Goal: Task Accomplishment & Management: Complete application form

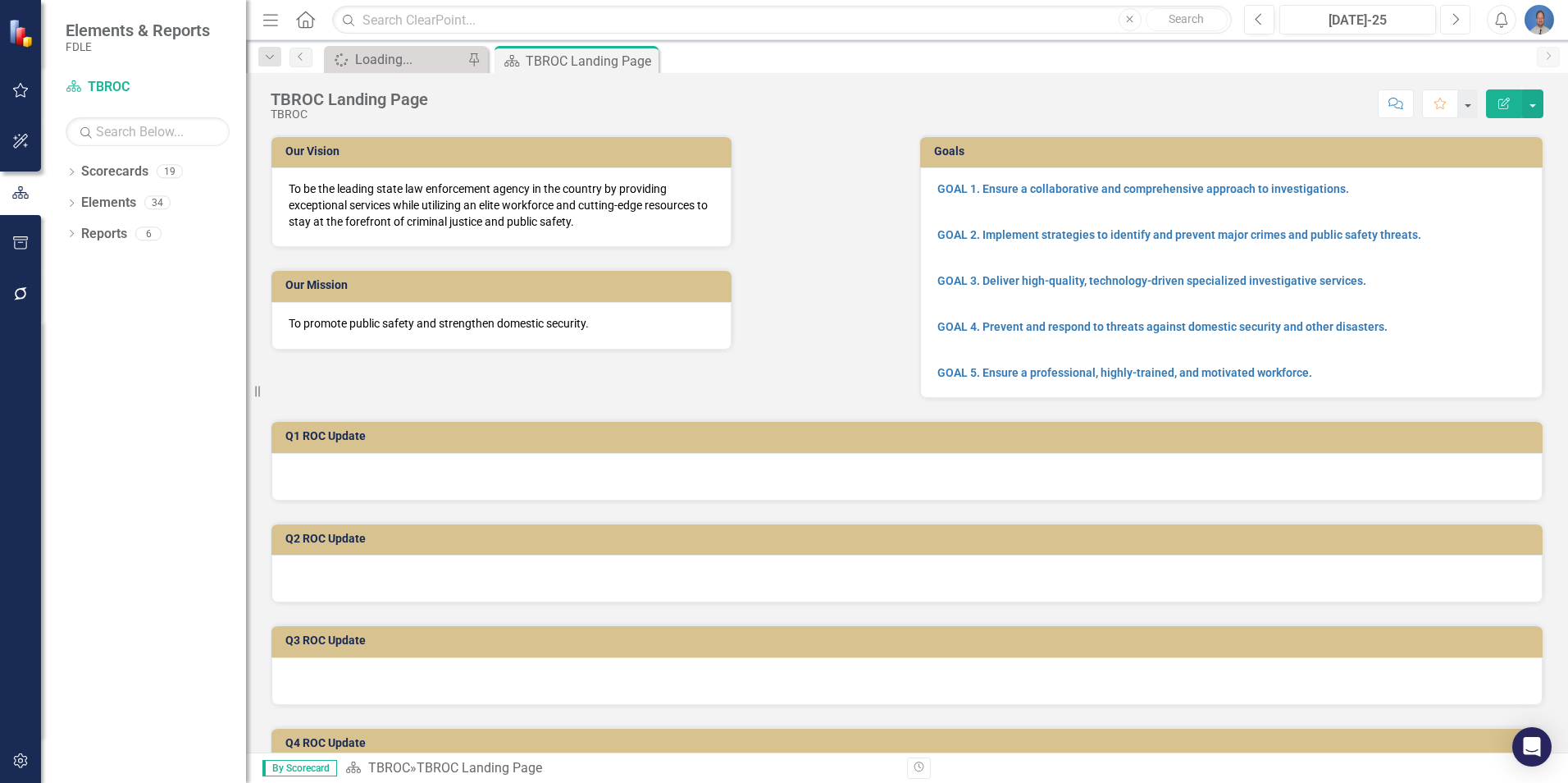
click at [1453, 20] on icon "Next" at bounding box center [1455, 20] width 9 height 15
click at [1446, 25] on button "Next" at bounding box center [1455, 20] width 30 height 30
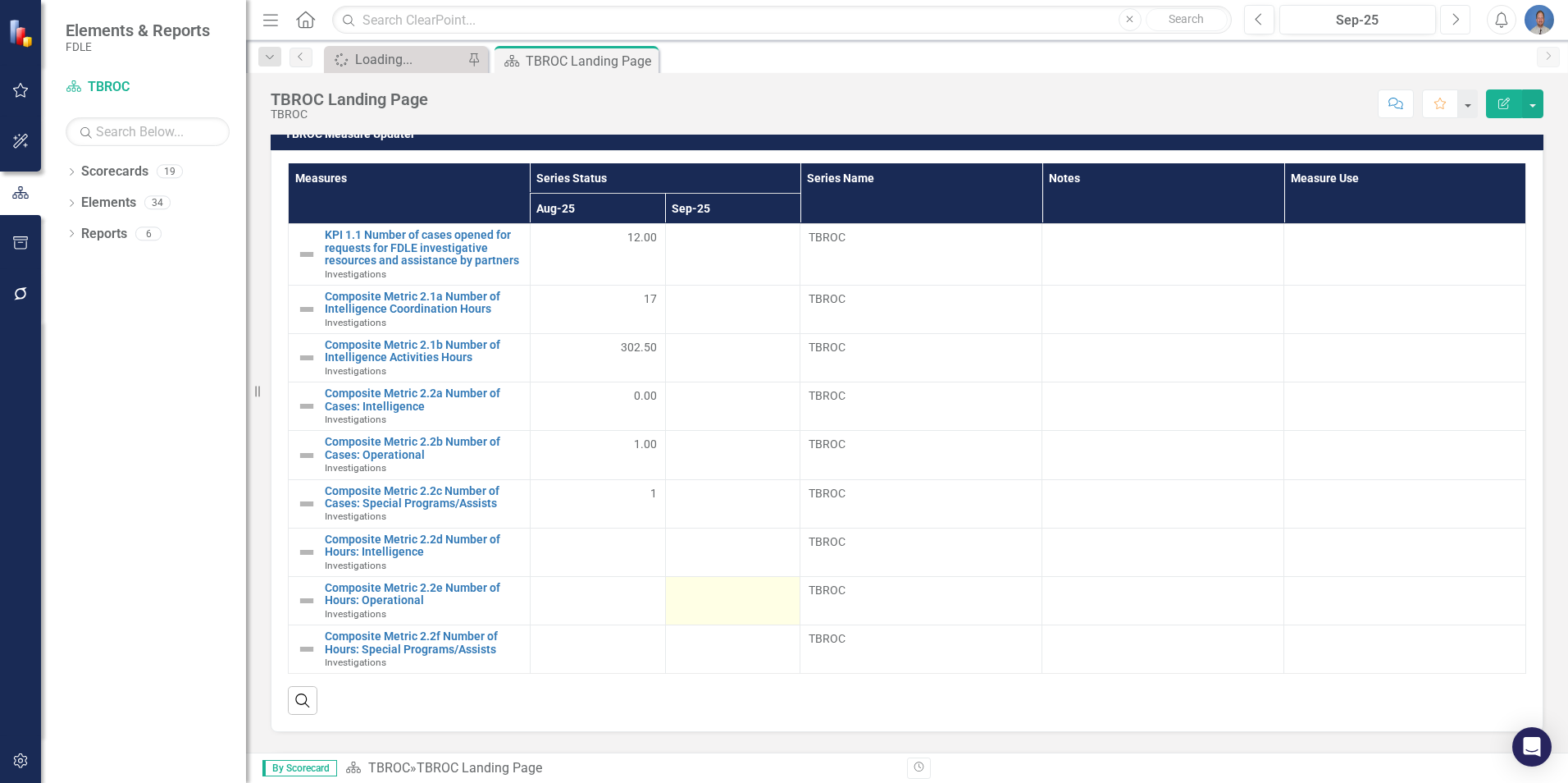
scroll to position [738, 0]
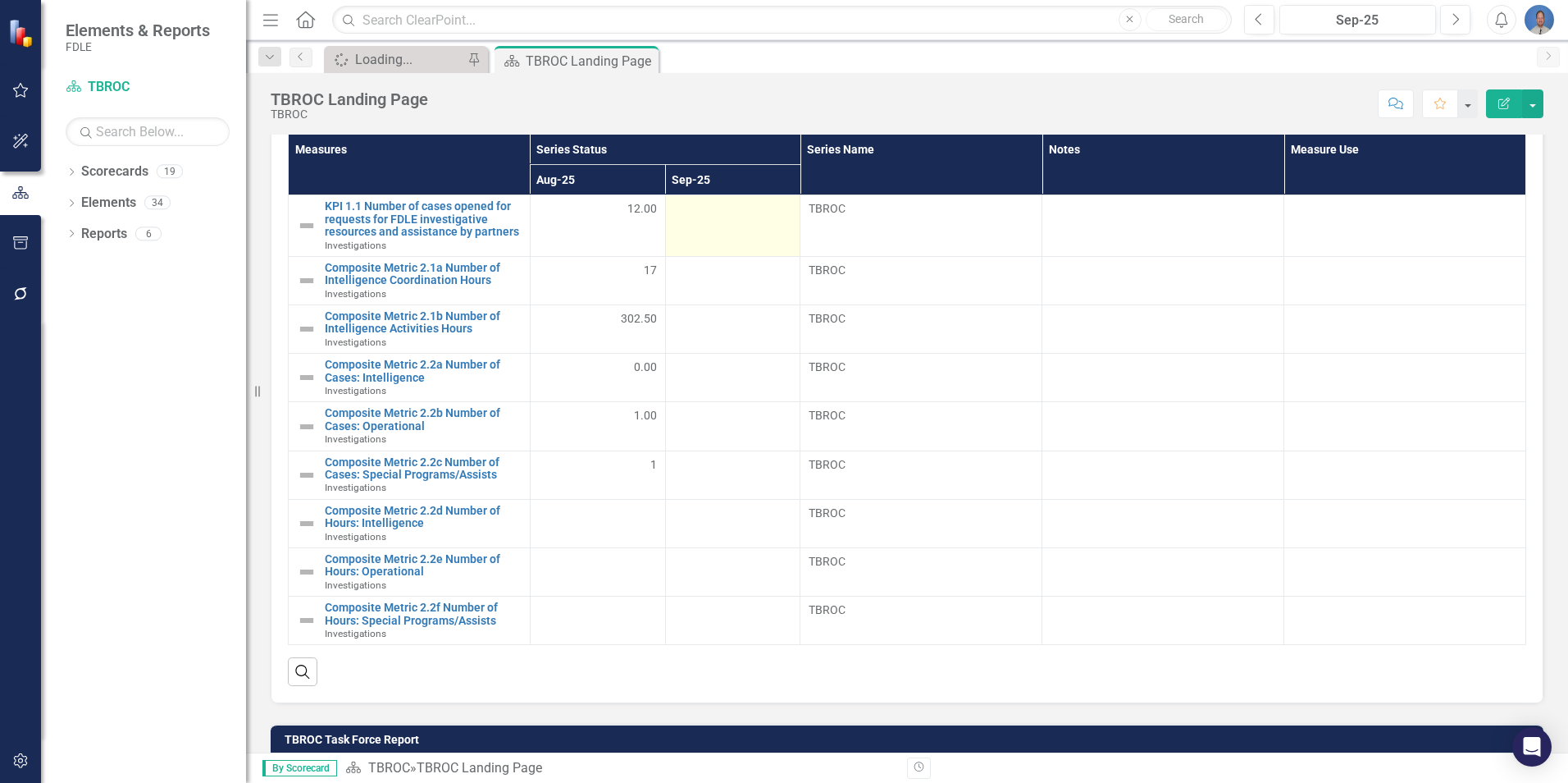
click at [766, 213] on div at bounding box center [733, 210] width 118 height 20
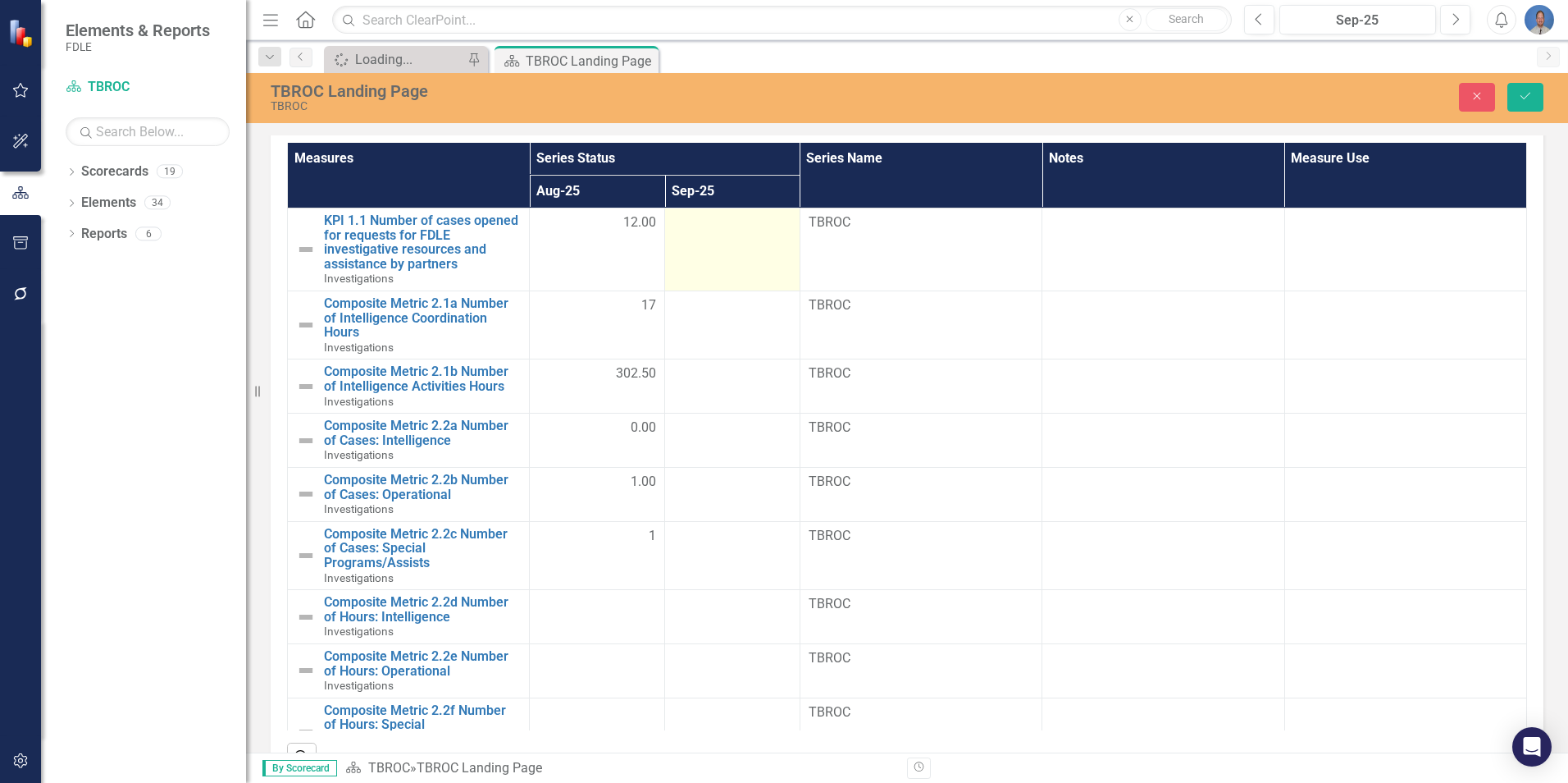
scroll to position [746, 0]
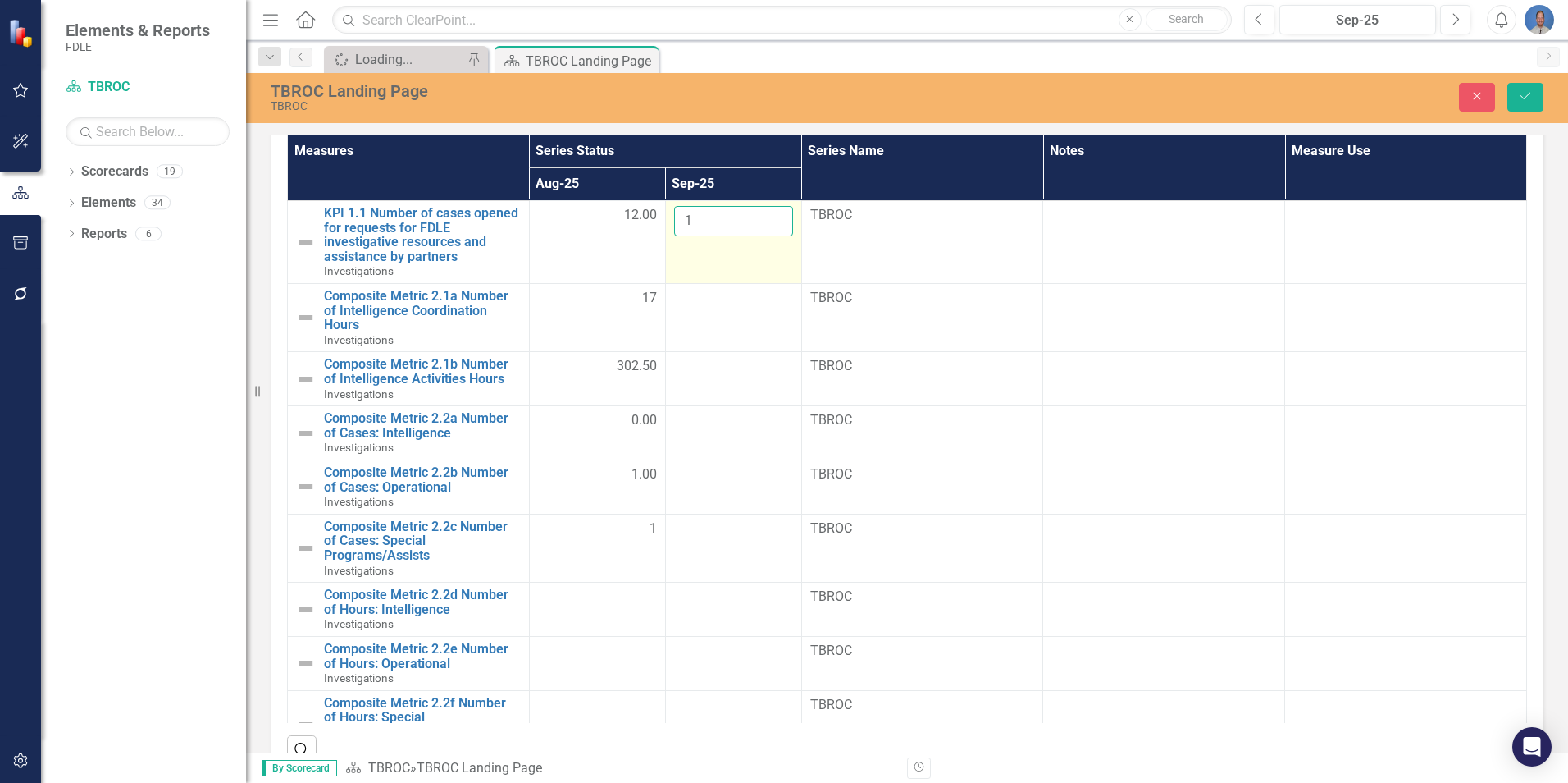
click at [765, 218] on input "1" at bounding box center [733, 221] width 119 height 30
click at [765, 218] on input "2" at bounding box center [733, 221] width 119 height 30
click at [765, 218] on input "3" at bounding box center [733, 221] width 119 height 30
click at [765, 218] on input "4" at bounding box center [733, 221] width 119 height 30
click at [765, 218] on input "5" at bounding box center [733, 221] width 119 height 30
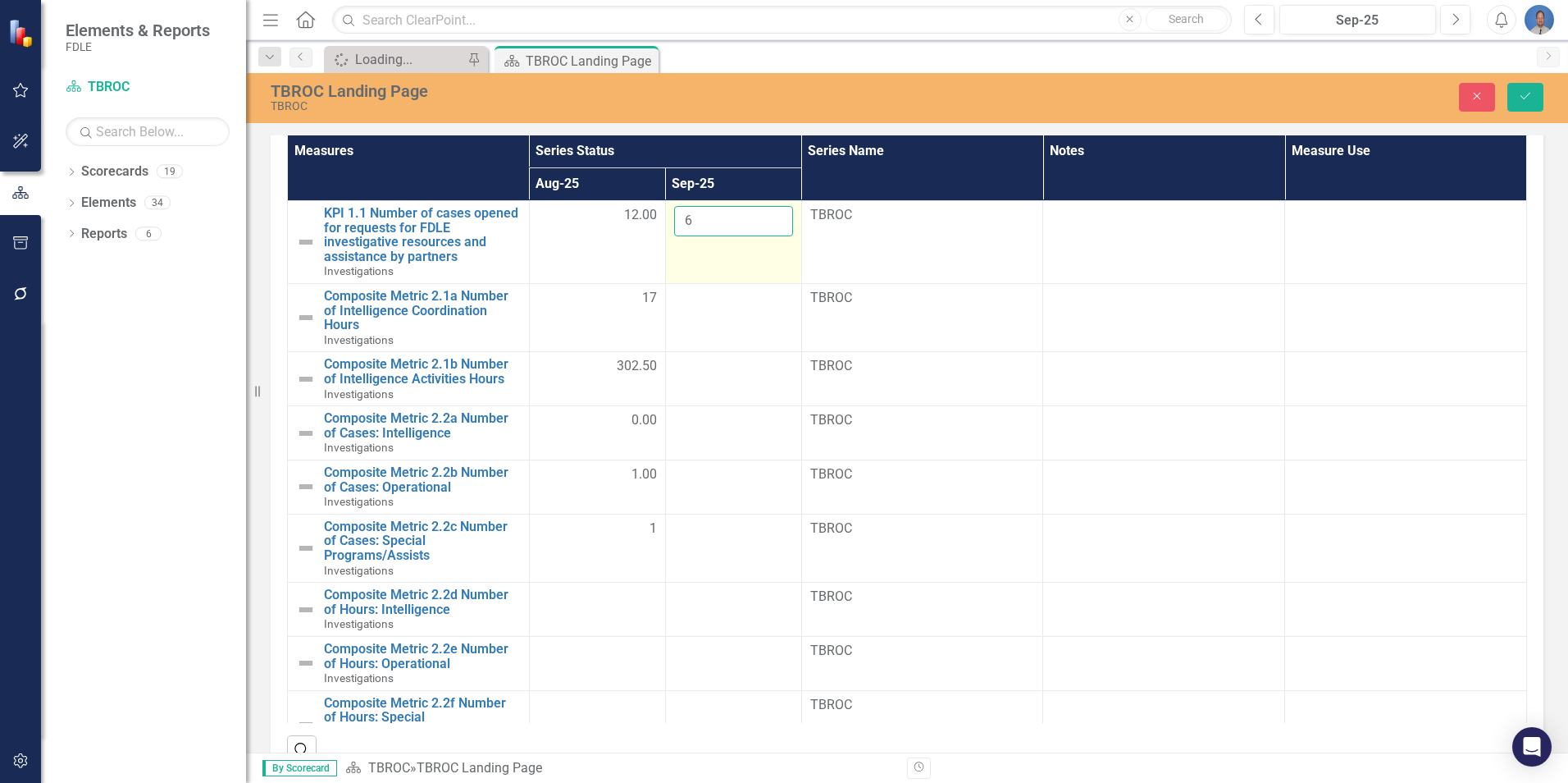
click at [765, 218] on input "6" at bounding box center [733, 221] width 119 height 30
click at [765, 218] on input "7" at bounding box center [733, 221] width 119 height 30
click at [765, 218] on input "8" at bounding box center [733, 221] width 119 height 30
click at [766, 218] on input "9" at bounding box center [733, 221] width 119 height 30
click at [766, 218] on input "10" at bounding box center [733, 221] width 119 height 30
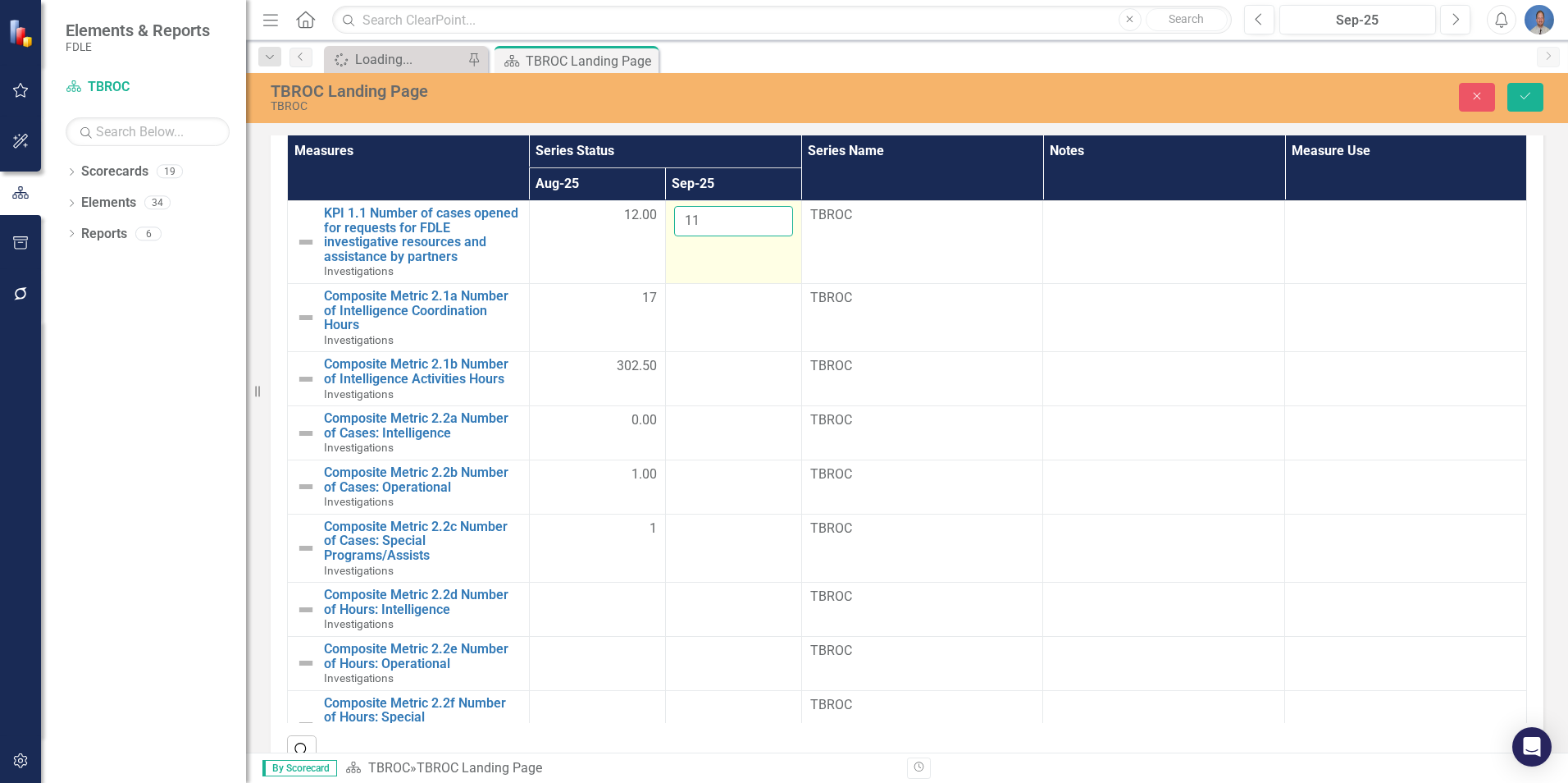
click at [766, 218] on input "11" at bounding box center [733, 221] width 119 height 30
click at [766, 218] on input "12" at bounding box center [733, 221] width 119 height 30
click at [766, 218] on input "13" at bounding box center [733, 221] width 119 height 30
type input "14"
click at [766, 218] on input "14" at bounding box center [733, 221] width 119 height 30
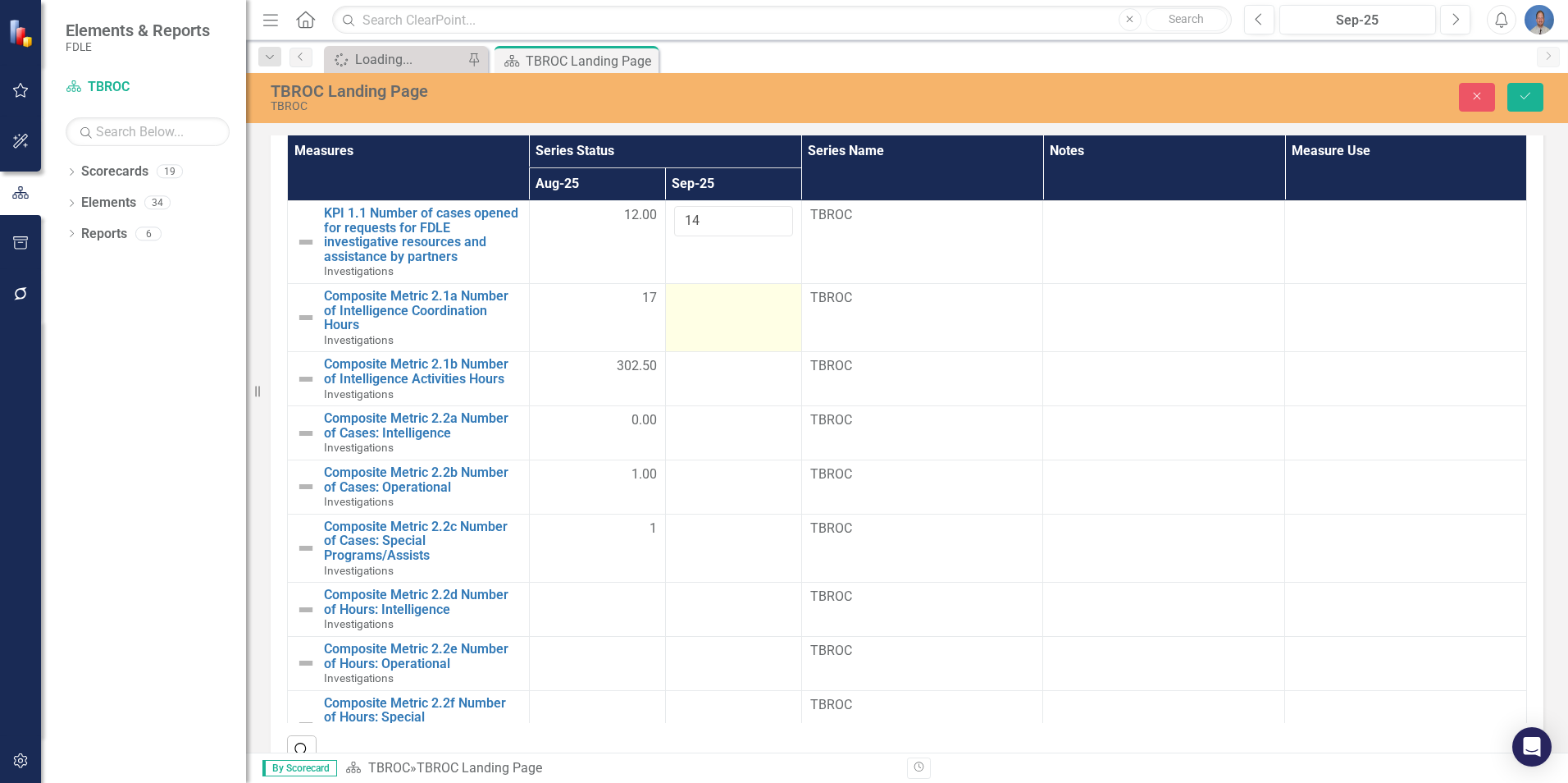
click at [772, 304] on div at bounding box center [733, 298] width 119 height 20
click at [775, 256] on td "14" at bounding box center [733, 242] width 136 height 83
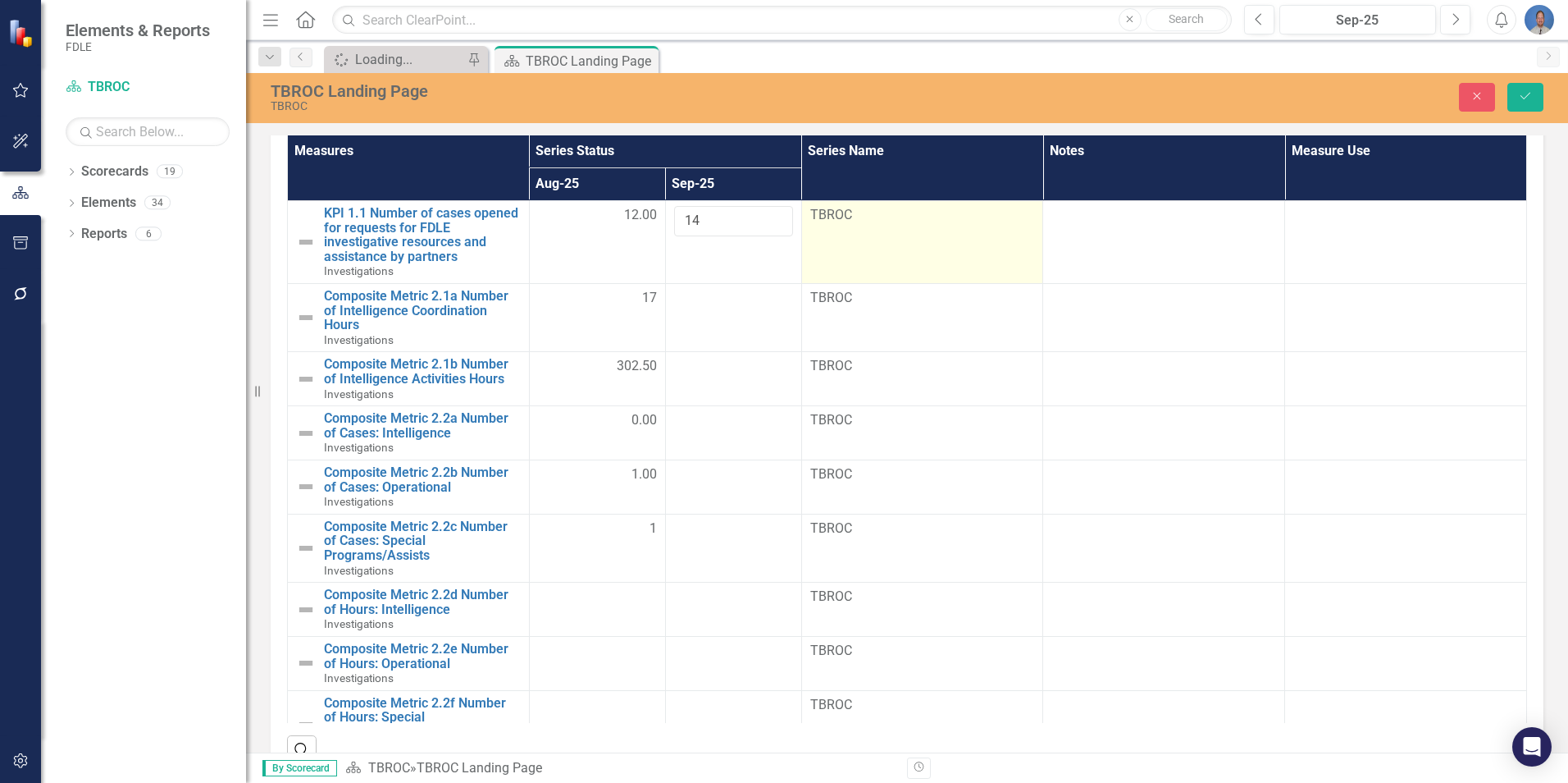
click at [834, 251] on td "TBROC" at bounding box center [923, 242] width 242 height 83
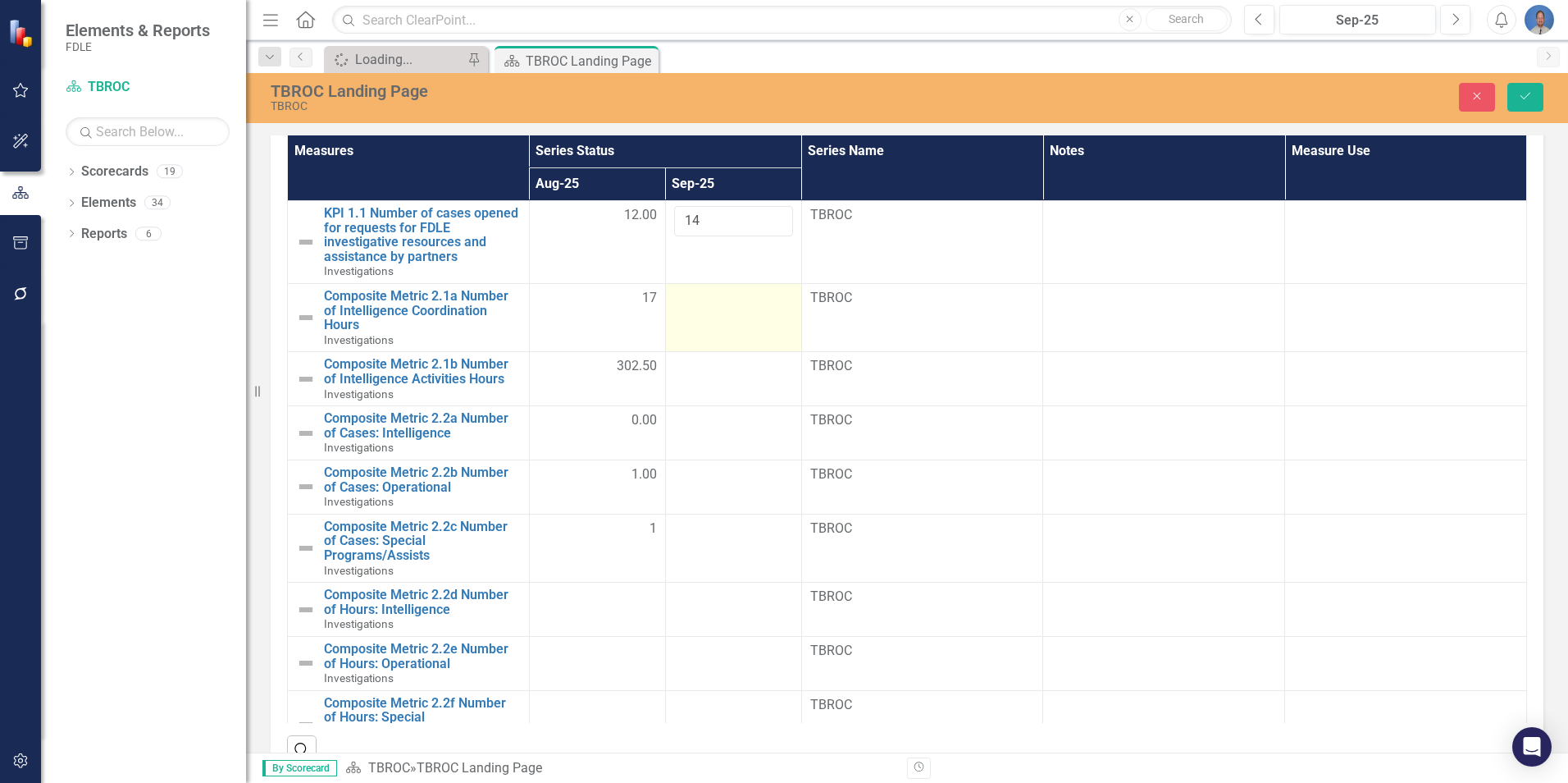
click at [695, 298] on div at bounding box center [733, 298] width 119 height 20
click at [741, 301] on input "number" at bounding box center [733, 303] width 119 height 30
type input "46"
click at [725, 376] on div at bounding box center [733, 367] width 119 height 20
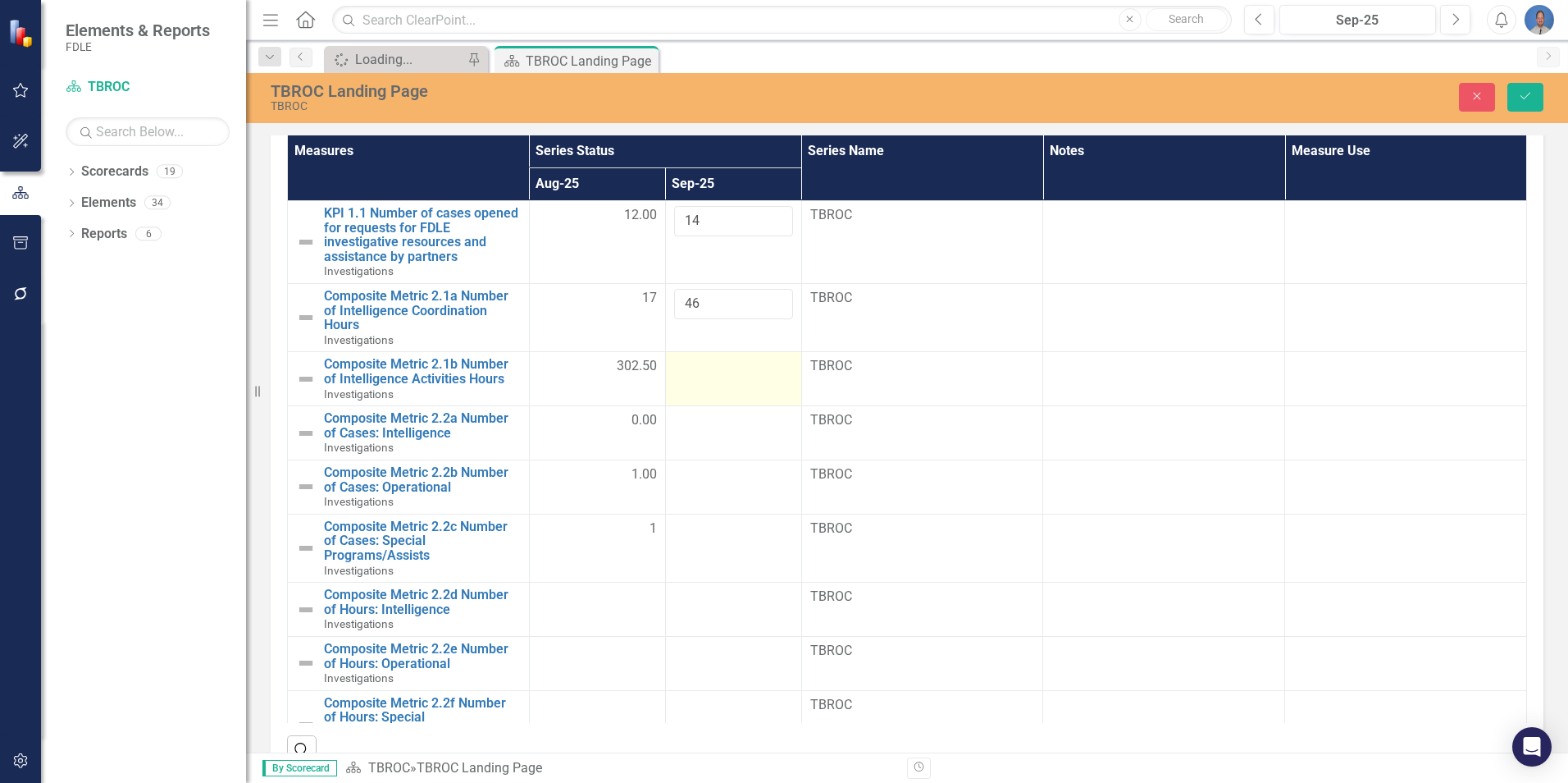
click at [725, 376] on div at bounding box center [733, 367] width 119 height 20
click at [745, 375] on input "number" at bounding box center [733, 372] width 119 height 30
type input "358.50"
click at [700, 437] on td at bounding box center [733, 434] width 136 height 54
click at [740, 425] on div at bounding box center [733, 421] width 119 height 20
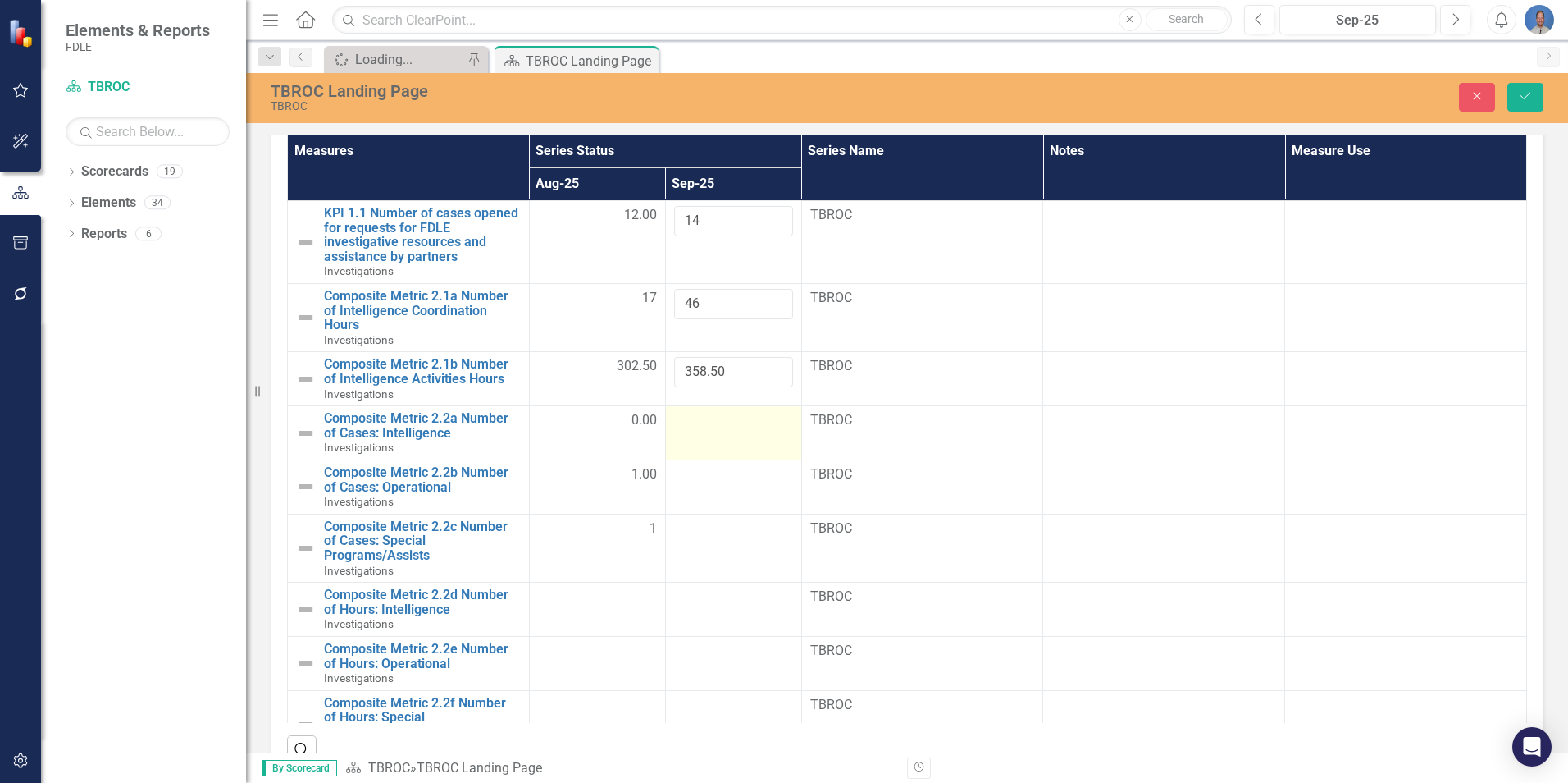
click at [740, 425] on div at bounding box center [733, 421] width 119 height 20
type input "1"
click at [768, 423] on input "1" at bounding box center [733, 426] width 119 height 30
click at [730, 484] on div at bounding box center [733, 475] width 119 height 20
click at [728, 484] on div at bounding box center [733, 475] width 119 height 20
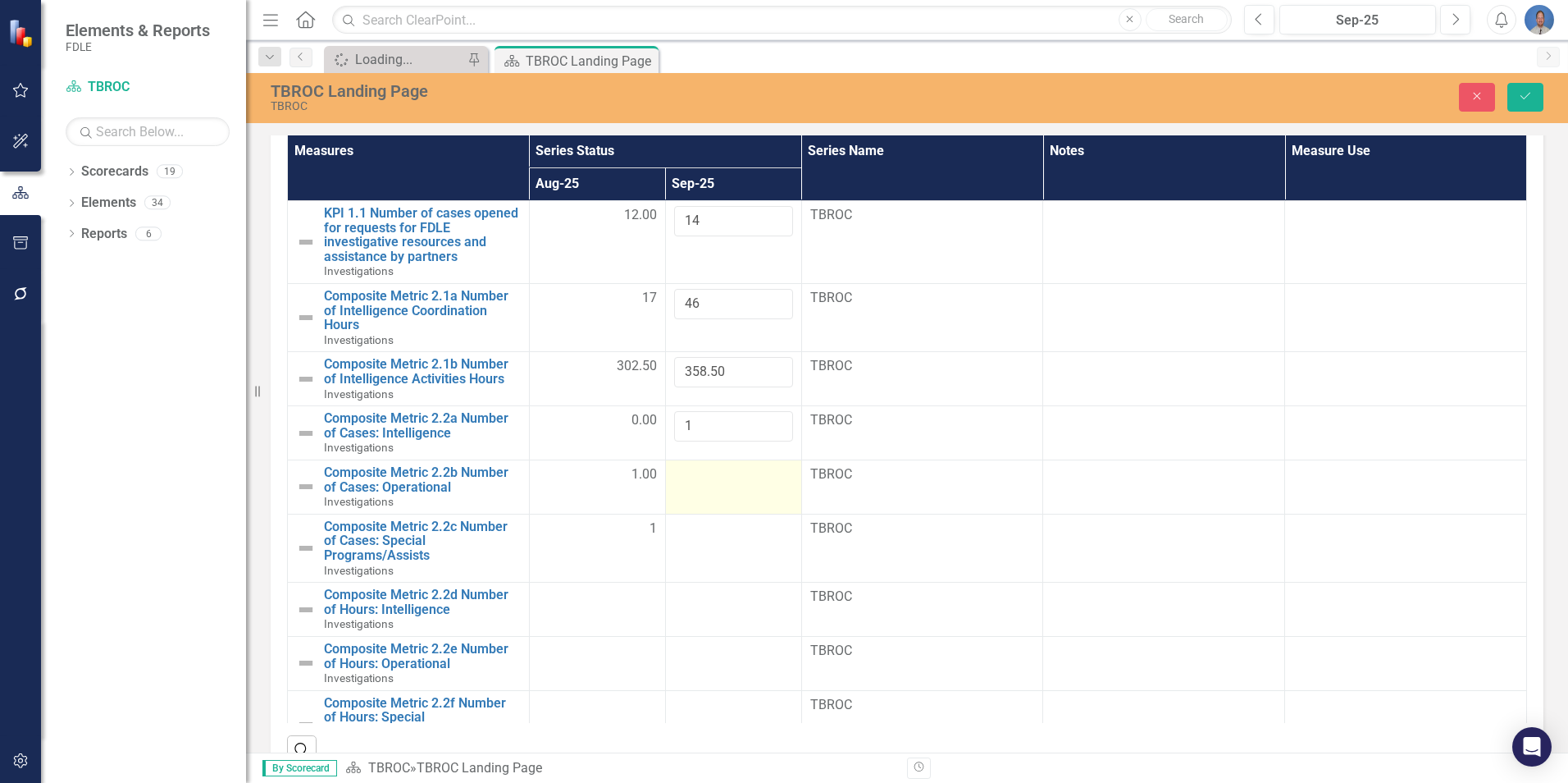
click at [728, 484] on div at bounding box center [733, 475] width 119 height 20
click at [728, 484] on div at bounding box center [733, 480] width 119 height 30
type input "1"
click at [764, 476] on input "1" at bounding box center [733, 480] width 119 height 30
click at [723, 537] on div at bounding box center [733, 529] width 119 height 20
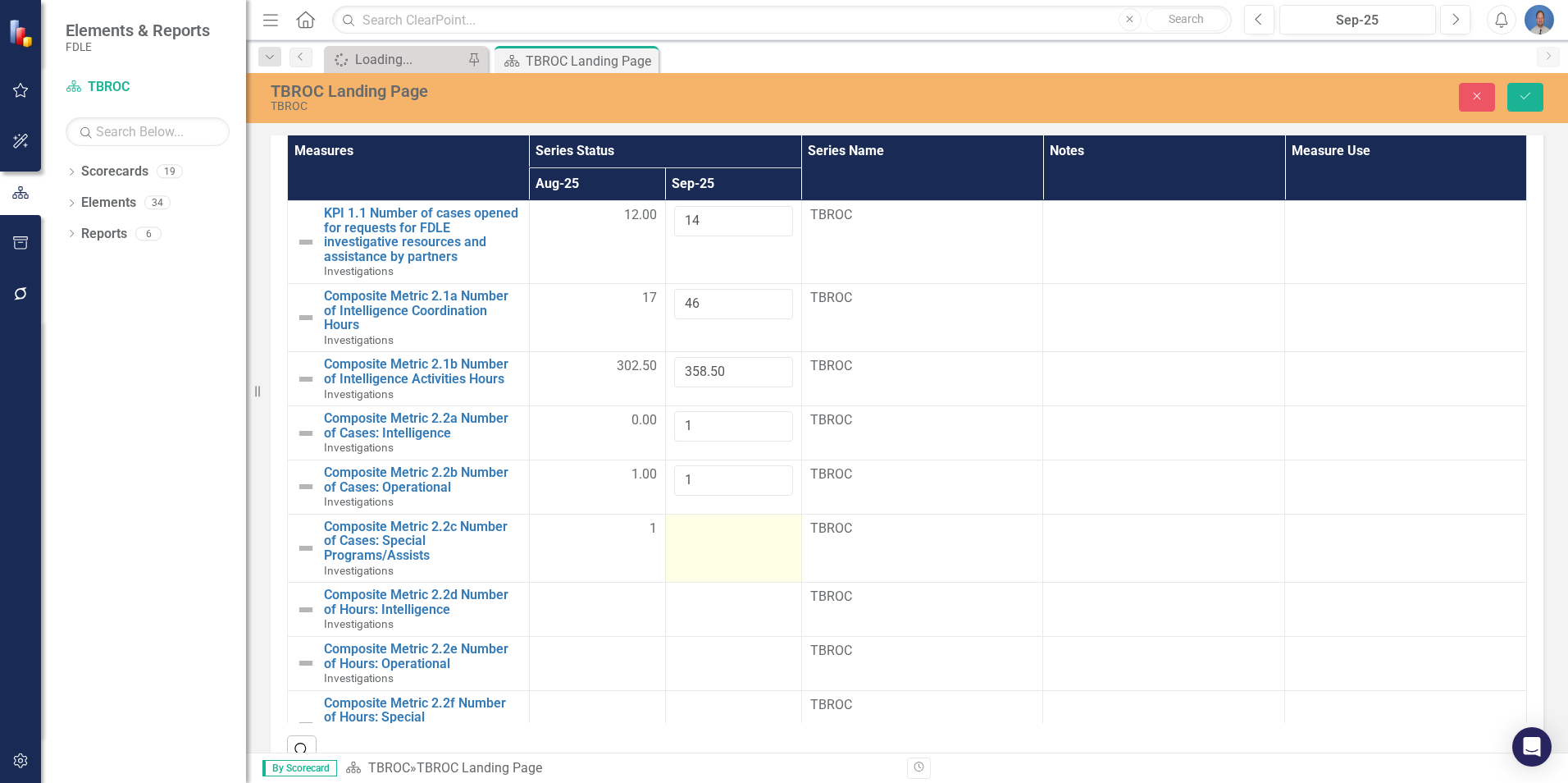
click at [761, 528] on div at bounding box center [733, 529] width 119 height 20
click at [763, 528] on input "1" at bounding box center [733, 534] width 119 height 30
click at [763, 528] on input "2" at bounding box center [733, 534] width 119 height 30
type input "3"
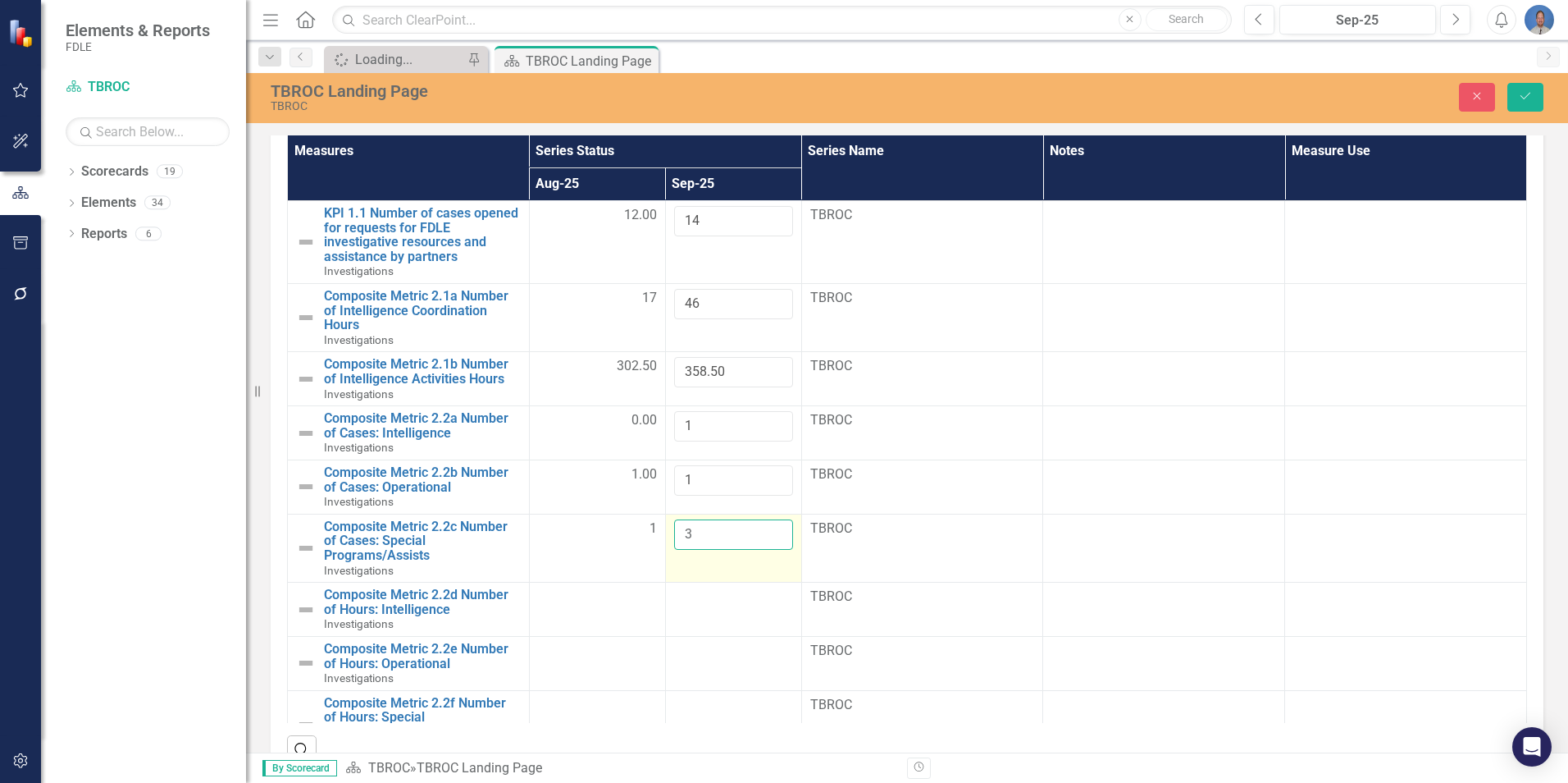
click at [763, 528] on input "3" at bounding box center [733, 534] width 119 height 30
click at [742, 604] on div at bounding box center [733, 598] width 119 height 20
click at [707, 653] on div at bounding box center [733, 651] width 119 height 20
drag, startPoint x: 1535, startPoint y: 96, endPoint x: 1531, endPoint y: 111, distance: 15.5
click at [1535, 96] on button "Save" at bounding box center [1526, 97] width 36 height 29
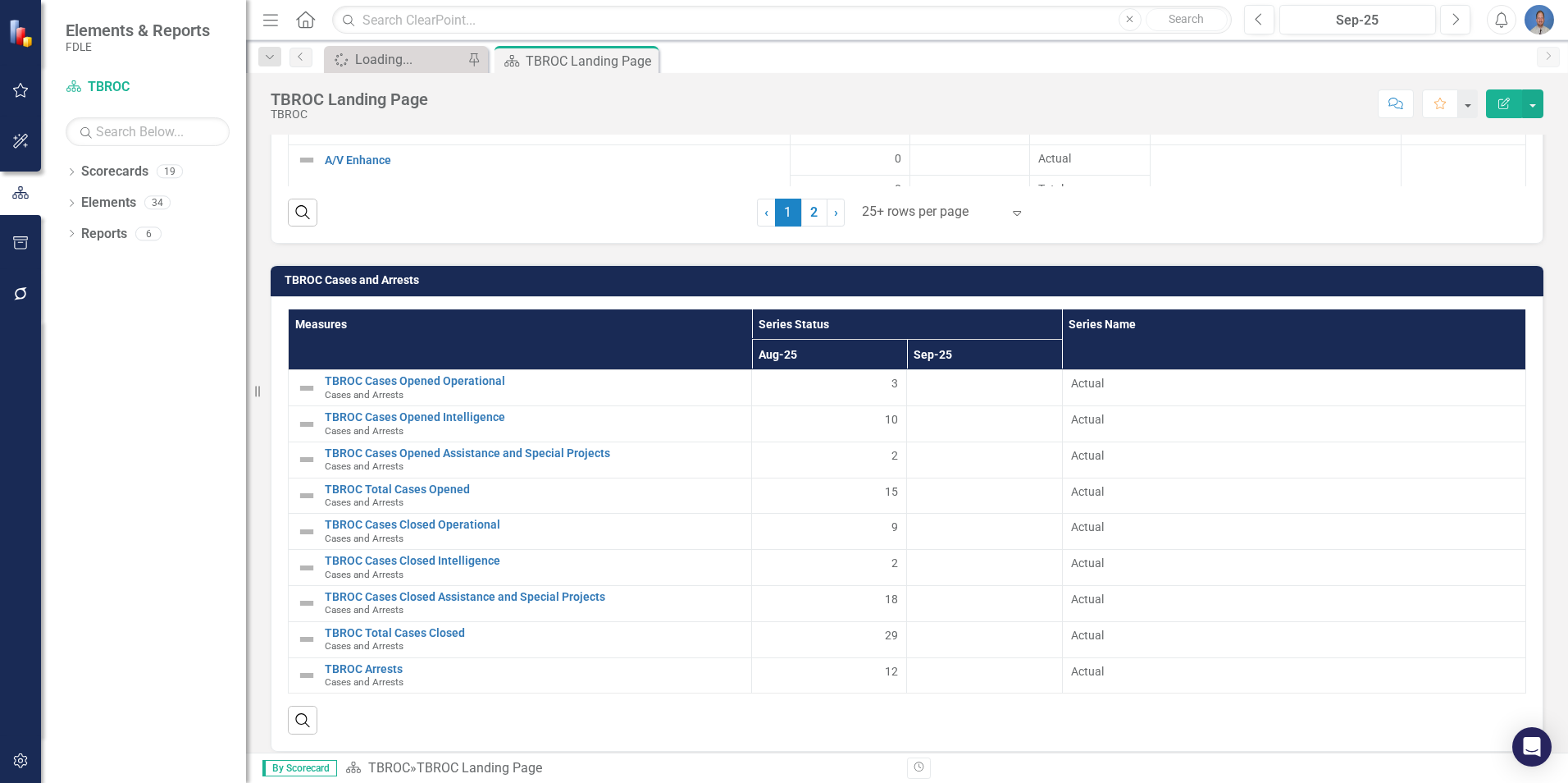
scroll to position [3345, 0]
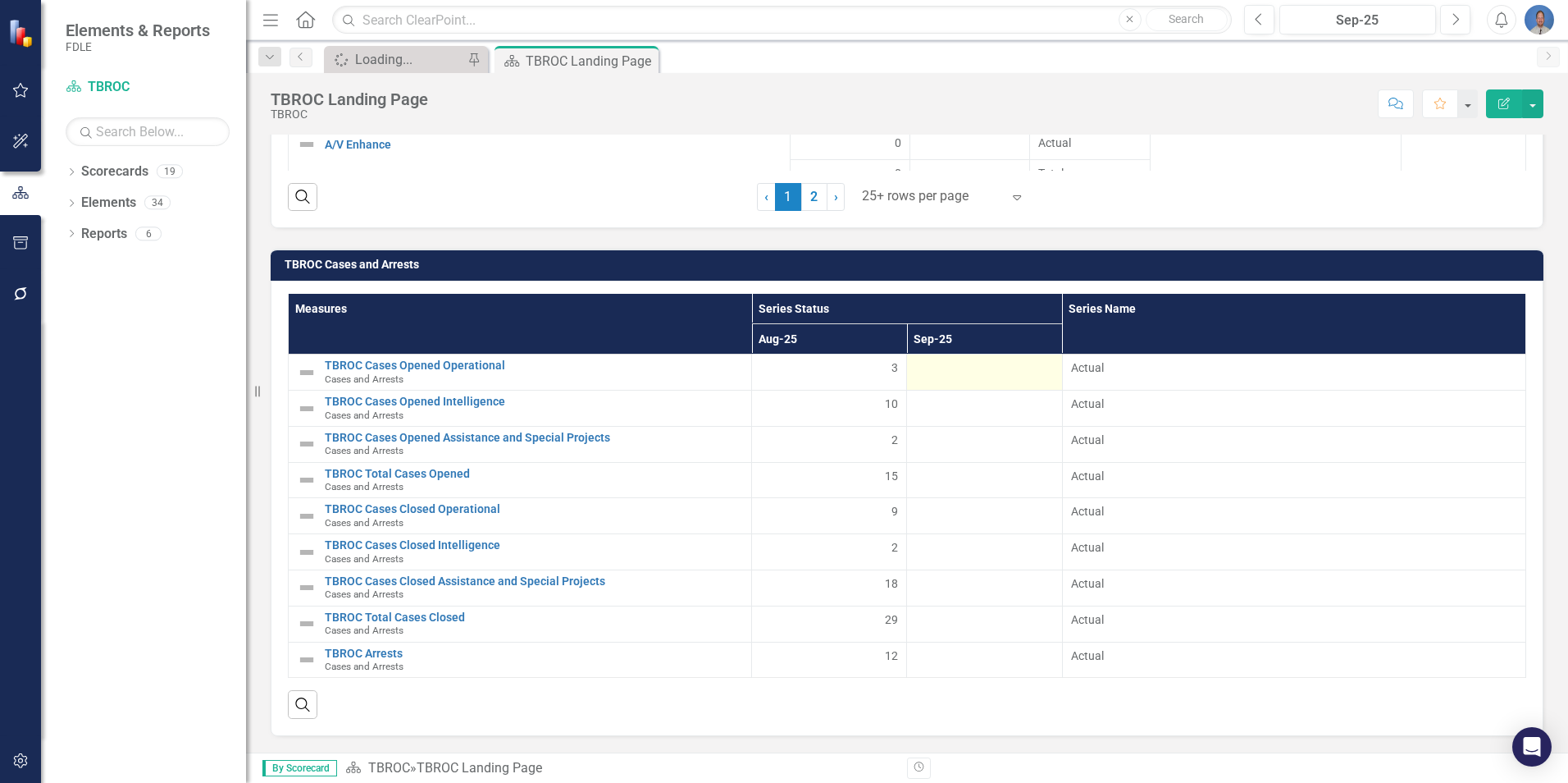
click at [996, 370] on div at bounding box center [984, 369] width 138 height 20
click at [1018, 374] on div at bounding box center [984, 369] width 138 height 20
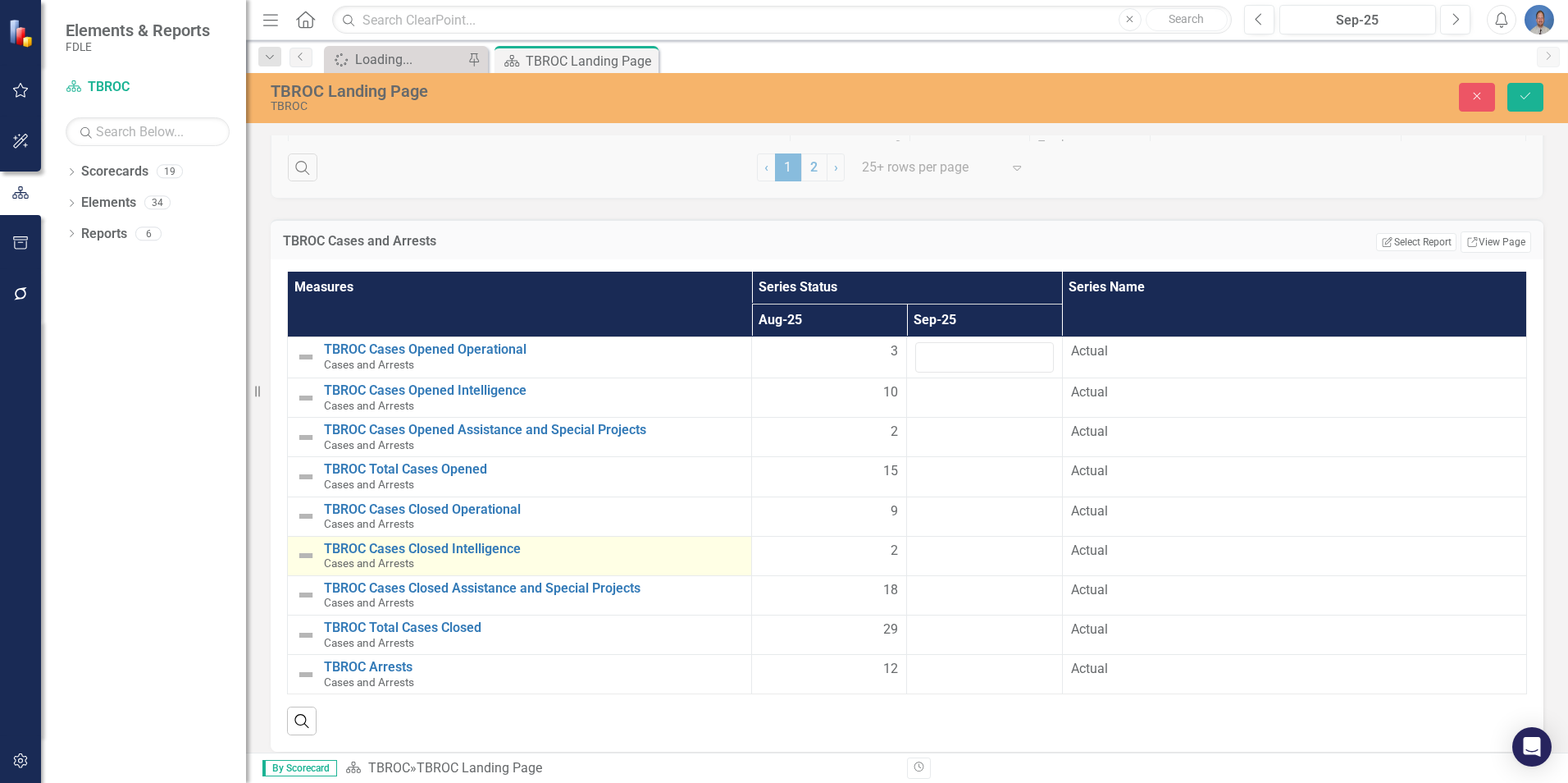
scroll to position [3390, 0]
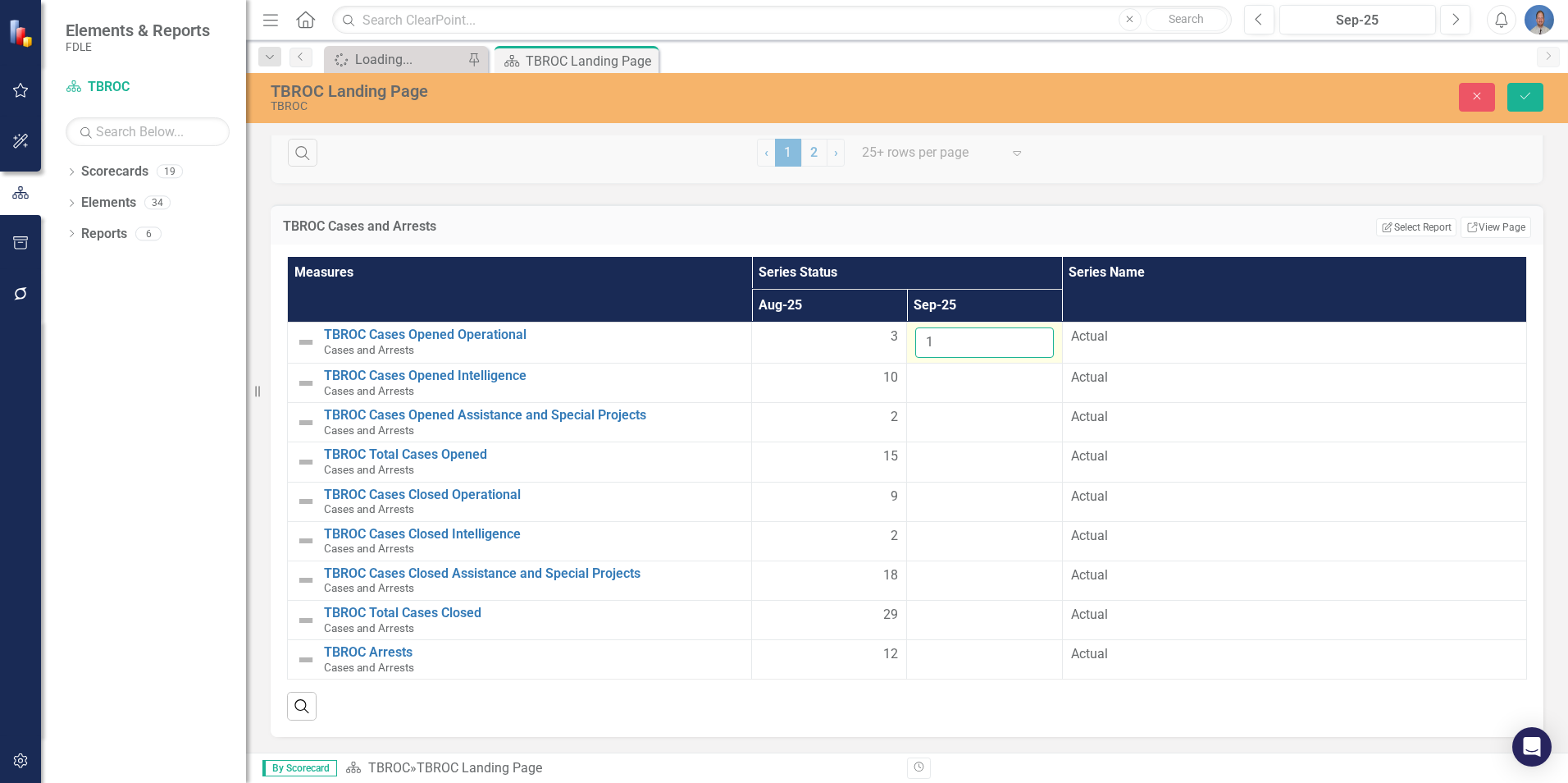
click at [1030, 339] on input "1" at bounding box center [984, 342] width 138 height 30
click at [1030, 339] on input "2" at bounding box center [984, 342] width 138 height 30
click at [1030, 339] on input "3" at bounding box center [984, 342] width 138 height 30
click at [1030, 339] on input "4" at bounding box center [984, 342] width 138 height 30
click at [1030, 339] on input "5" at bounding box center [984, 342] width 138 height 30
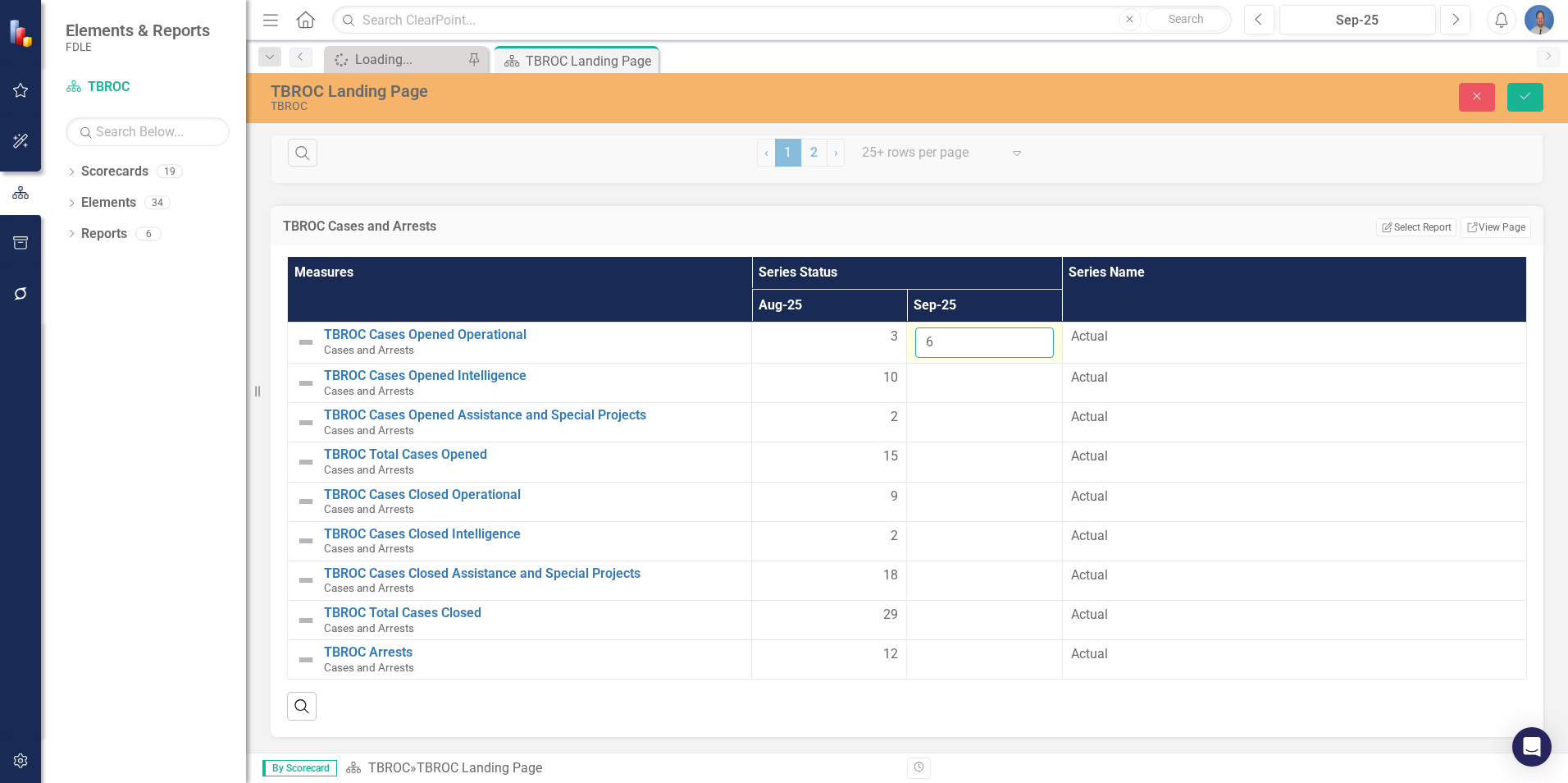
click at [1030, 339] on input "6" at bounding box center [984, 342] width 138 height 30
type input "7"
click at [1030, 338] on input "7" at bounding box center [984, 342] width 138 height 30
click at [968, 377] on div at bounding box center [984, 378] width 138 height 20
click at [1030, 382] on div at bounding box center [984, 378] width 138 height 20
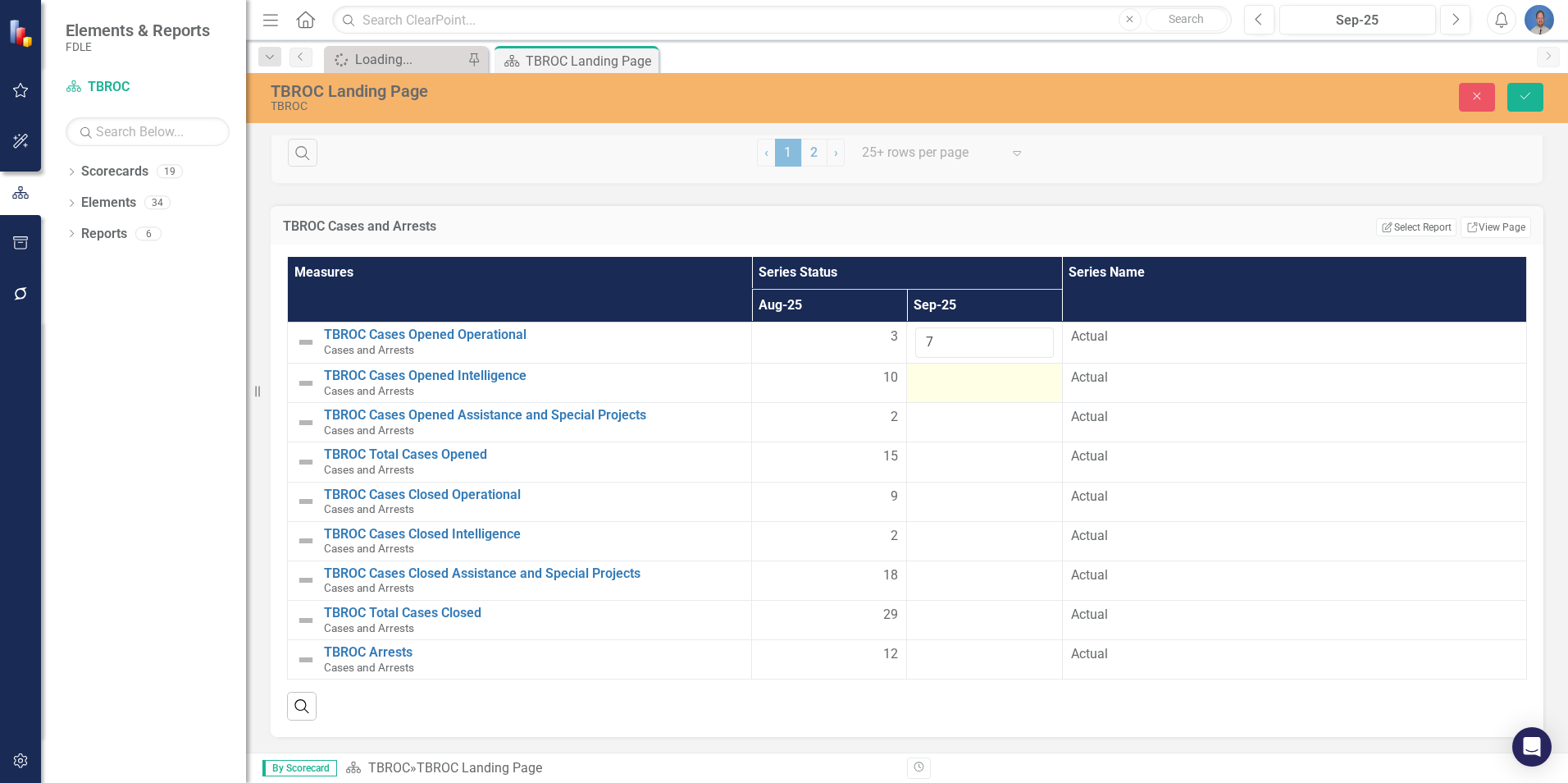
click at [1032, 379] on div at bounding box center [984, 378] width 138 height 20
click at [1029, 377] on input "1" at bounding box center [984, 383] width 138 height 30
click at [1029, 377] on input "2" at bounding box center [984, 383] width 138 height 30
click at [1029, 377] on input "3" at bounding box center [984, 383] width 138 height 30
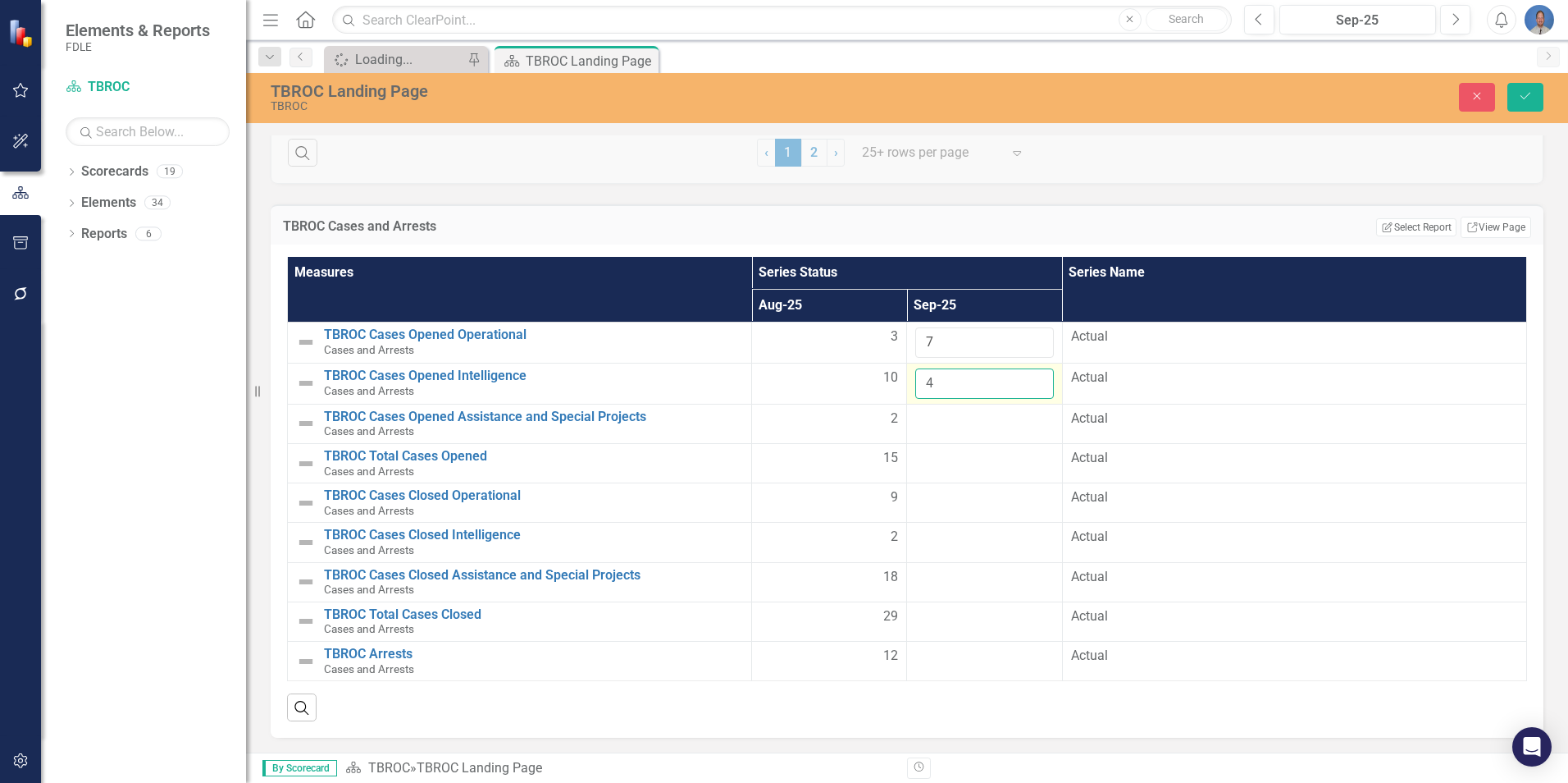
click at [1029, 377] on input "4" at bounding box center [984, 383] width 138 height 30
click at [1029, 377] on input "5" at bounding box center [984, 383] width 138 height 30
click at [1029, 377] on input "6" at bounding box center [984, 383] width 138 height 30
click at [1029, 377] on input "7" at bounding box center [984, 383] width 138 height 30
click at [1029, 377] on input "8" at bounding box center [984, 383] width 138 height 30
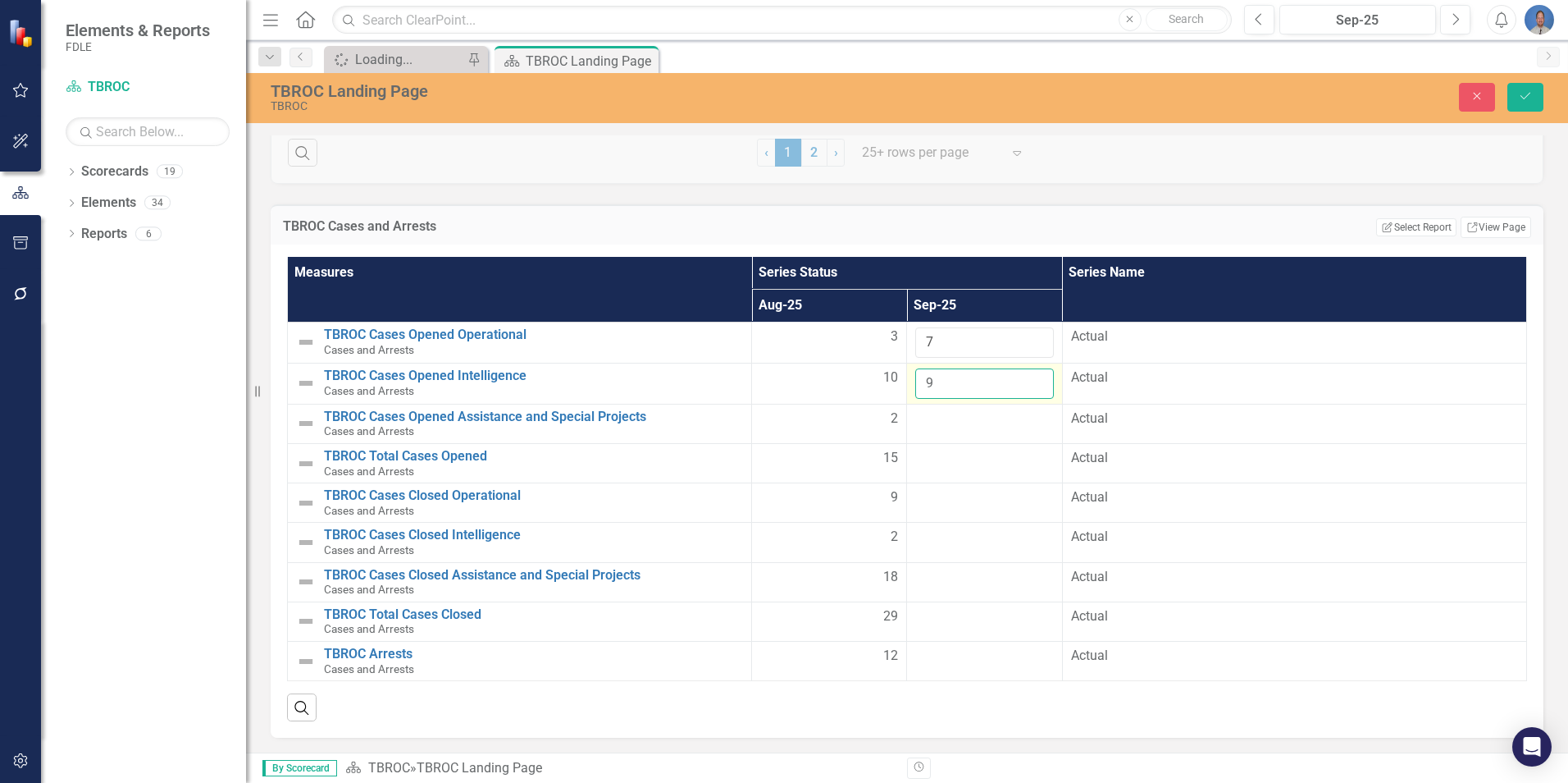
click at [1029, 377] on input "9" at bounding box center [984, 383] width 138 height 30
click at [1029, 377] on input "10" at bounding box center [984, 383] width 138 height 30
type input "11"
click at [1029, 377] on input "11" at bounding box center [984, 383] width 138 height 30
click at [978, 476] on td at bounding box center [985, 463] width 155 height 40
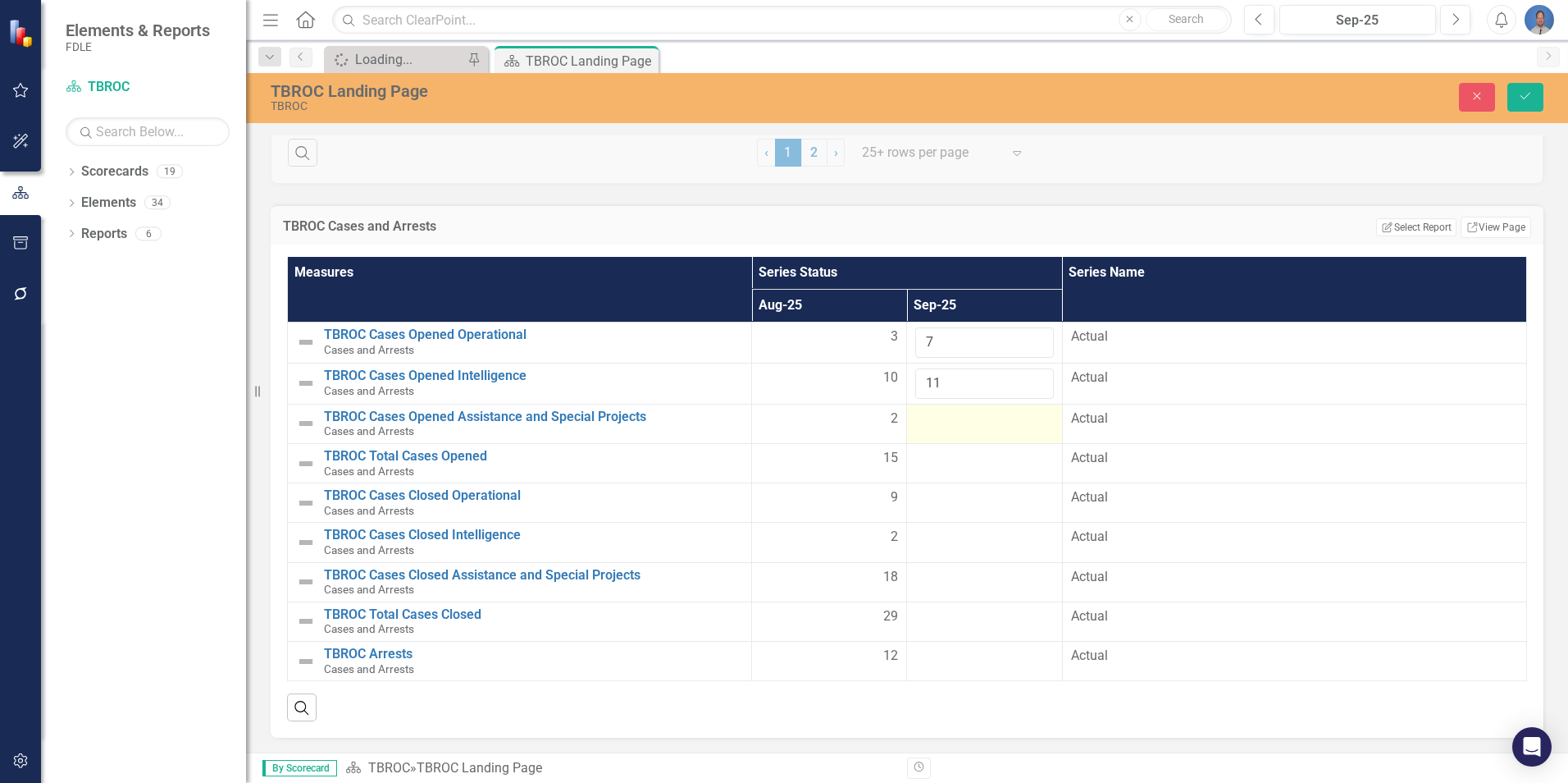
click at [993, 429] on td at bounding box center [985, 424] width 155 height 40
click at [1027, 419] on input "1" at bounding box center [984, 424] width 138 height 30
click at [1027, 419] on input "2" at bounding box center [984, 424] width 138 height 30
click at [1027, 419] on input "3" at bounding box center [984, 424] width 138 height 30
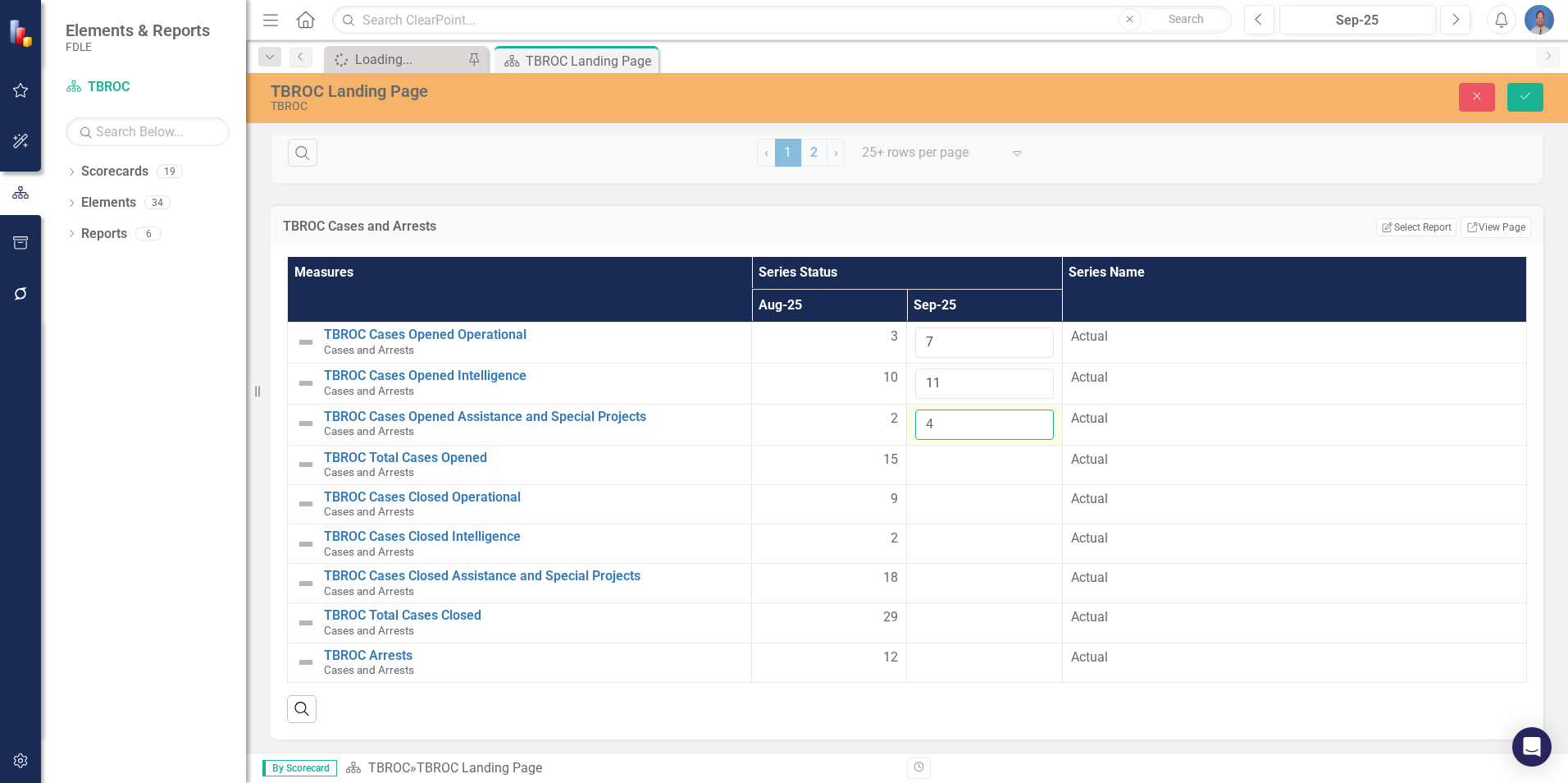
type input "4"
click at [1027, 419] on input "4" at bounding box center [984, 424] width 138 height 30
click at [999, 452] on div at bounding box center [984, 461] width 138 height 20
click at [1014, 348] on input "7" at bounding box center [984, 342] width 138 height 30
click at [1029, 338] on input "8" at bounding box center [984, 342] width 138 height 30
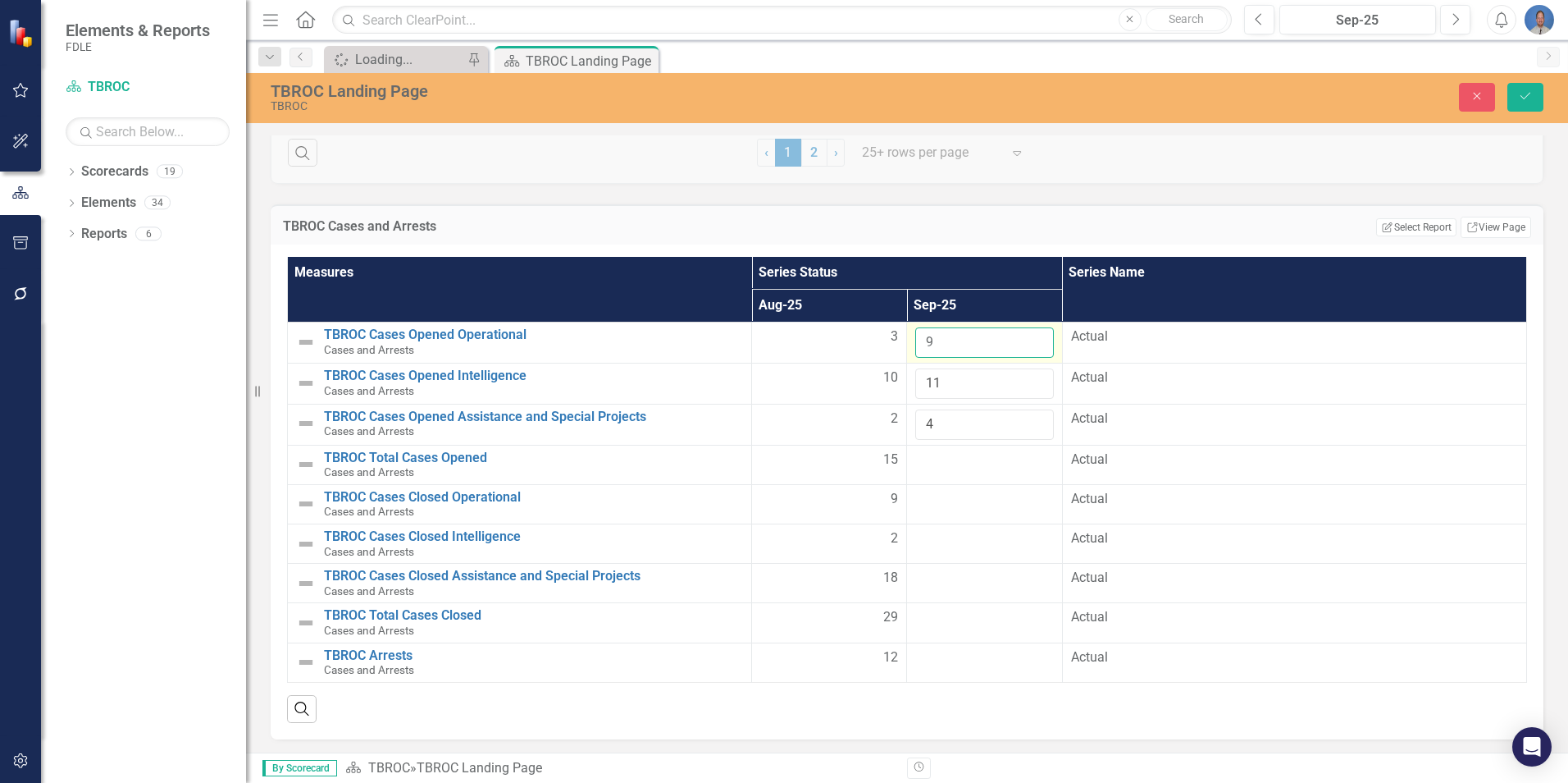
click at [1029, 338] on input "9" at bounding box center [984, 342] width 138 height 30
click at [1029, 338] on input "10" at bounding box center [984, 342] width 138 height 30
click at [988, 472] on td at bounding box center [985, 465] width 155 height 40
click at [1029, 347] on input "9" at bounding box center [984, 342] width 138 height 30
click at [1029, 347] on input "8" at bounding box center [984, 342] width 138 height 30
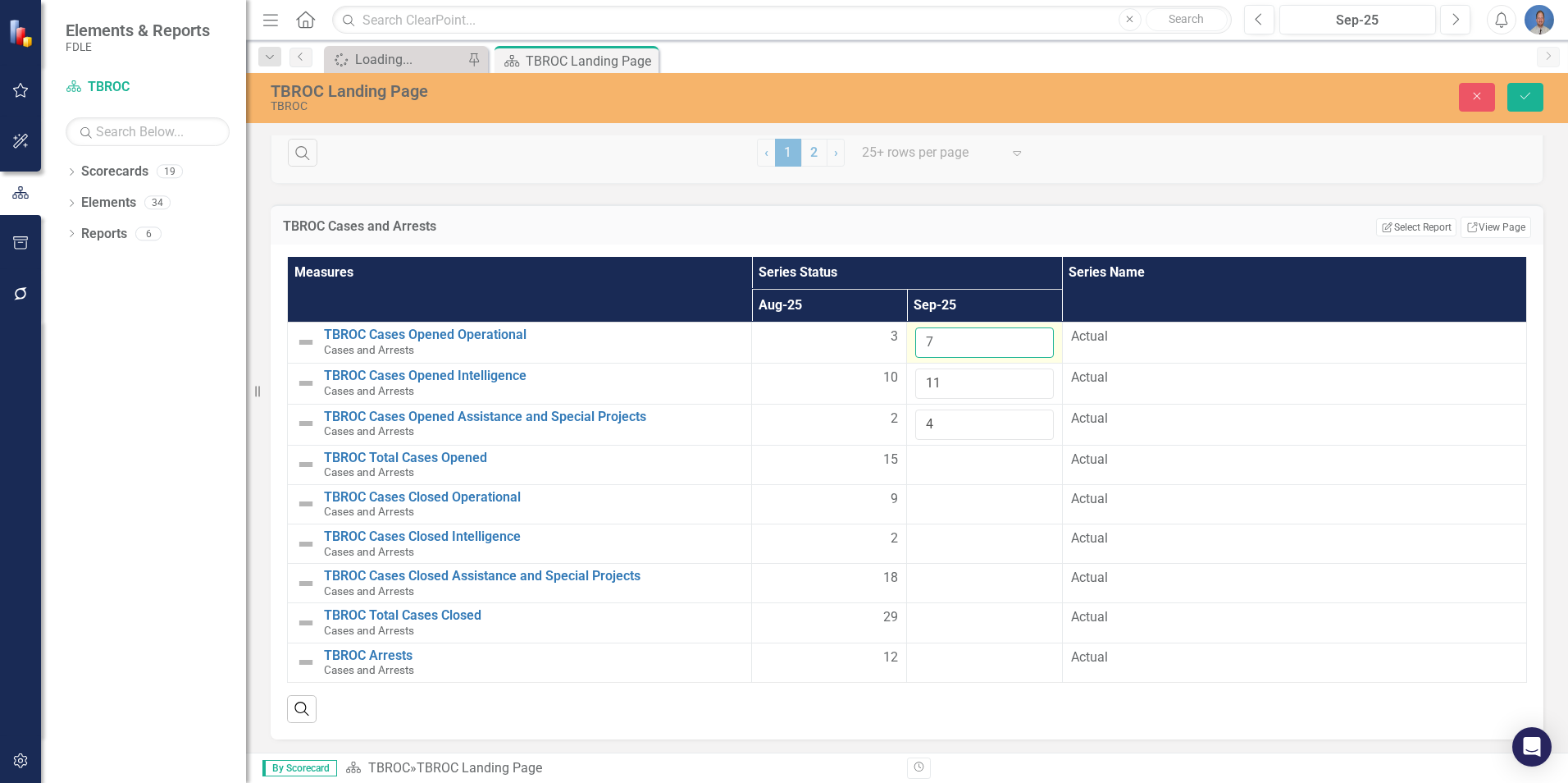
type input "7"
click at [1029, 347] on input "7" at bounding box center [984, 342] width 138 height 30
click at [961, 469] on div at bounding box center [984, 461] width 138 height 20
click at [951, 457] on div at bounding box center [984, 461] width 138 height 20
click at [973, 460] on div at bounding box center [984, 461] width 138 height 20
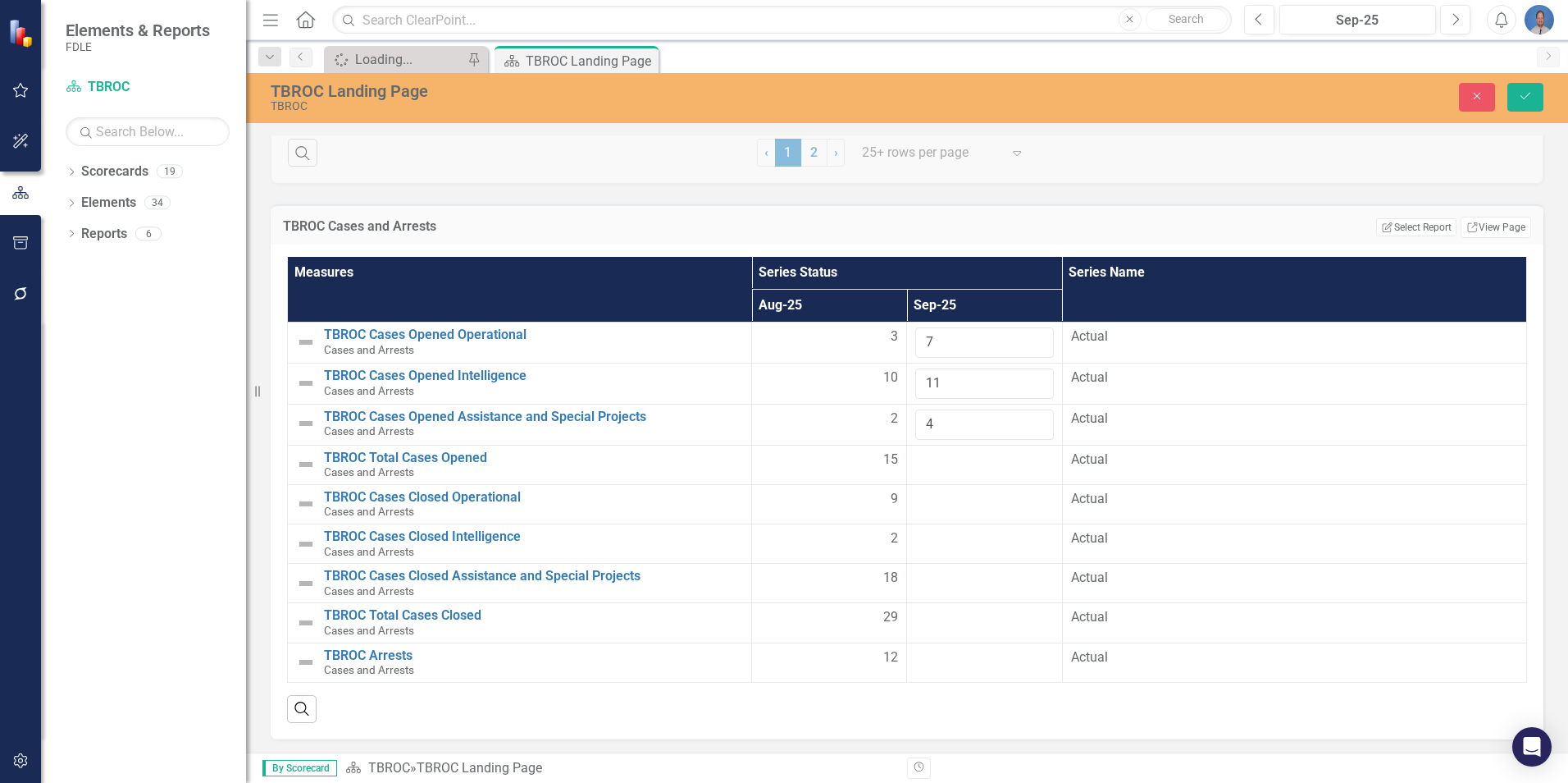
click at [973, 460] on div at bounding box center [984, 461] width 138 height 20
click at [1517, 98] on button "Save" at bounding box center [1526, 97] width 36 height 29
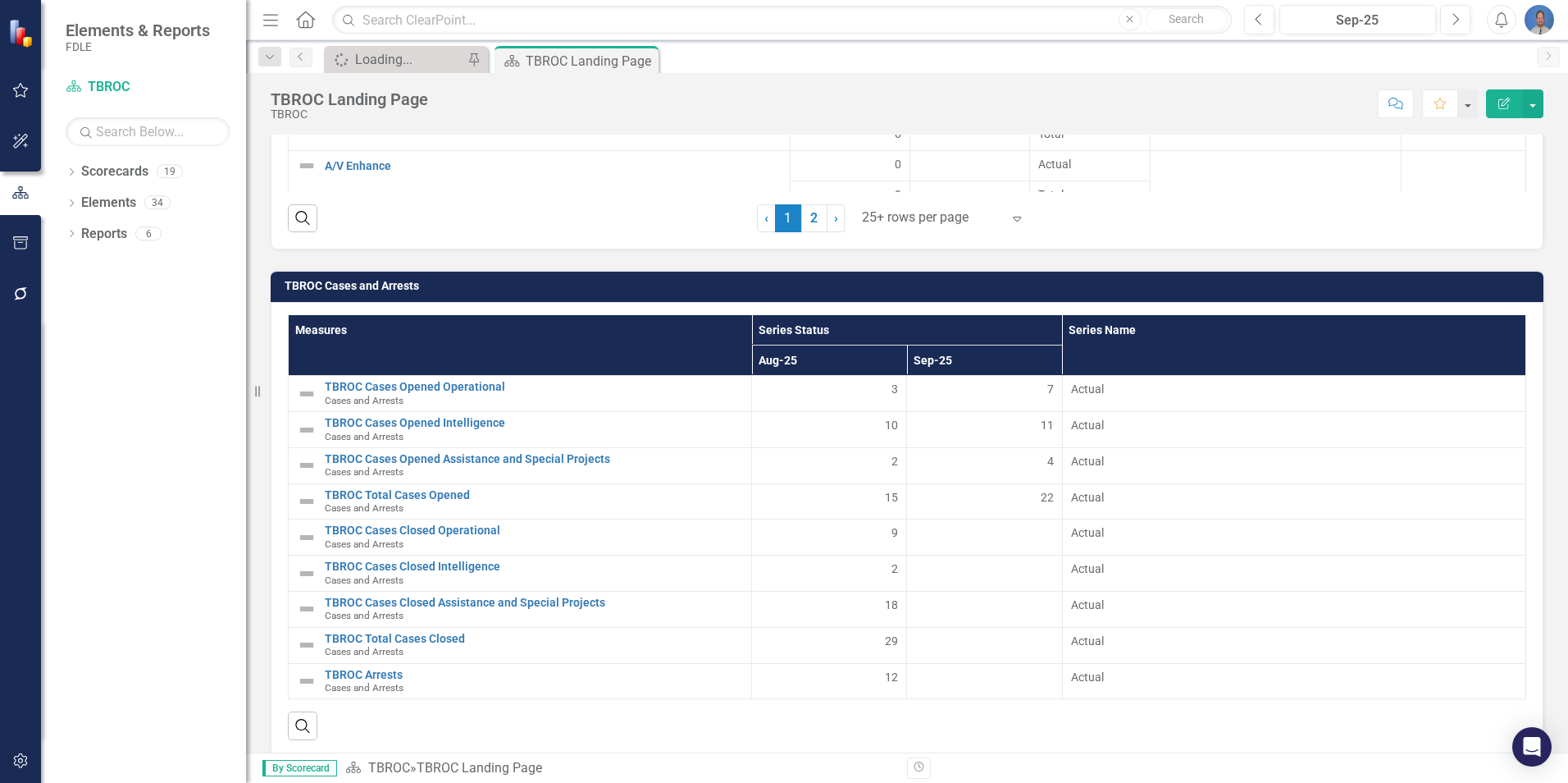
scroll to position [3345, 0]
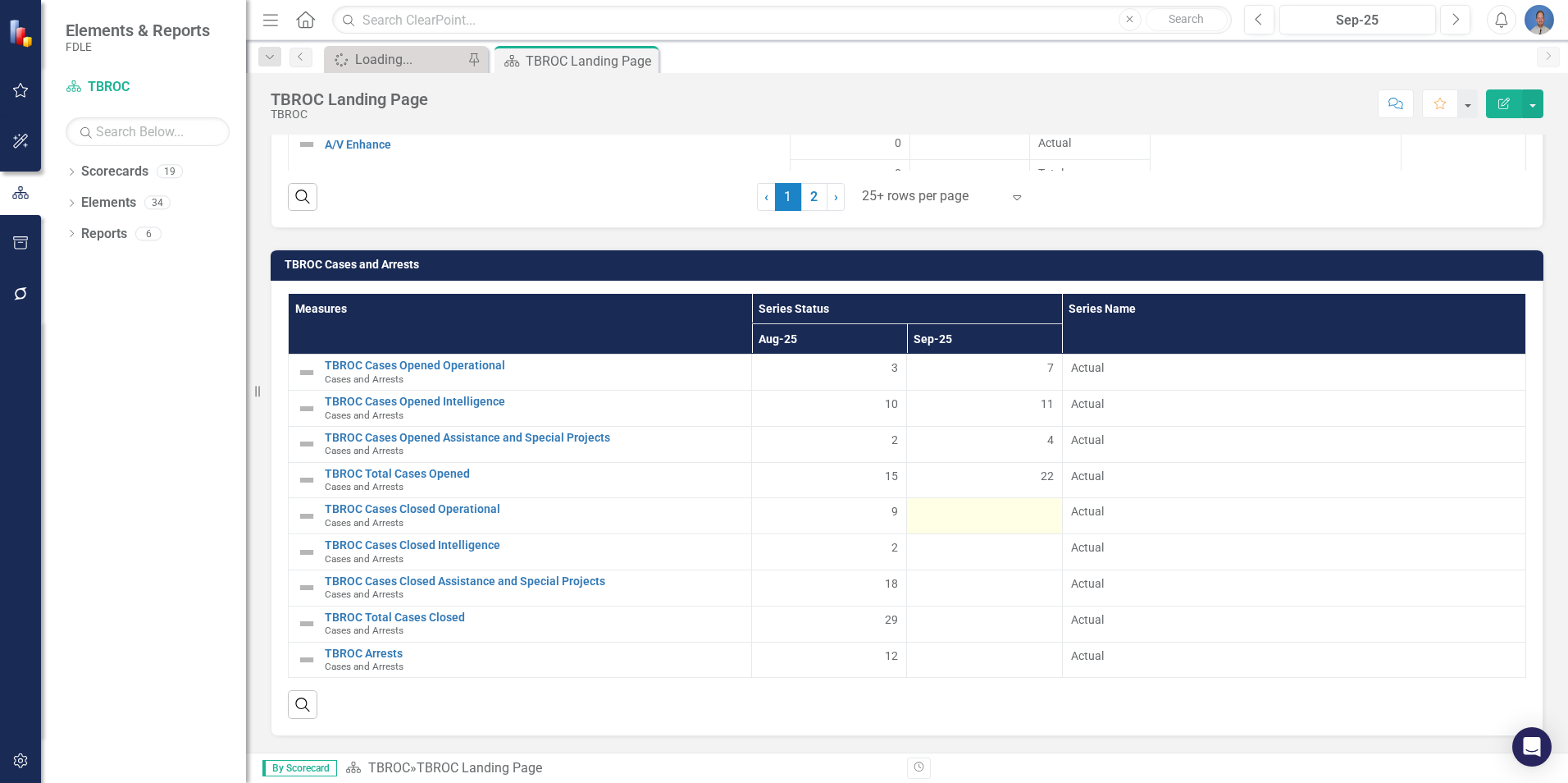
click at [990, 509] on div at bounding box center [984, 513] width 138 height 20
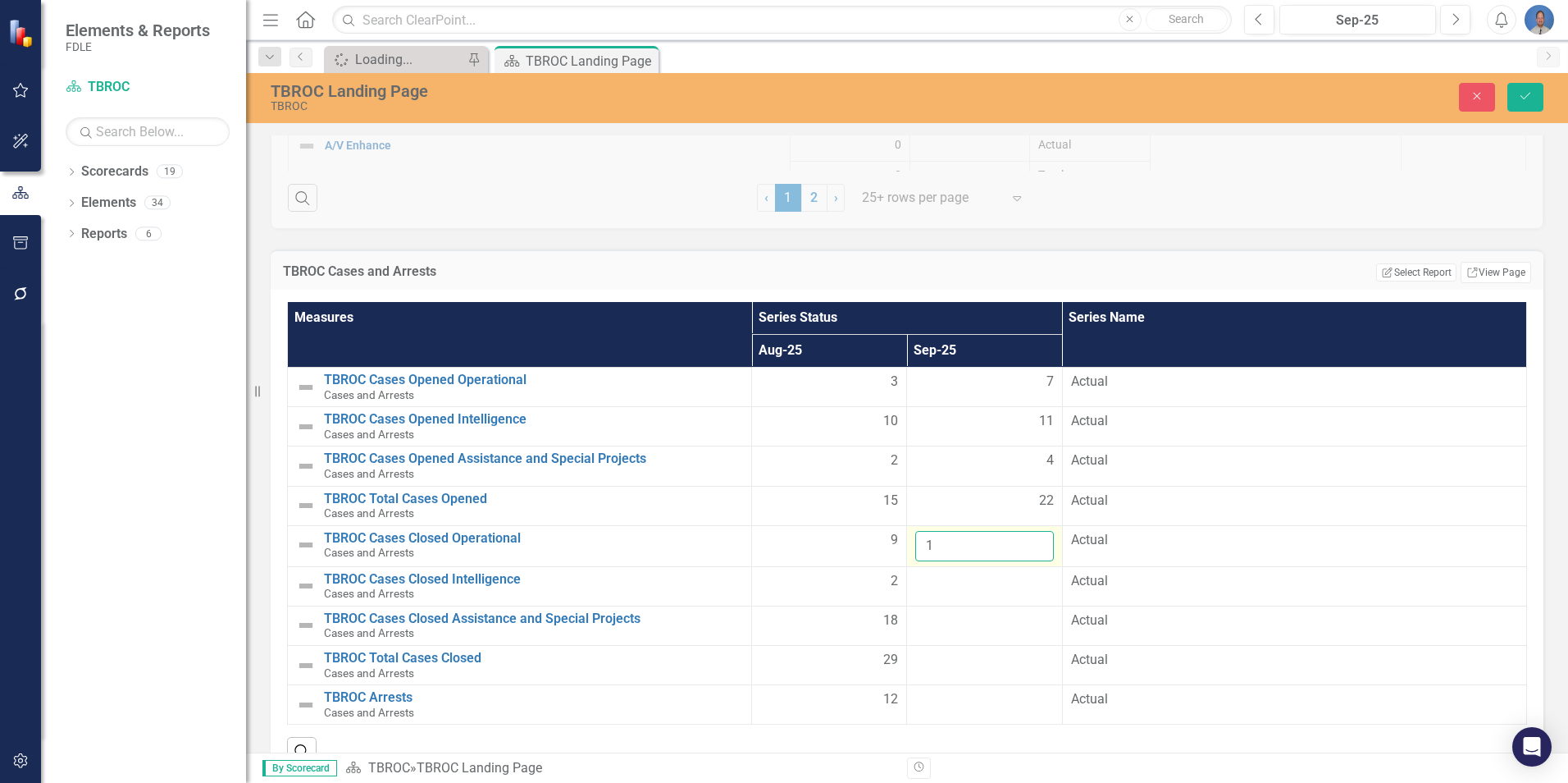
click at [1029, 542] on input "1" at bounding box center [984, 546] width 138 height 30
click at [1029, 542] on input "2" at bounding box center [984, 546] width 138 height 30
click at [1029, 542] on input "3" at bounding box center [984, 546] width 138 height 30
click at [1029, 542] on input "4" at bounding box center [984, 546] width 138 height 30
click at [1029, 542] on input "5" at bounding box center [984, 546] width 138 height 30
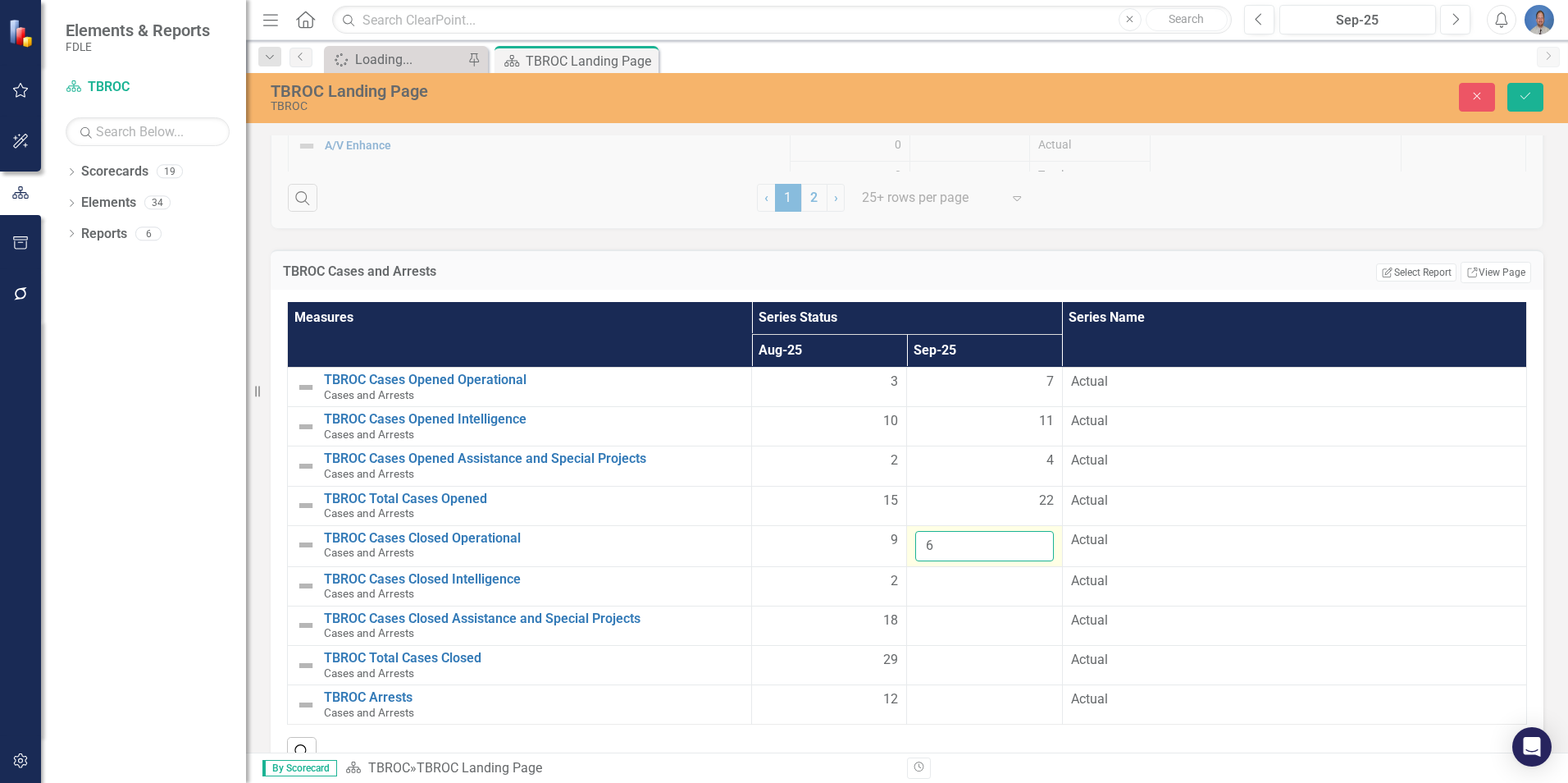
click at [1029, 542] on input "6" at bounding box center [984, 546] width 138 height 30
type input "7"
click at [1029, 542] on input "7" at bounding box center [984, 546] width 138 height 30
click at [955, 580] on div at bounding box center [984, 582] width 138 height 20
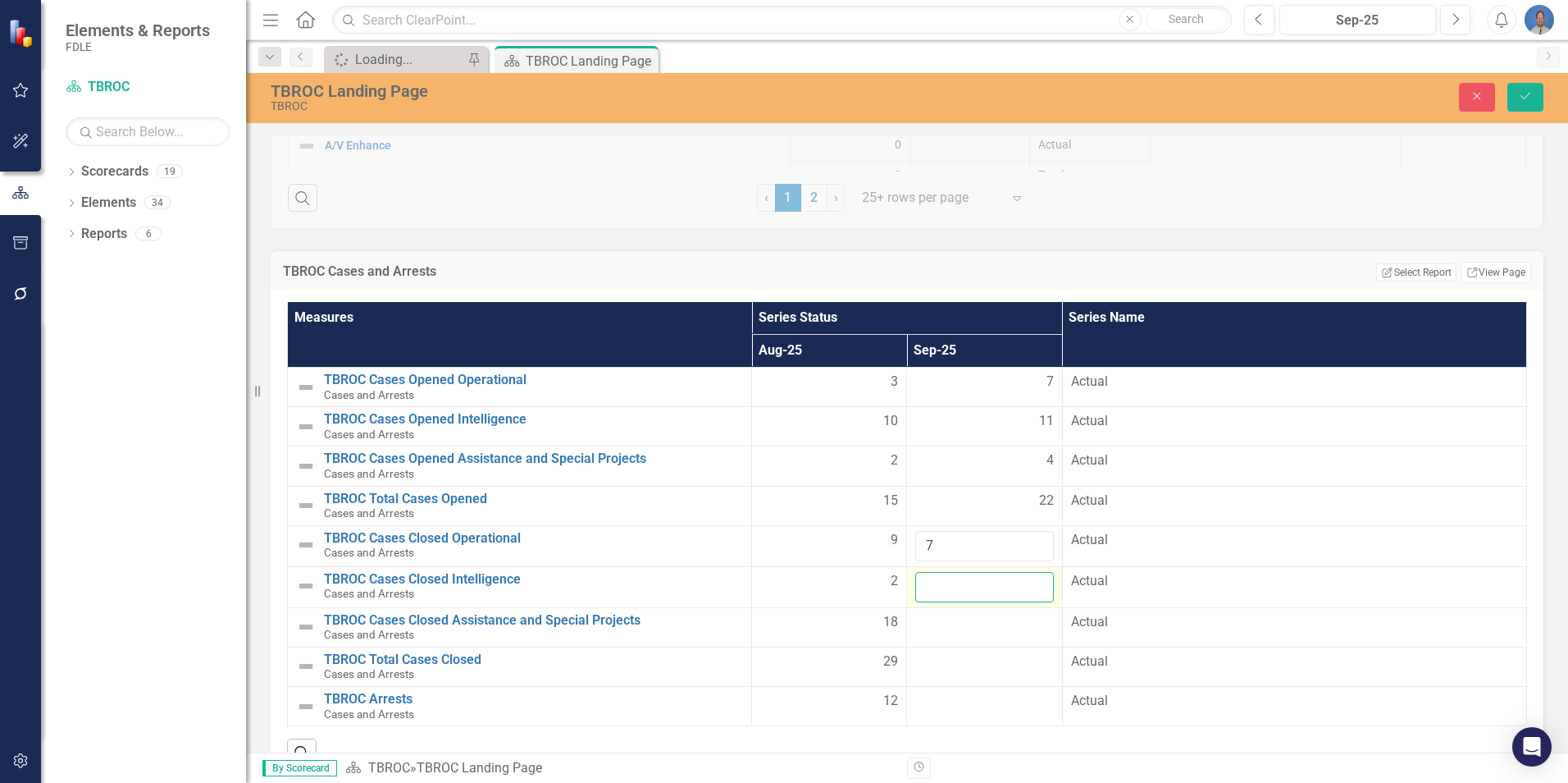
click at [1005, 590] on input "number" at bounding box center [984, 587] width 138 height 30
type input "33"
click at [959, 623] on div at bounding box center [984, 623] width 138 height 20
click at [1027, 625] on input "1" at bounding box center [984, 628] width 138 height 30
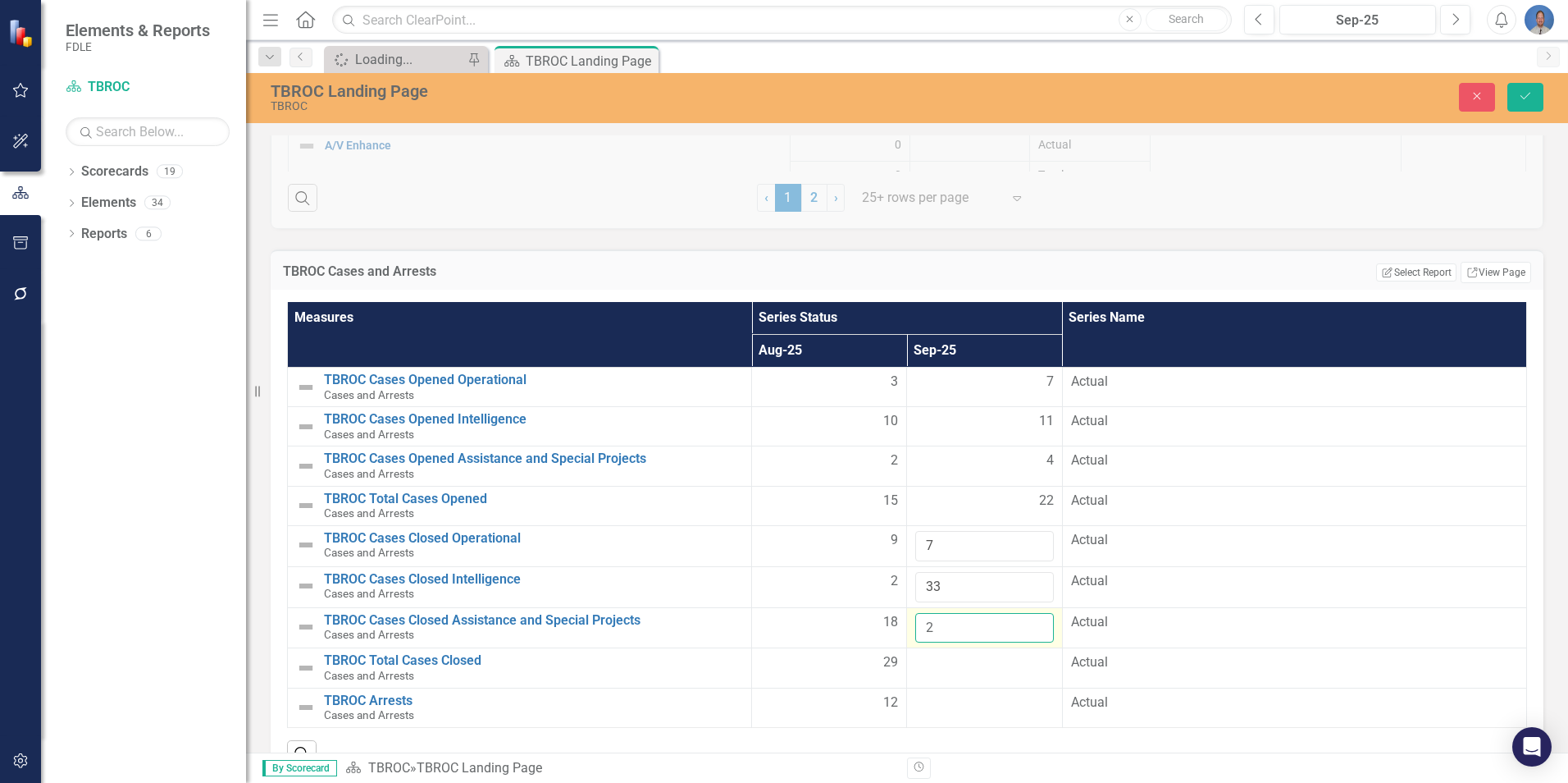
click at [1027, 625] on input "2" at bounding box center [984, 628] width 138 height 30
click at [1027, 625] on input "3" at bounding box center [984, 628] width 138 height 30
click at [1027, 625] on input "4" at bounding box center [984, 628] width 138 height 30
click at [1027, 625] on input "5" at bounding box center [984, 628] width 138 height 30
click at [1027, 625] on input "6" at bounding box center [984, 628] width 138 height 30
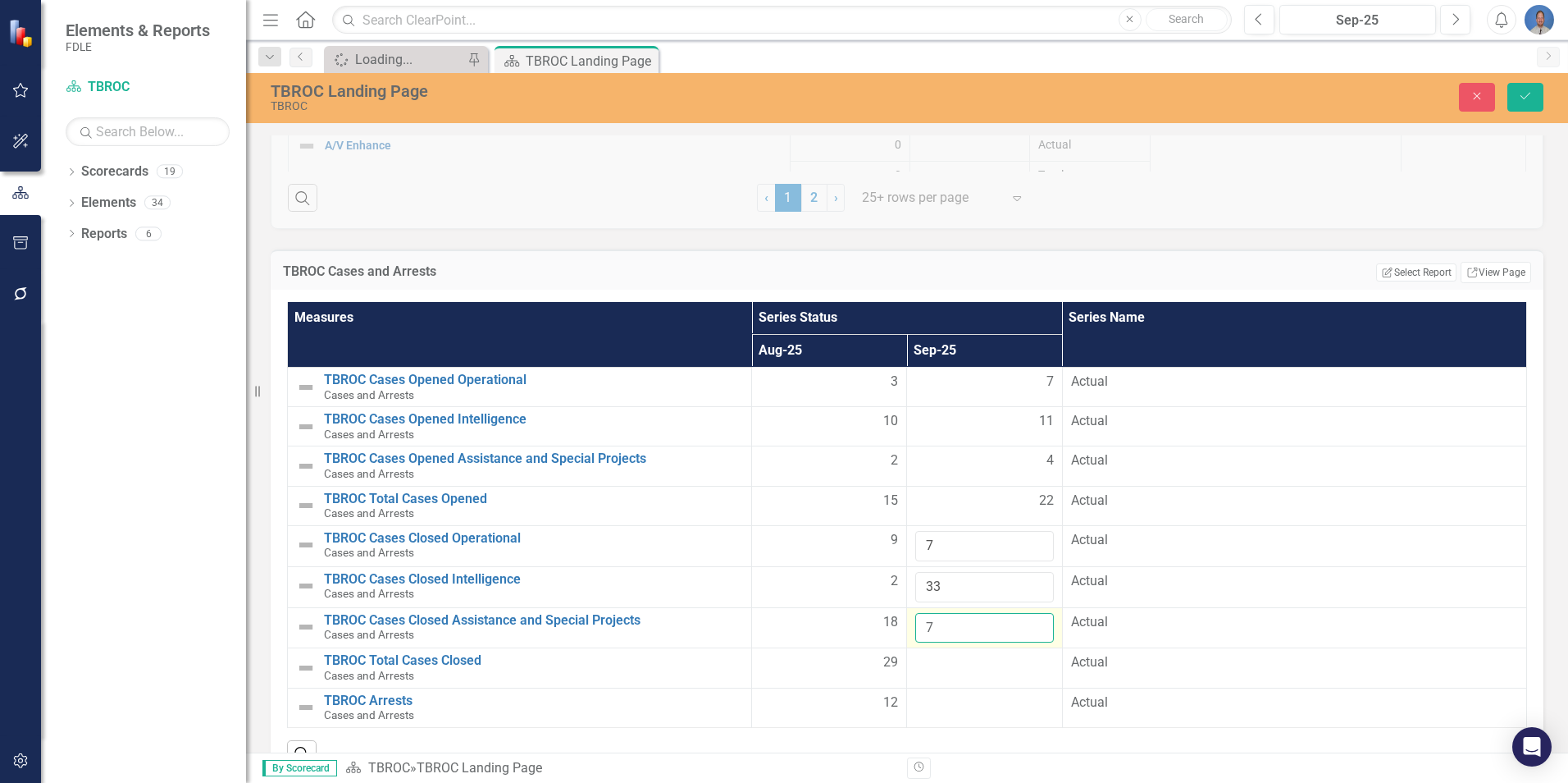
click at [1027, 625] on input "7" at bounding box center [984, 628] width 138 height 30
click at [1027, 625] on input "8" at bounding box center [984, 628] width 138 height 30
click at [1027, 625] on input "9" at bounding box center [984, 628] width 138 height 30
click at [1027, 625] on input "10" at bounding box center [984, 628] width 138 height 30
click at [1027, 625] on input "11" at bounding box center [984, 628] width 138 height 30
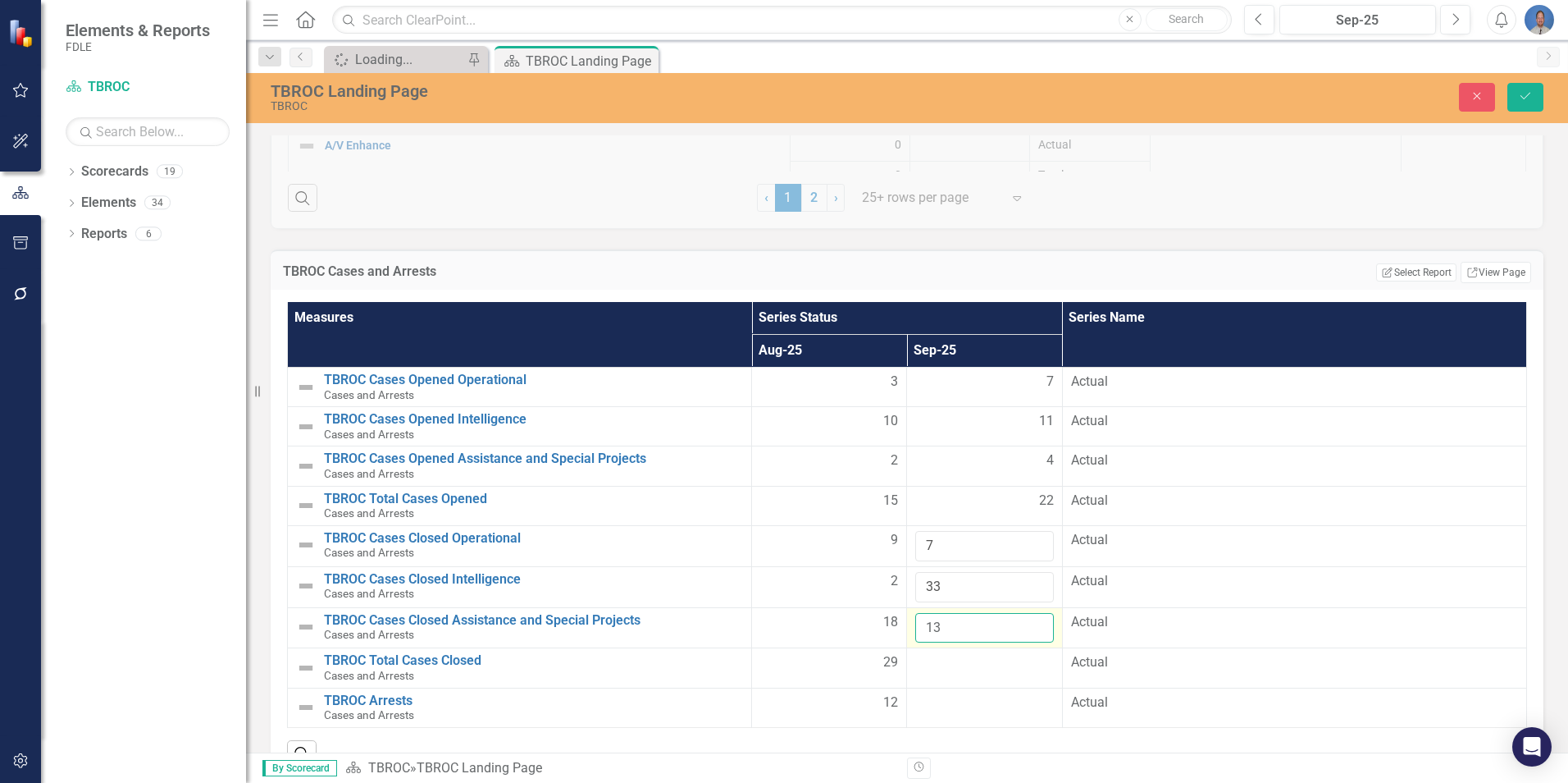
type input "13"
click at [1027, 625] on input "13" at bounding box center [984, 628] width 138 height 30
click at [959, 663] on div at bounding box center [984, 663] width 138 height 20
click at [1523, 95] on icon "Save" at bounding box center [1526, 96] width 15 height 12
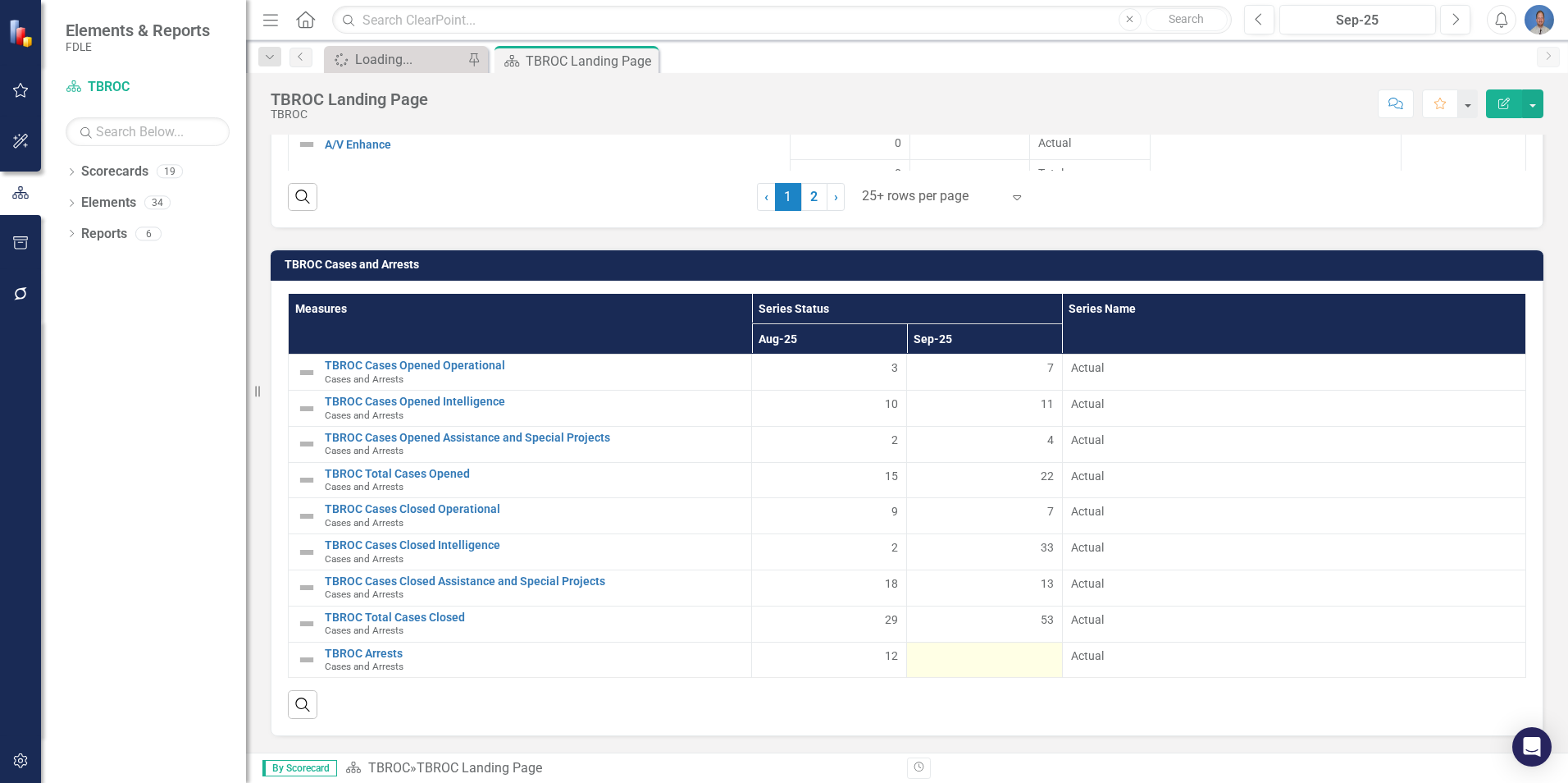
click at [1004, 662] on div at bounding box center [984, 657] width 138 height 20
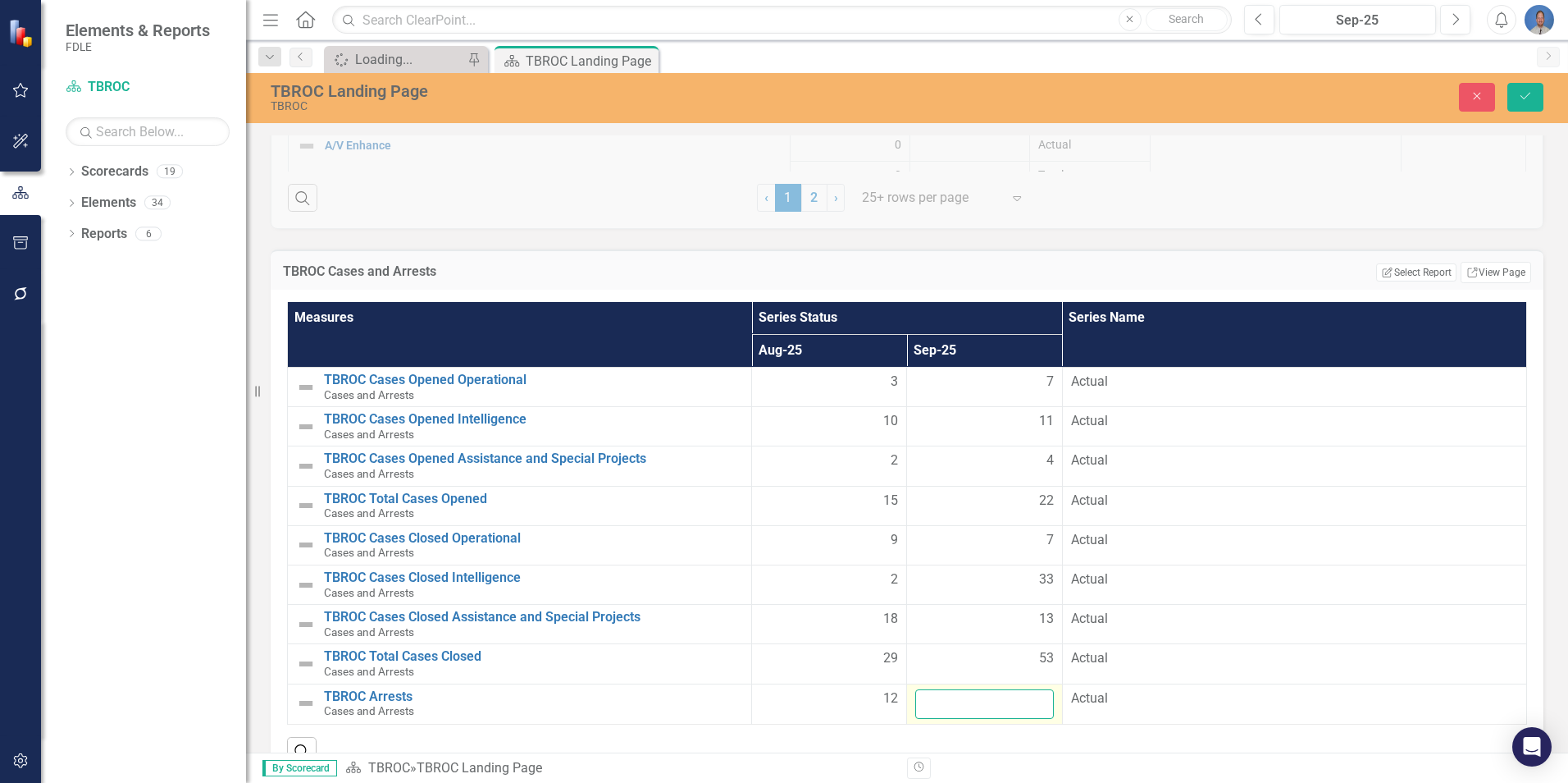
click at [1018, 705] on input "number" at bounding box center [984, 704] width 138 height 30
type input "9"
click at [1524, 96] on icon "Save" at bounding box center [1526, 96] width 15 height 12
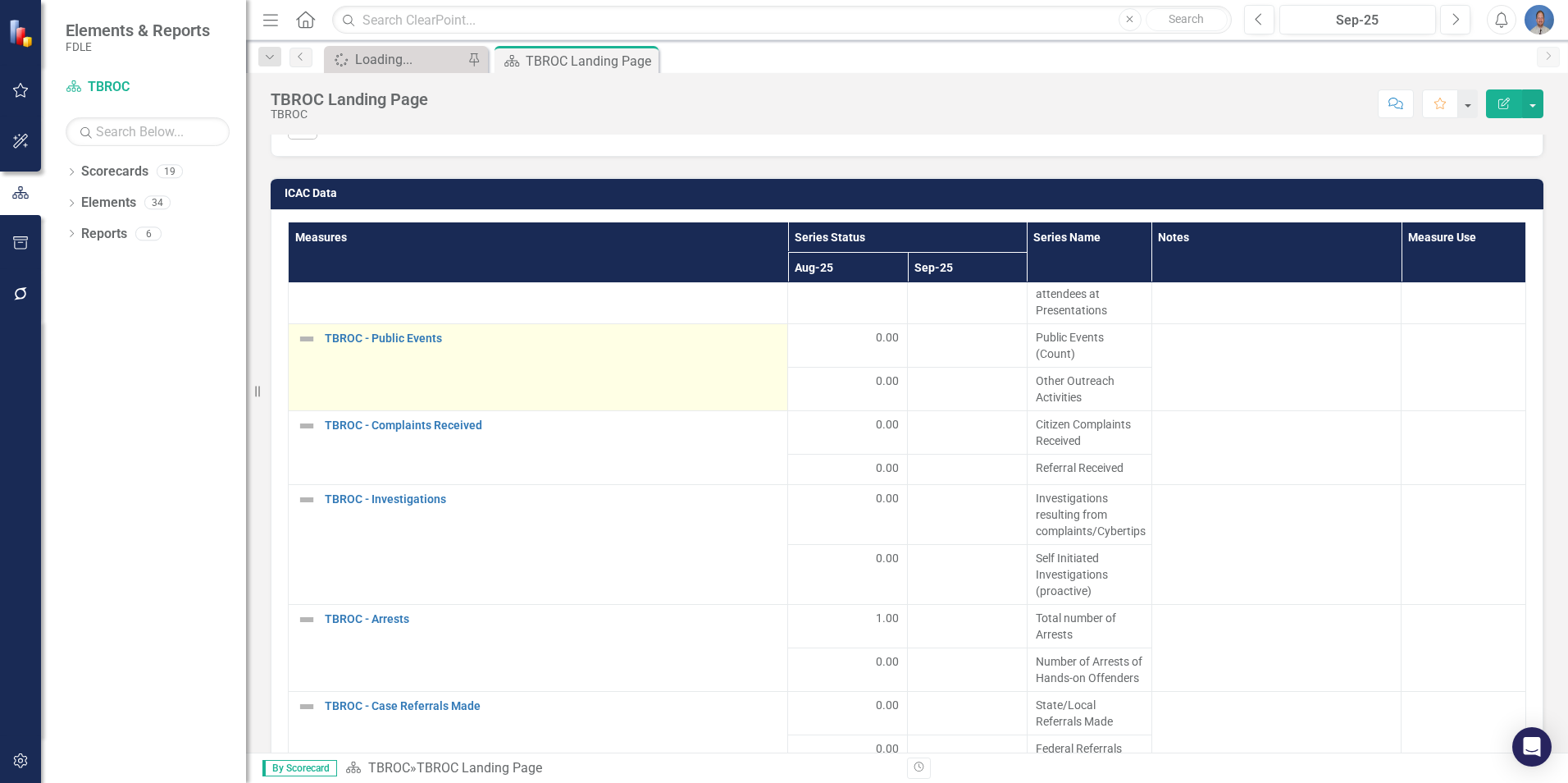
scroll to position [164, 0]
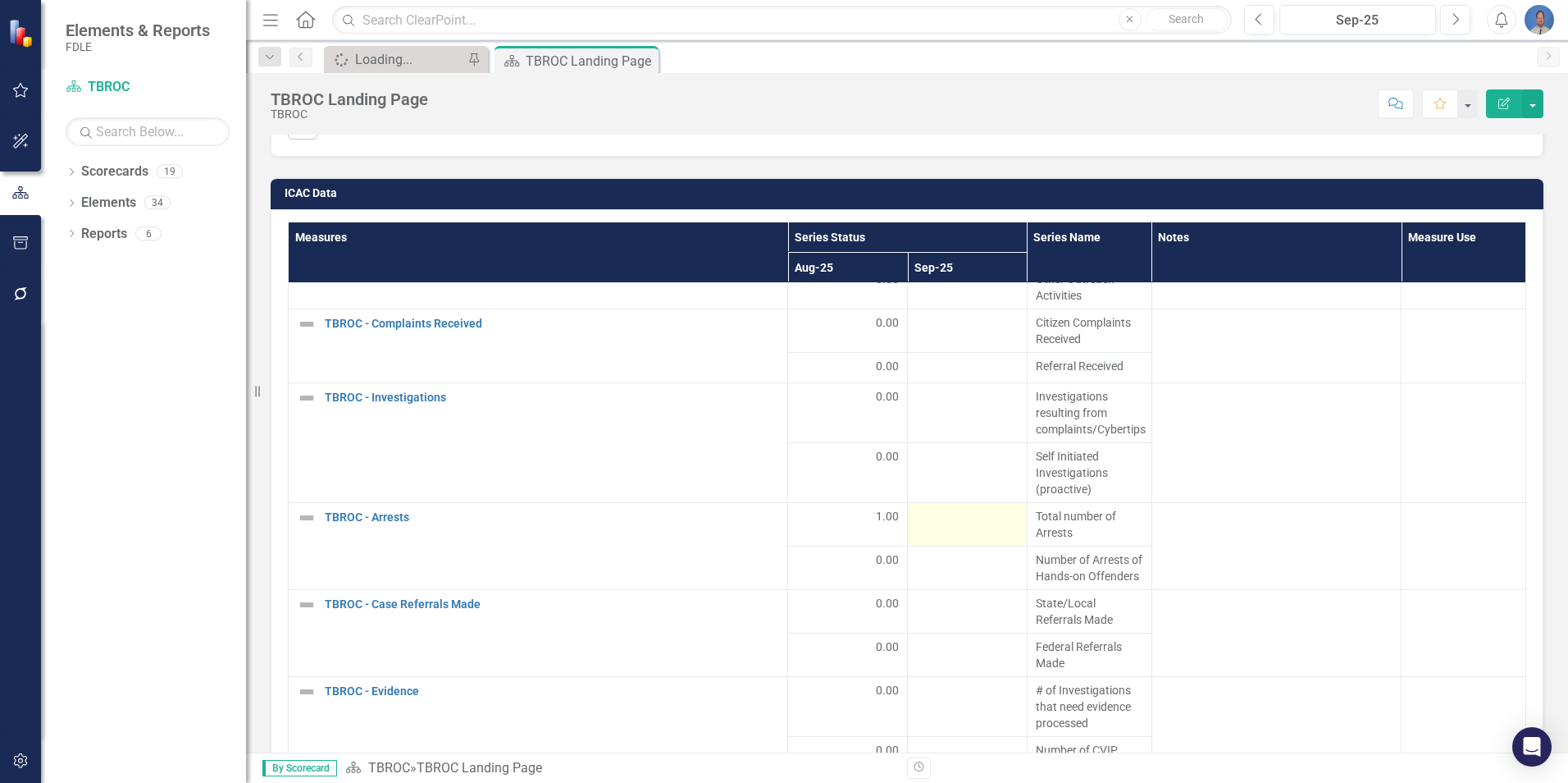
click at [957, 519] on div at bounding box center [967, 518] width 102 height 20
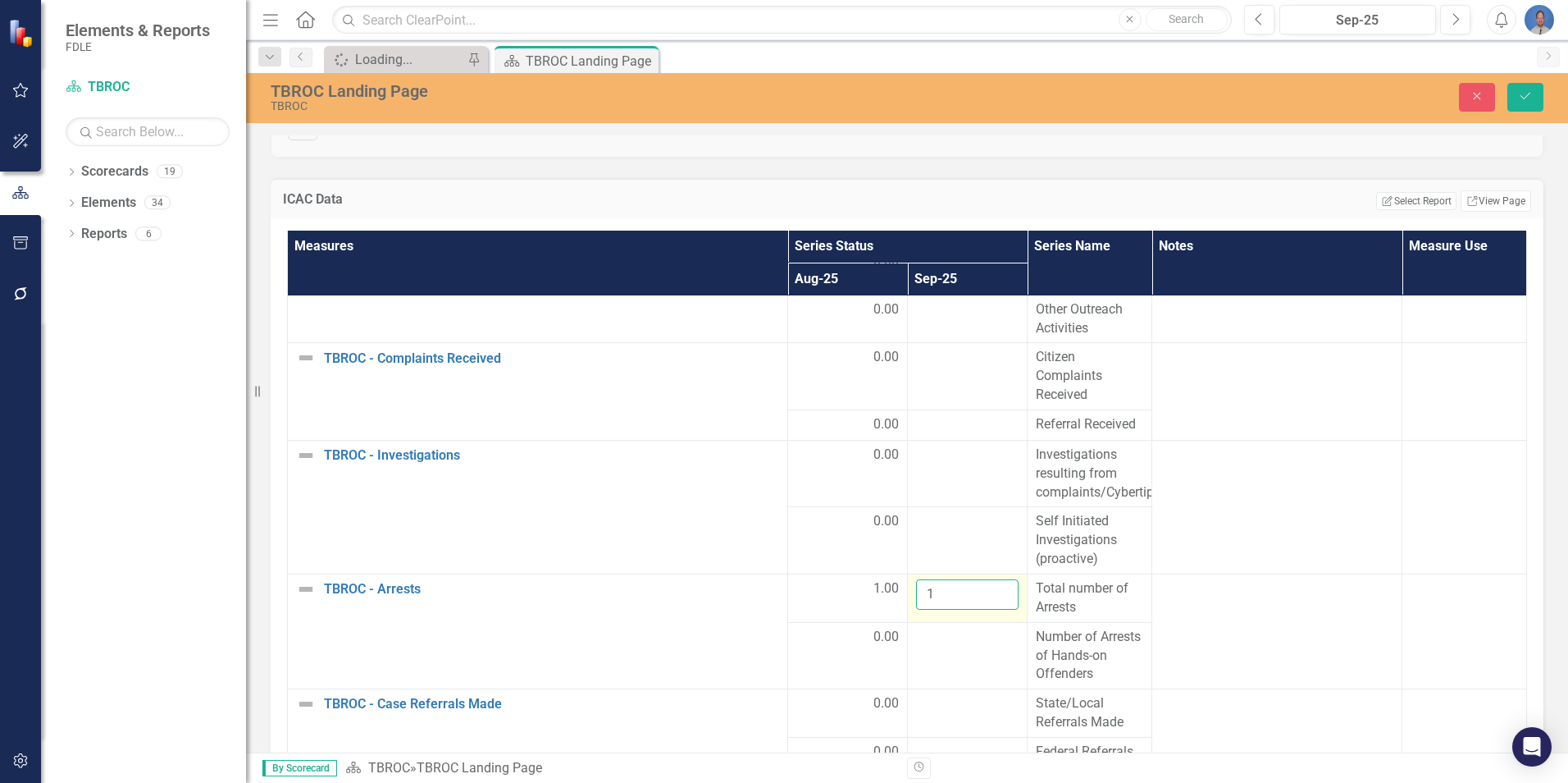
type input "1"
click at [986, 610] on input "1" at bounding box center [967, 594] width 102 height 30
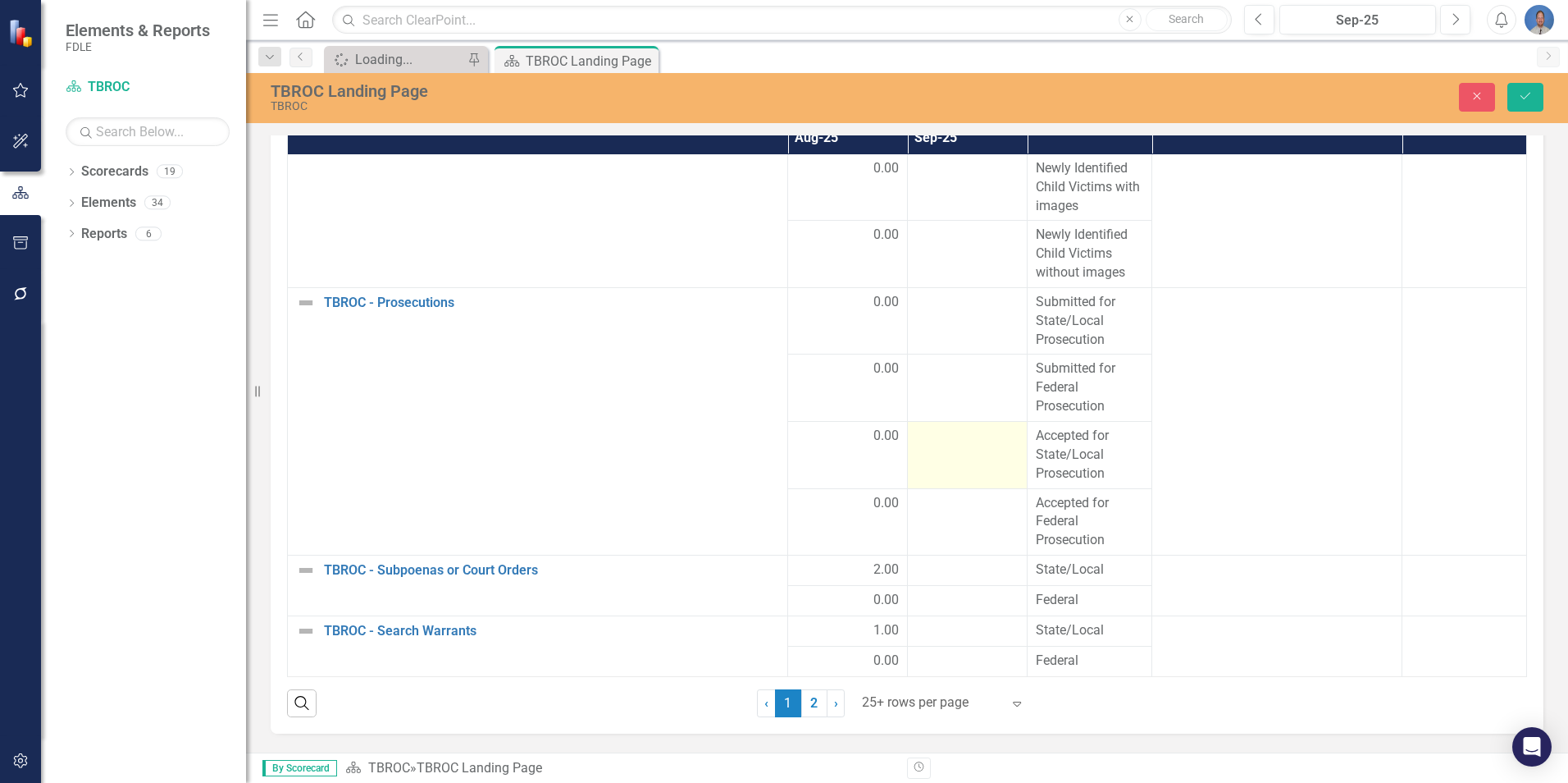
scroll to position [2159, 0]
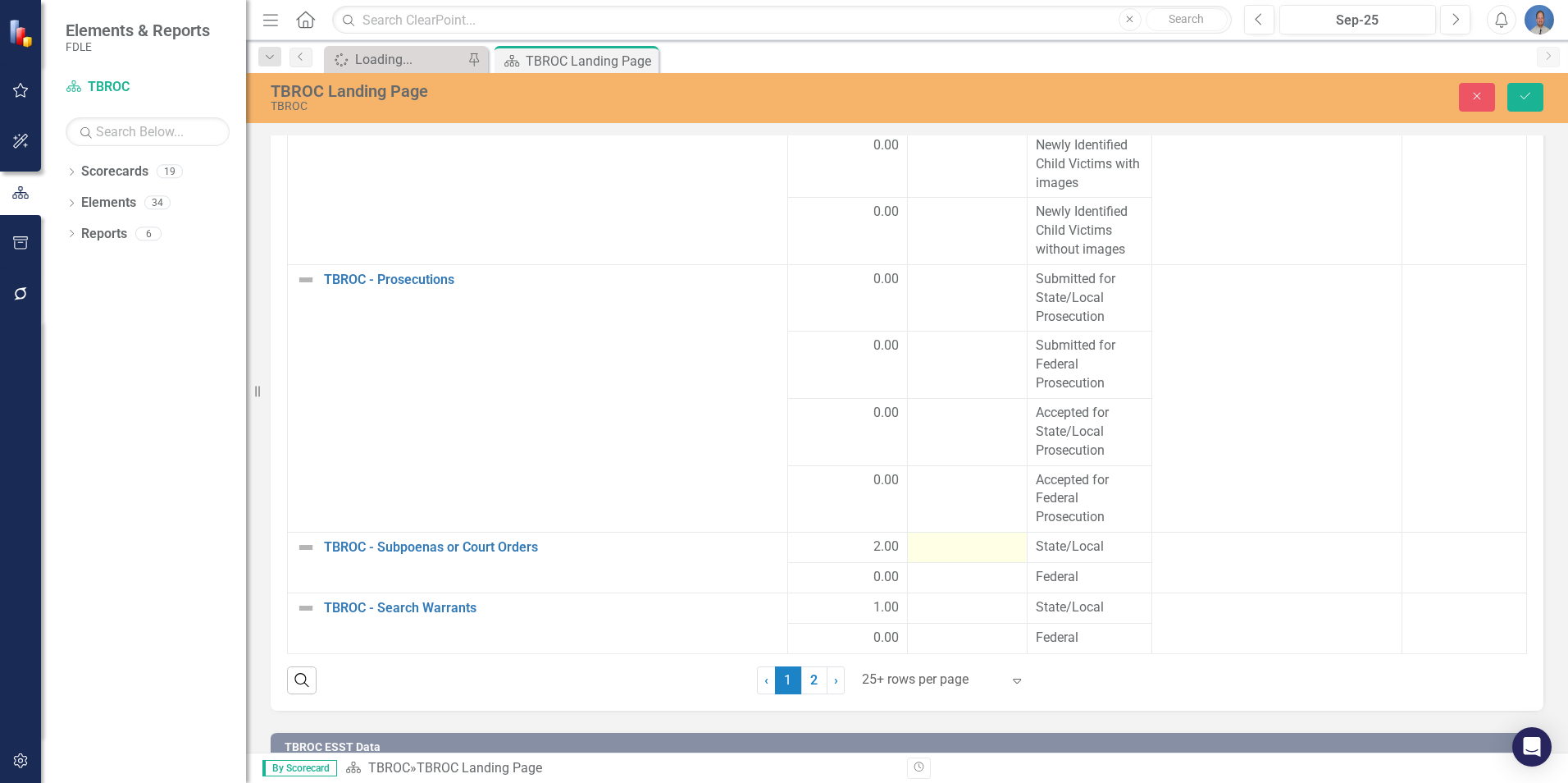
click at [989, 546] on div at bounding box center [967, 547] width 102 height 20
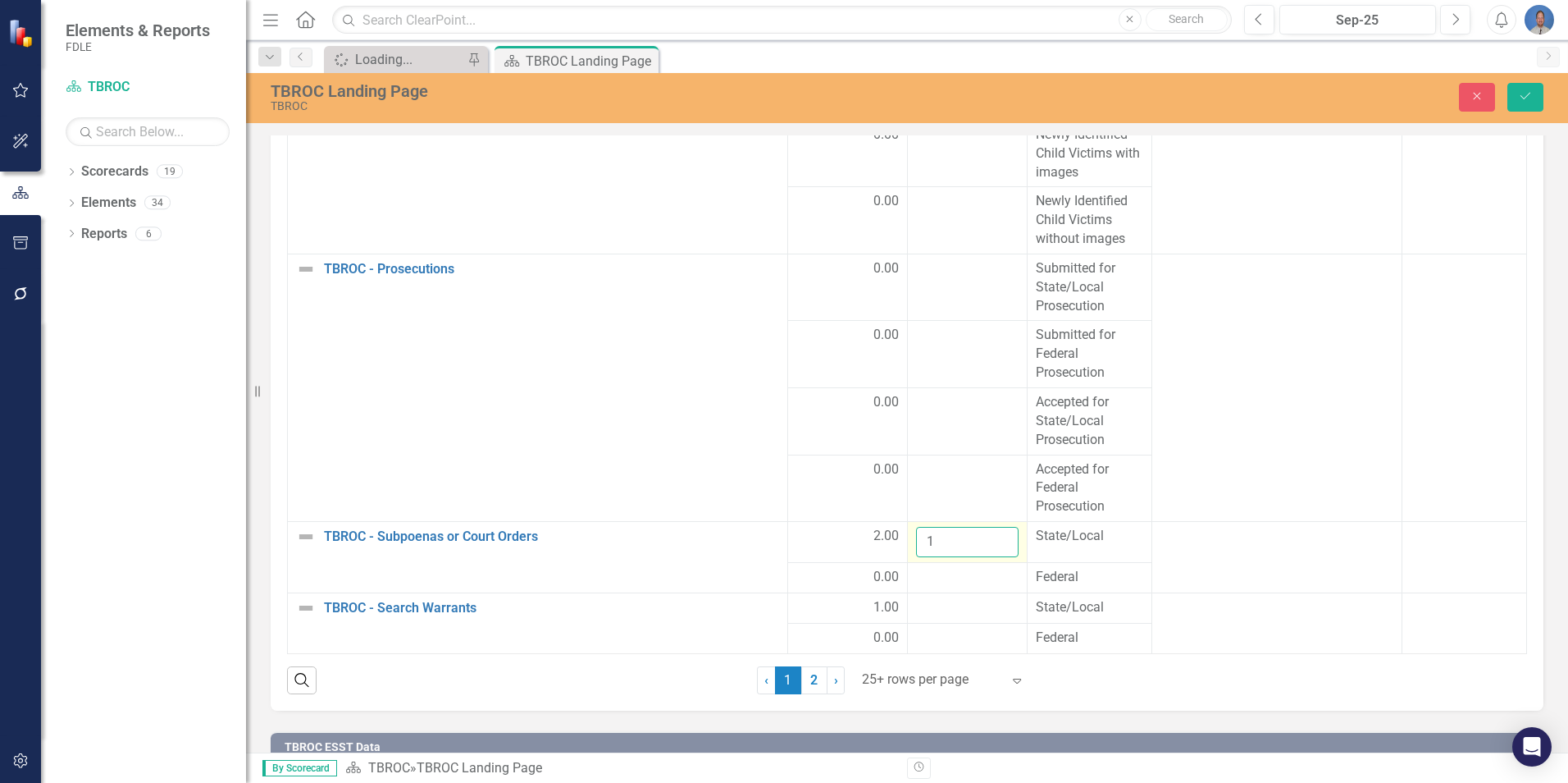
click at [990, 549] on input "1" at bounding box center [967, 542] width 102 height 30
click at [990, 549] on input "2" at bounding box center [967, 542] width 102 height 30
click at [990, 549] on input "3" at bounding box center [967, 542] width 102 height 30
click at [990, 549] on input "4" at bounding box center [967, 542] width 102 height 30
click at [990, 549] on input "5" at bounding box center [967, 542] width 102 height 30
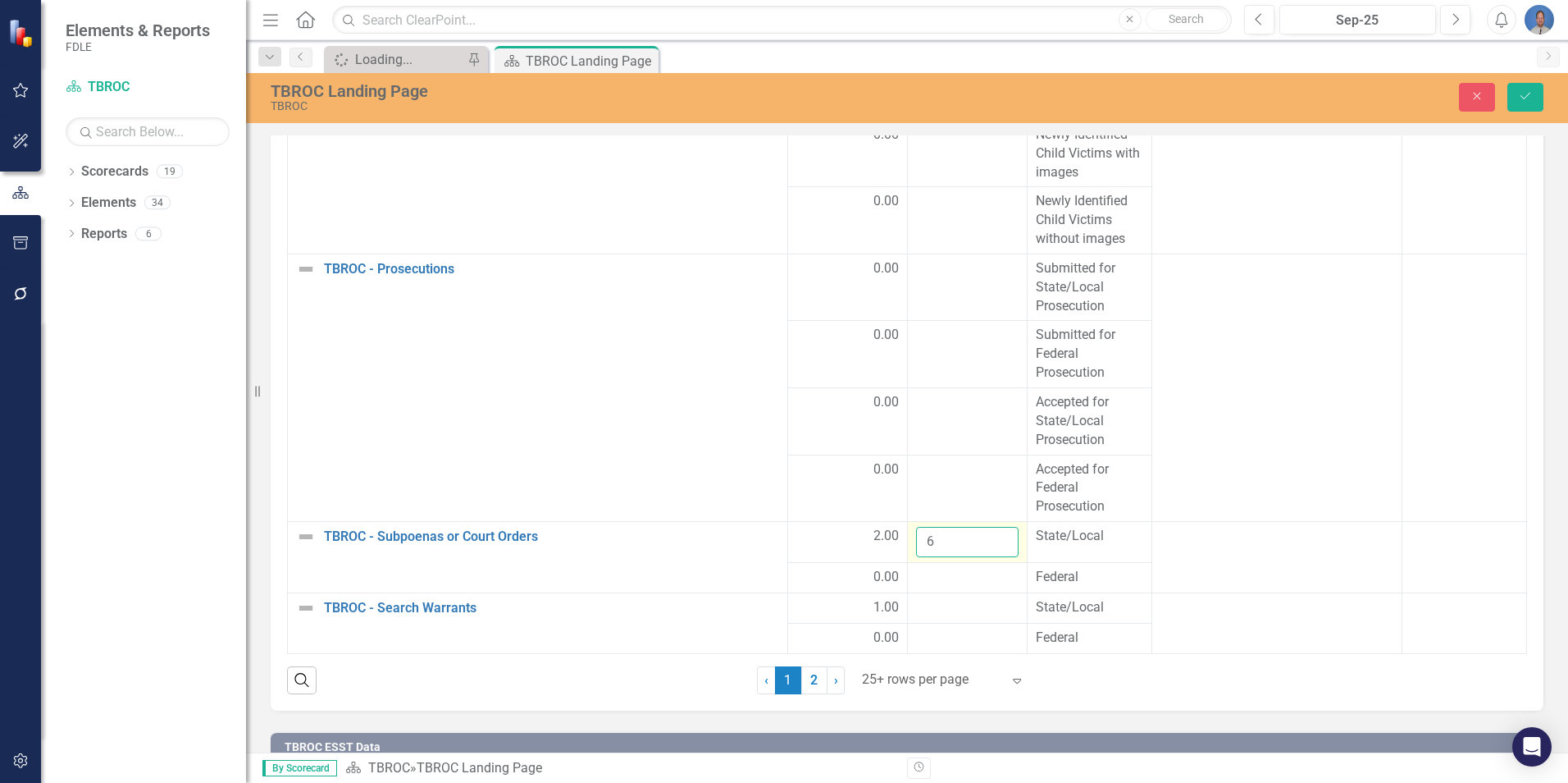
click at [990, 549] on input "6" at bounding box center [967, 542] width 102 height 30
type input "7"
click at [990, 549] on input "7" at bounding box center [967, 542] width 102 height 30
click at [943, 618] on div at bounding box center [967, 608] width 102 height 20
click at [989, 612] on div at bounding box center [967, 608] width 102 height 20
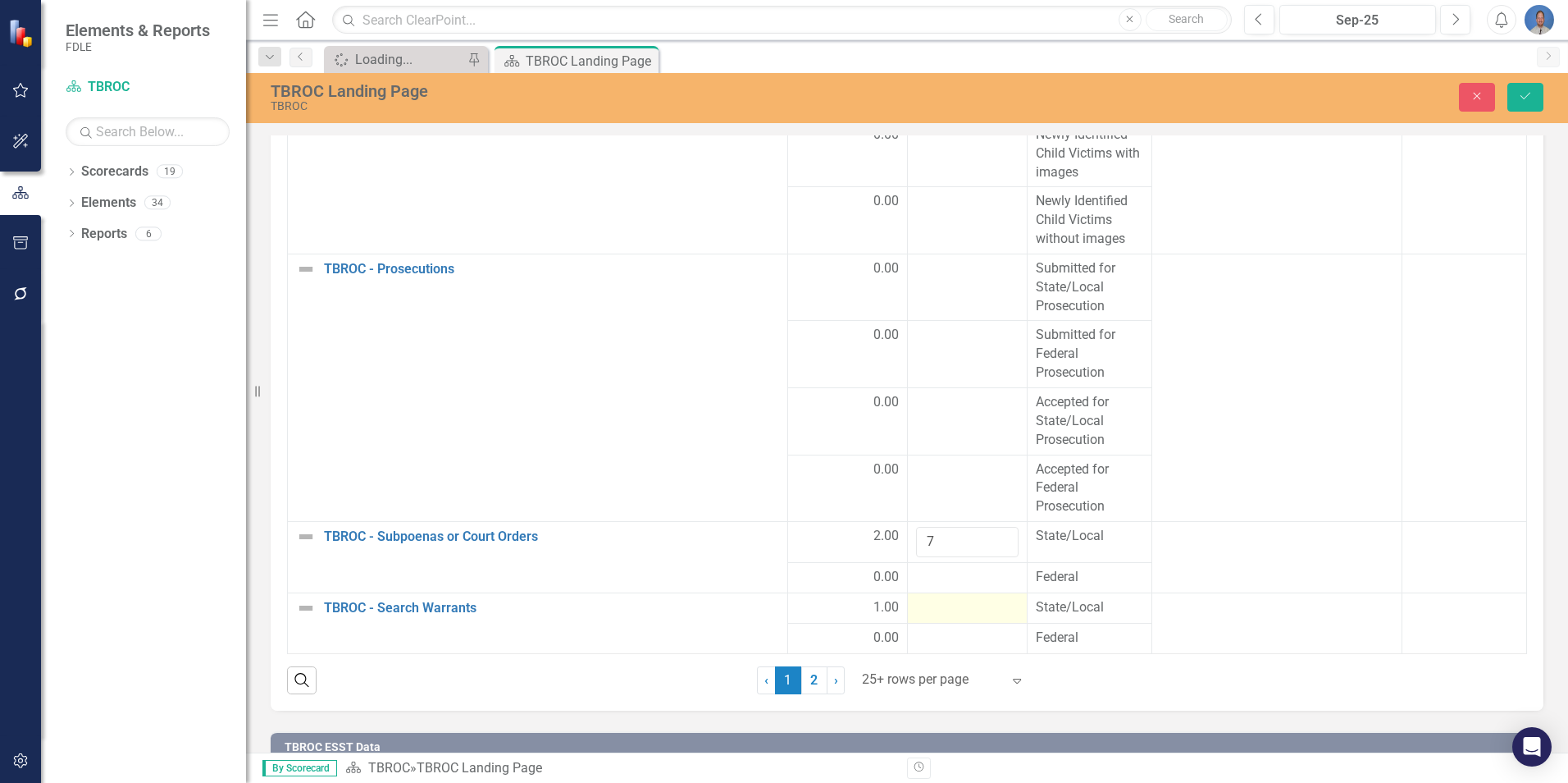
click at [989, 612] on div at bounding box center [967, 608] width 102 height 20
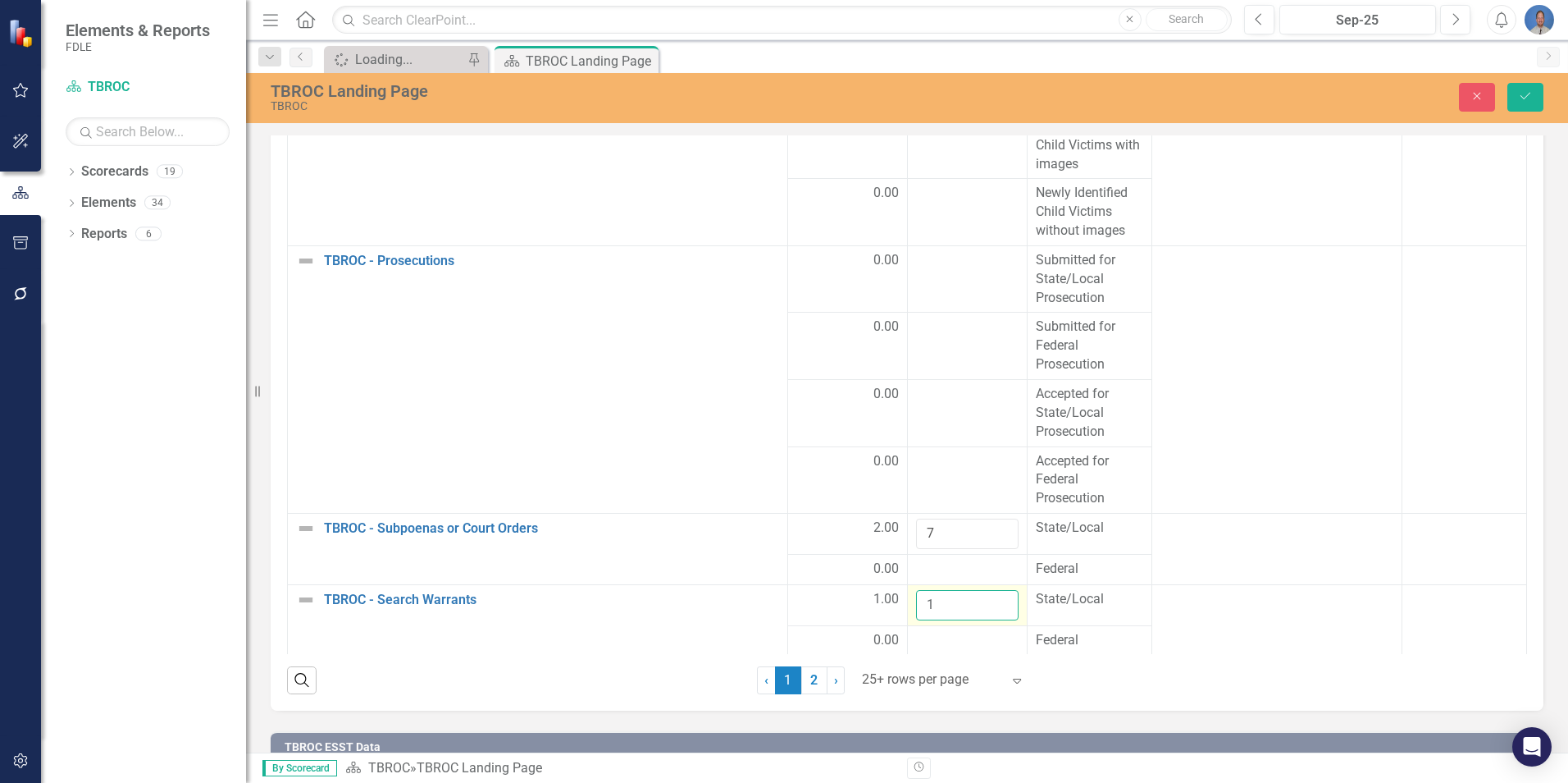
type input "1"
click at [988, 617] on input "1" at bounding box center [967, 605] width 102 height 30
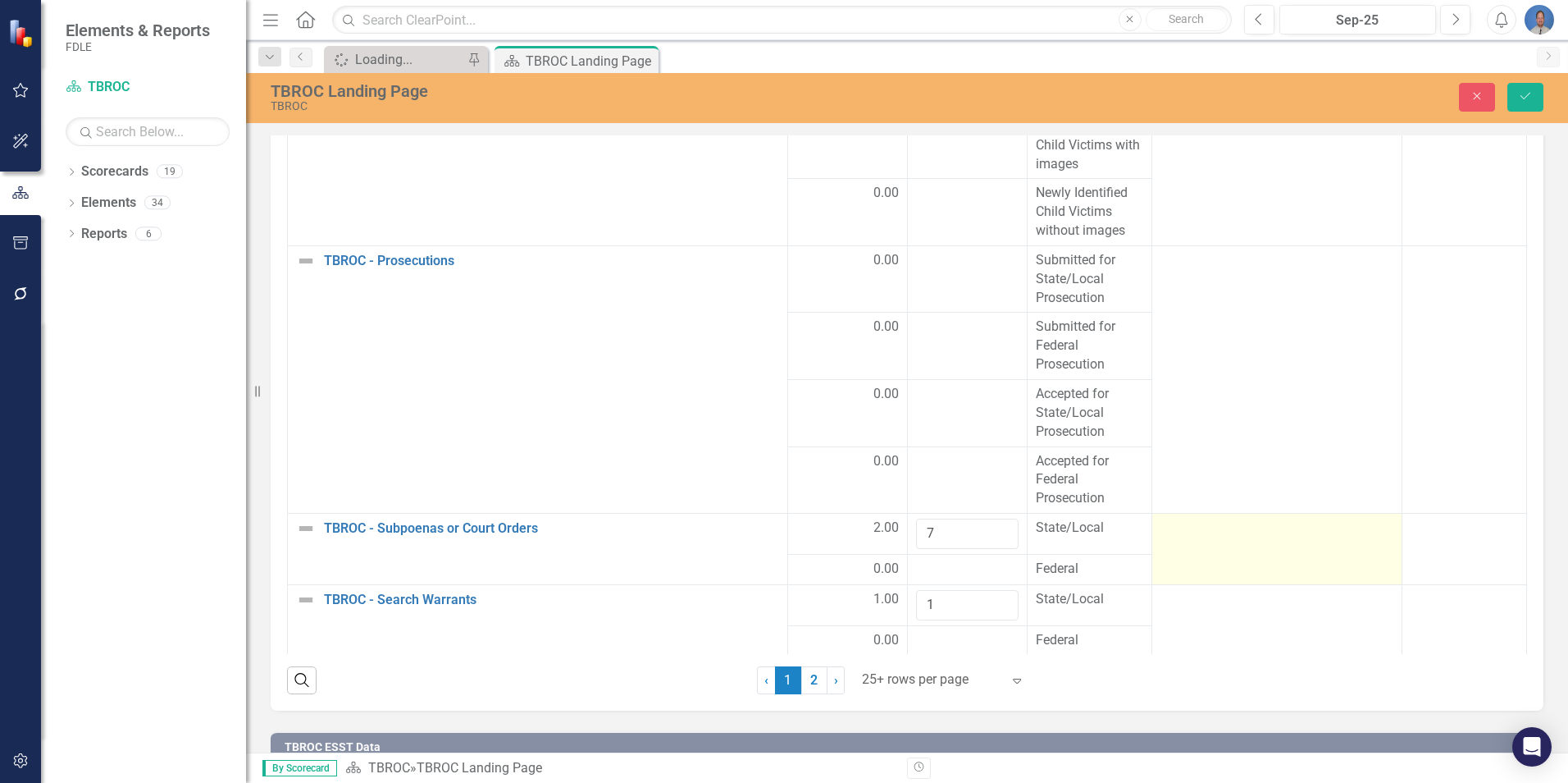
click at [1233, 534] on td at bounding box center [1278, 549] width 250 height 72
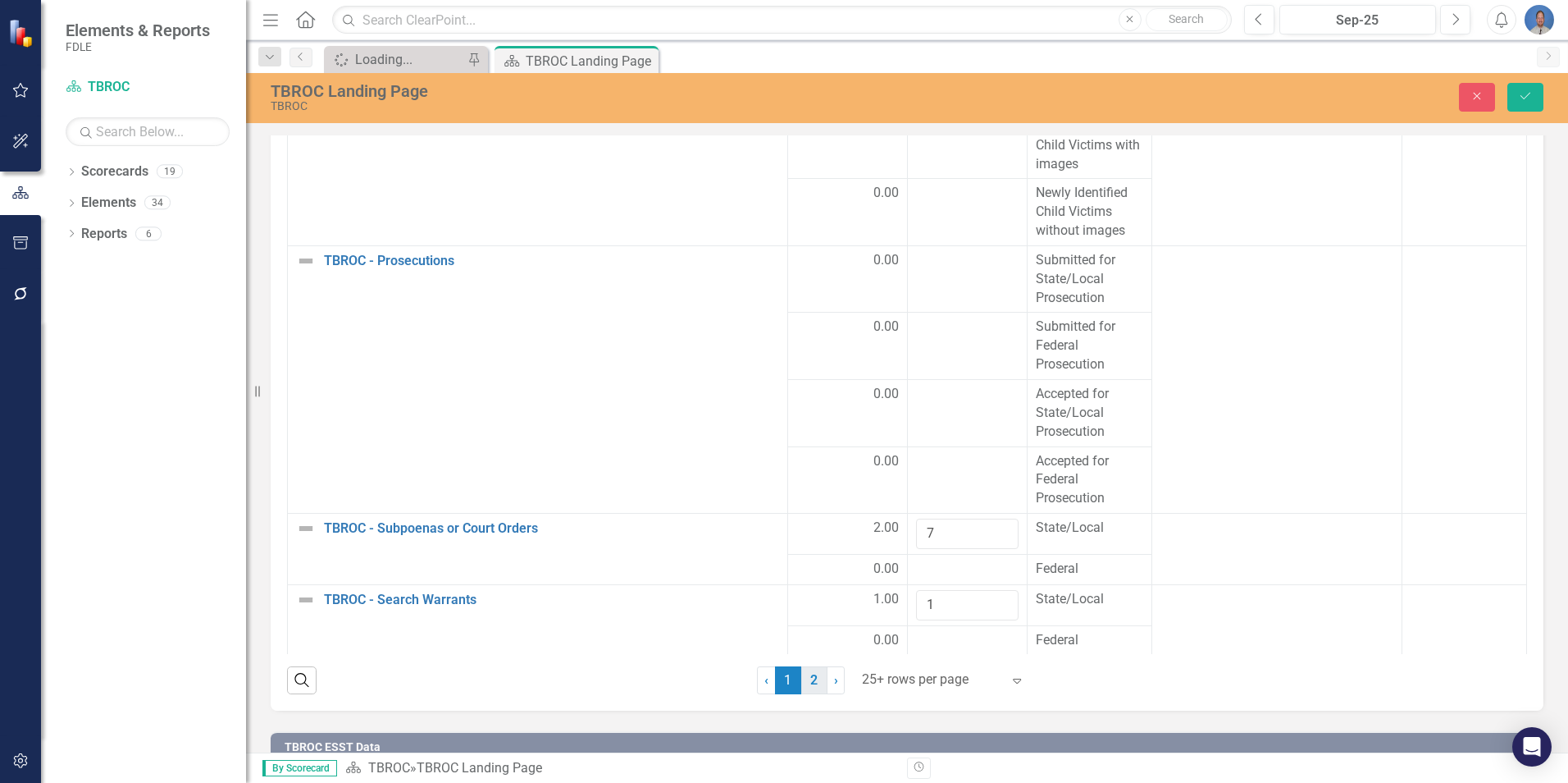
click at [810, 678] on link "2" at bounding box center [815, 680] width 26 height 28
click at [1529, 99] on icon "Save" at bounding box center [1526, 96] width 15 height 12
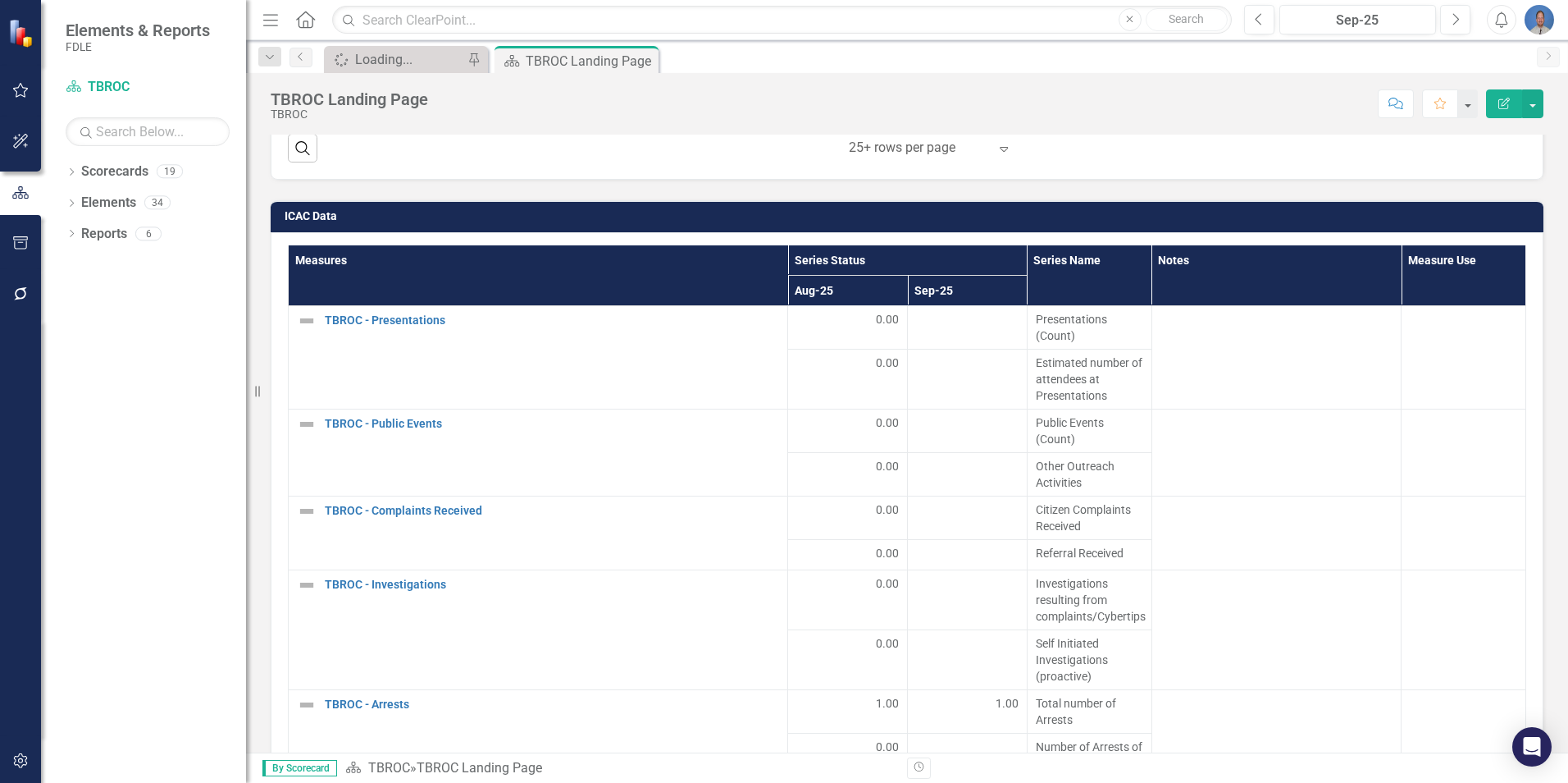
scroll to position [2340, 0]
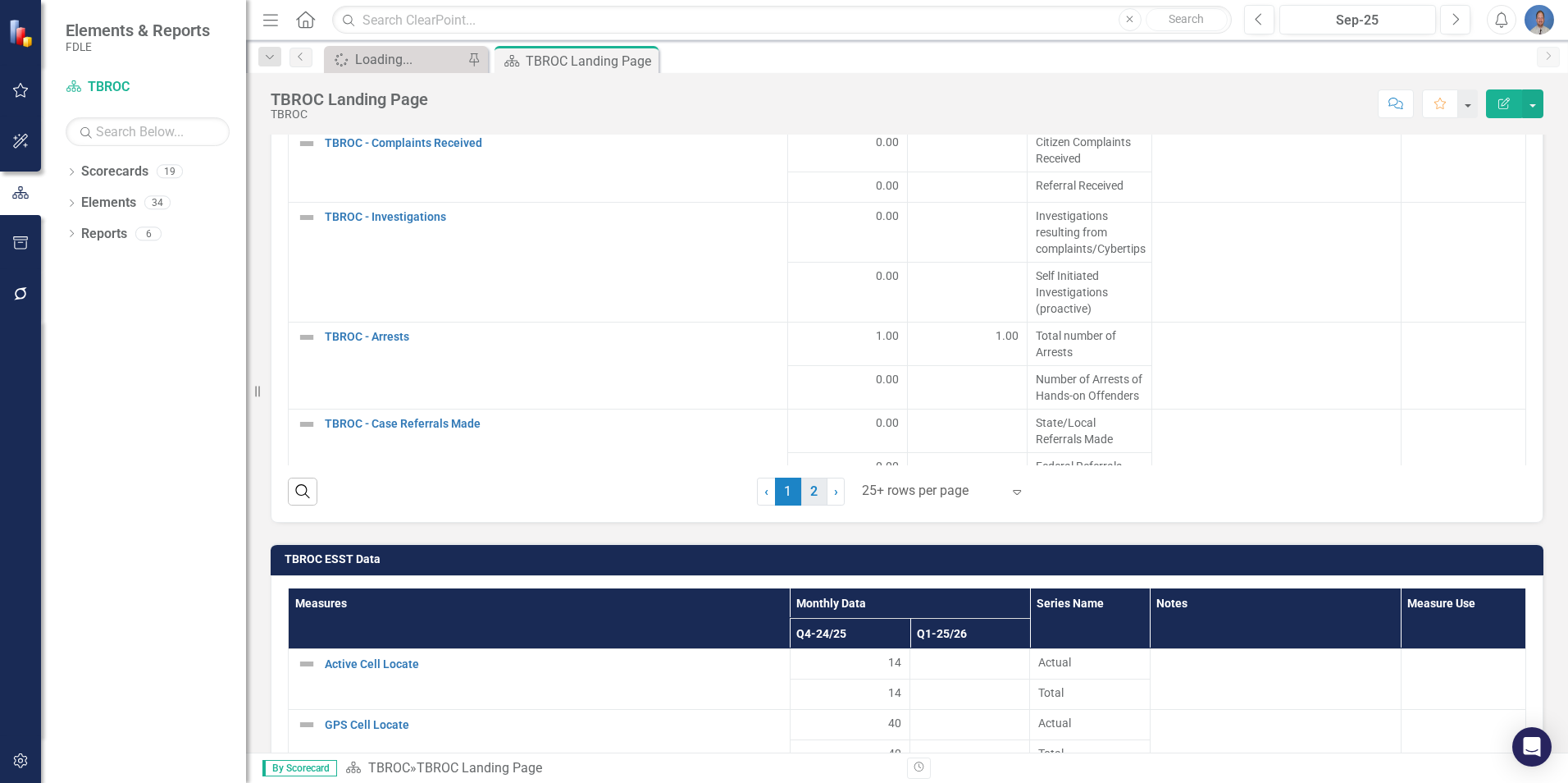
click at [807, 487] on link "2" at bounding box center [815, 491] width 26 height 28
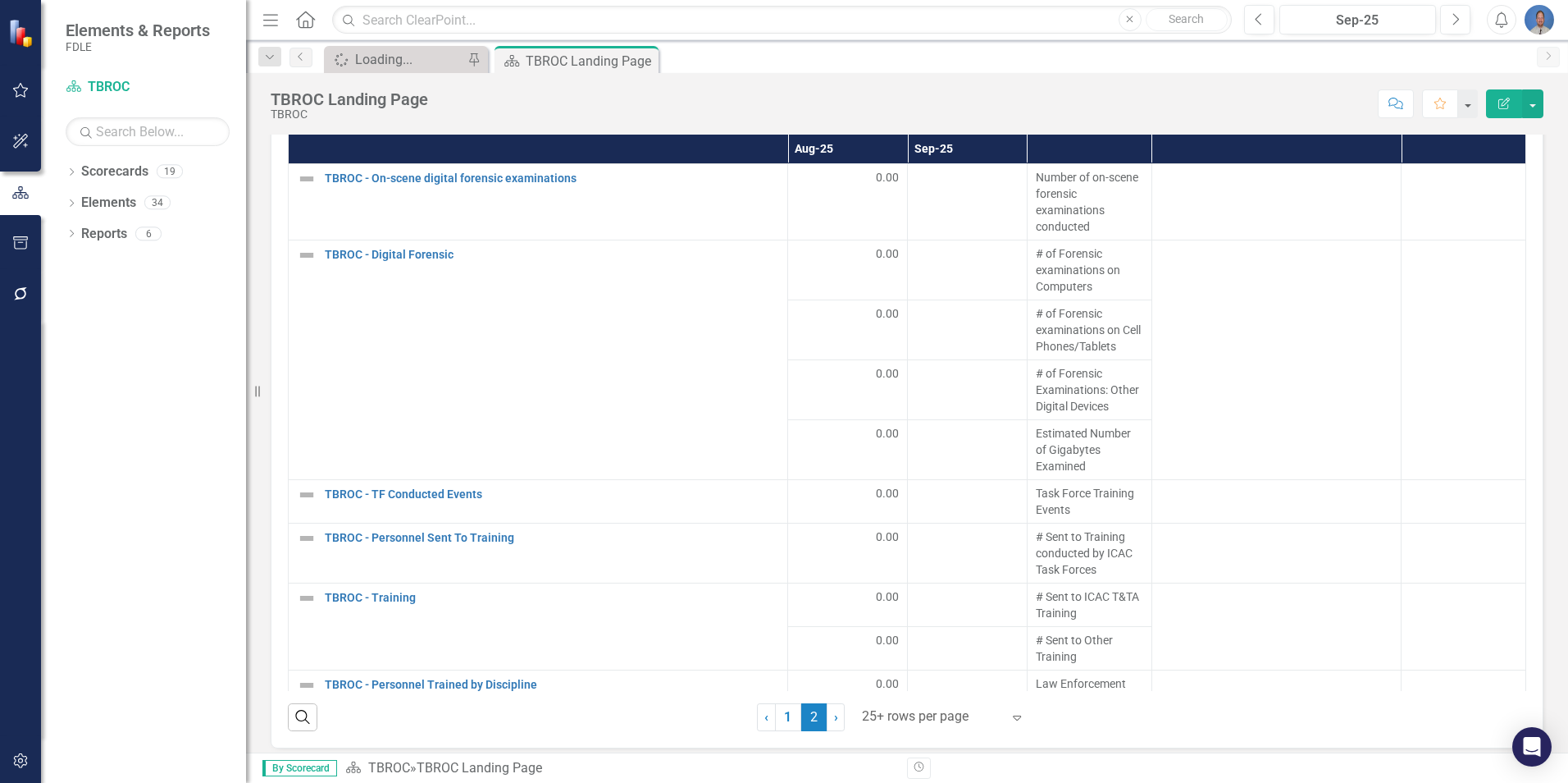
scroll to position [2108, 0]
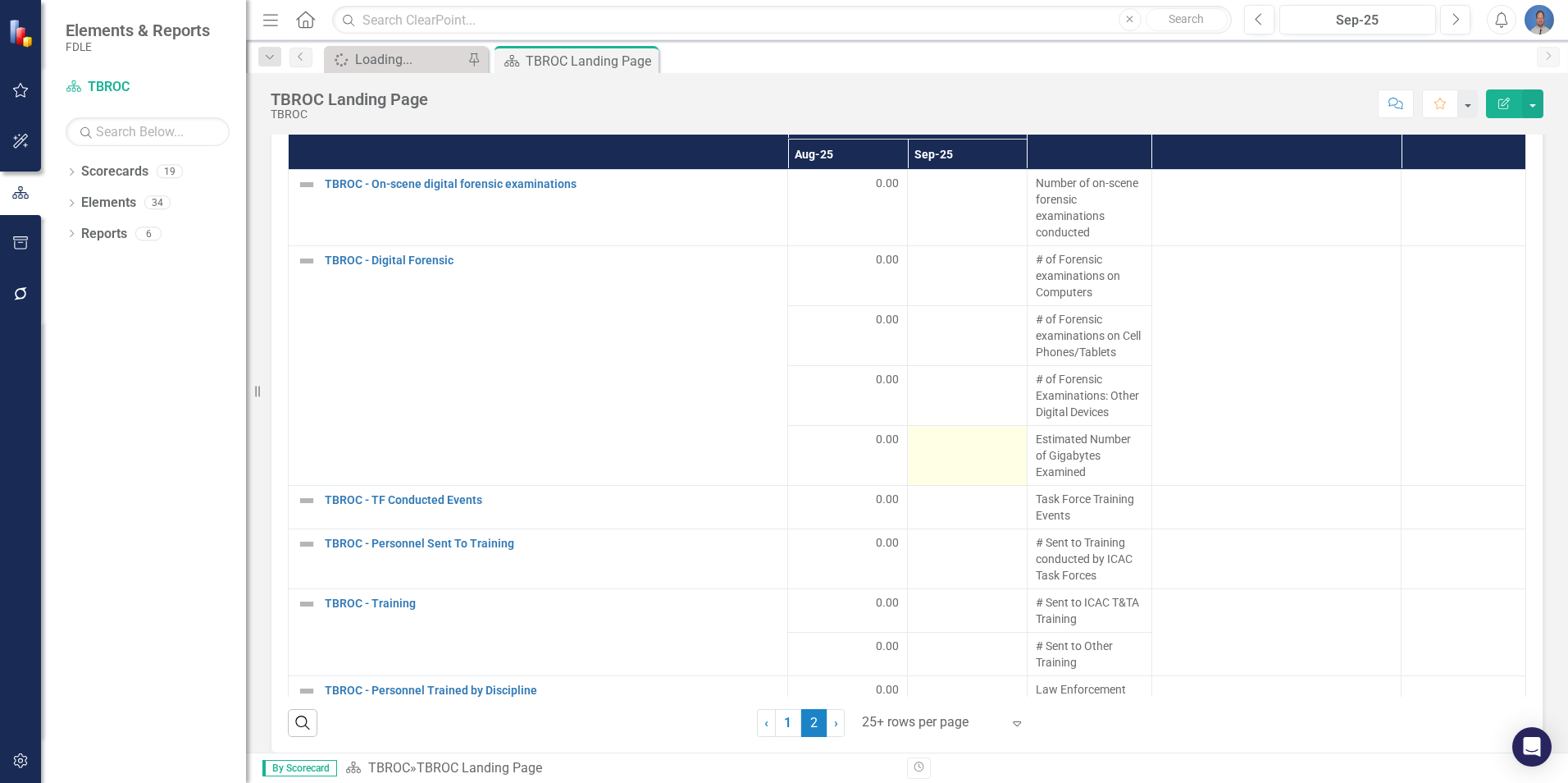
click at [968, 450] on div at bounding box center [967, 441] width 102 height 20
click at [971, 451] on div at bounding box center [967, 441] width 102 height 20
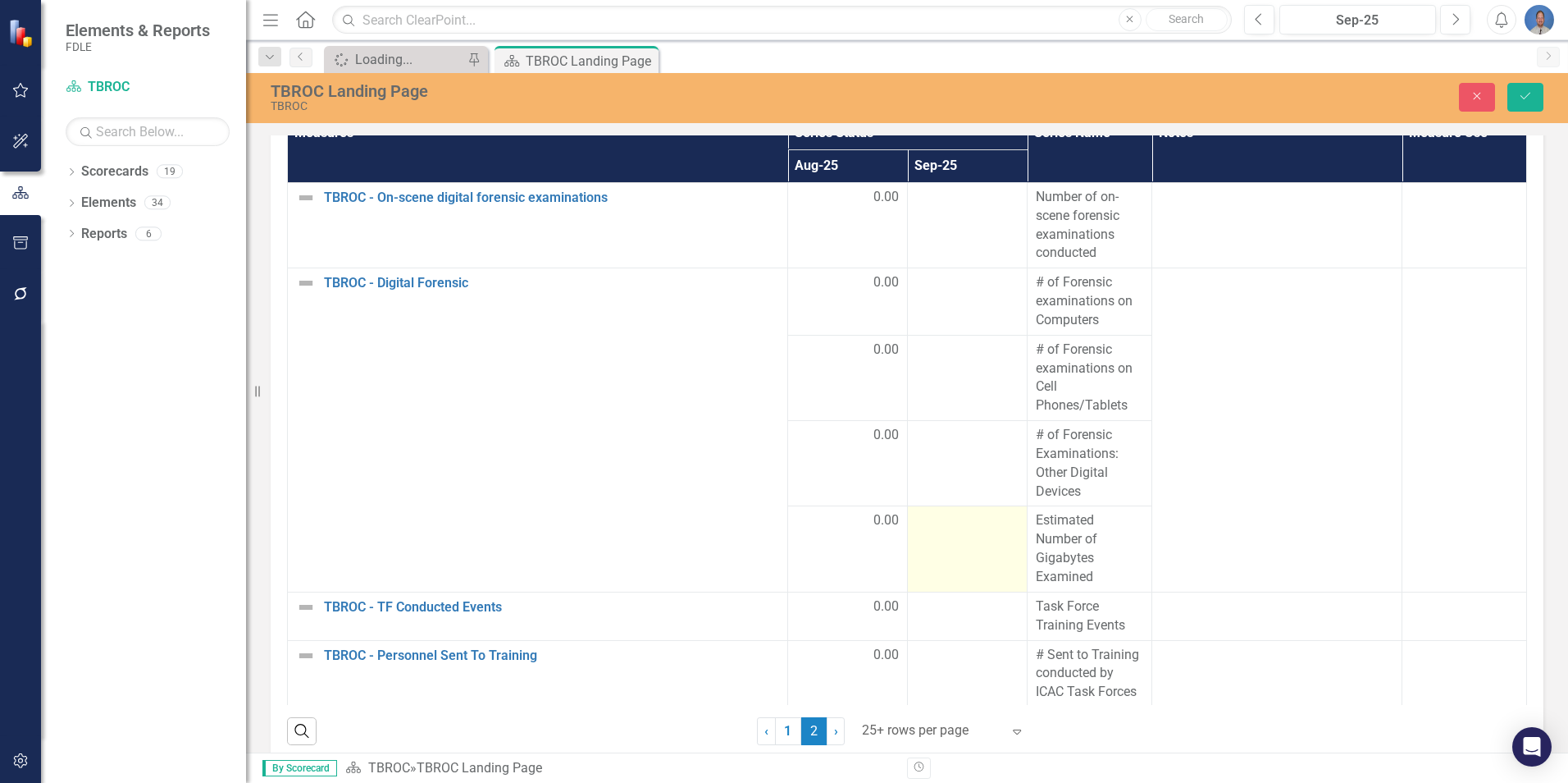
scroll to position [2116, 0]
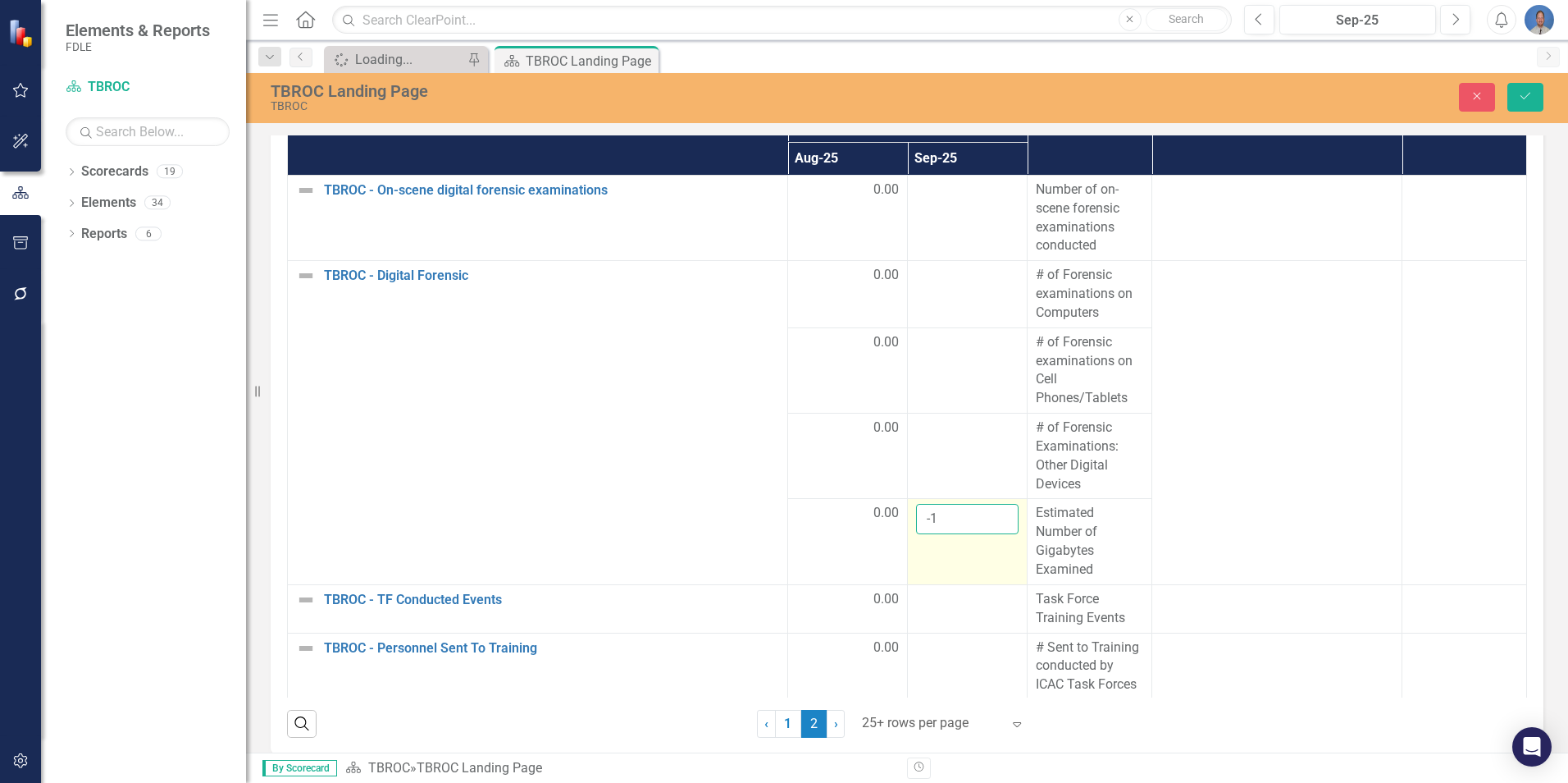
type input "-1"
click at [982, 525] on input "-1" at bounding box center [967, 518] width 102 height 30
type input "8435"
click at [948, 625] on td at bounding box center [967, 608] width 119 height 49
click at [1522, 101] on icon "Save" at bounding box center [1526, 96] width 15 height 12
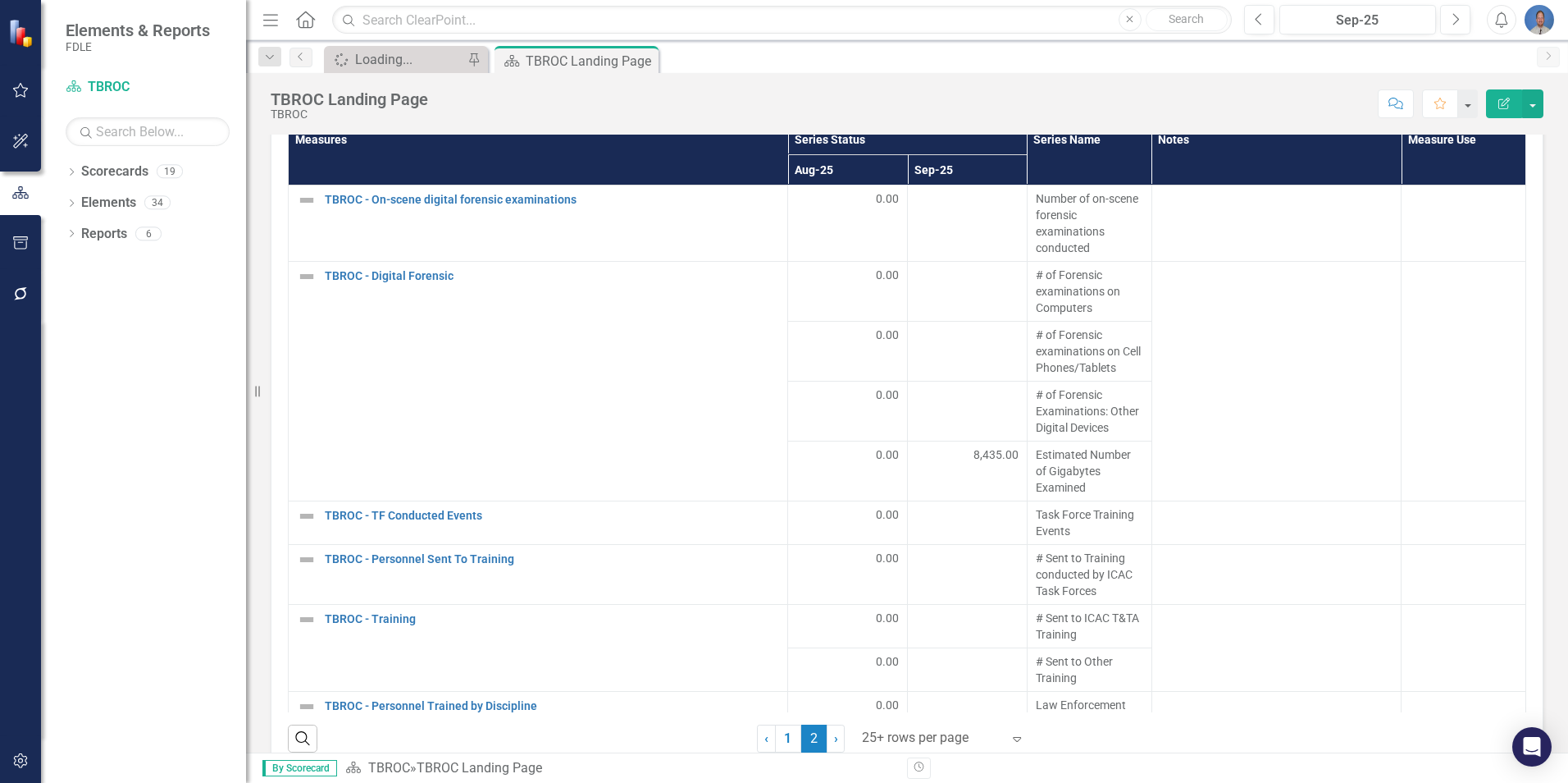
scroll to position [2124, 0]
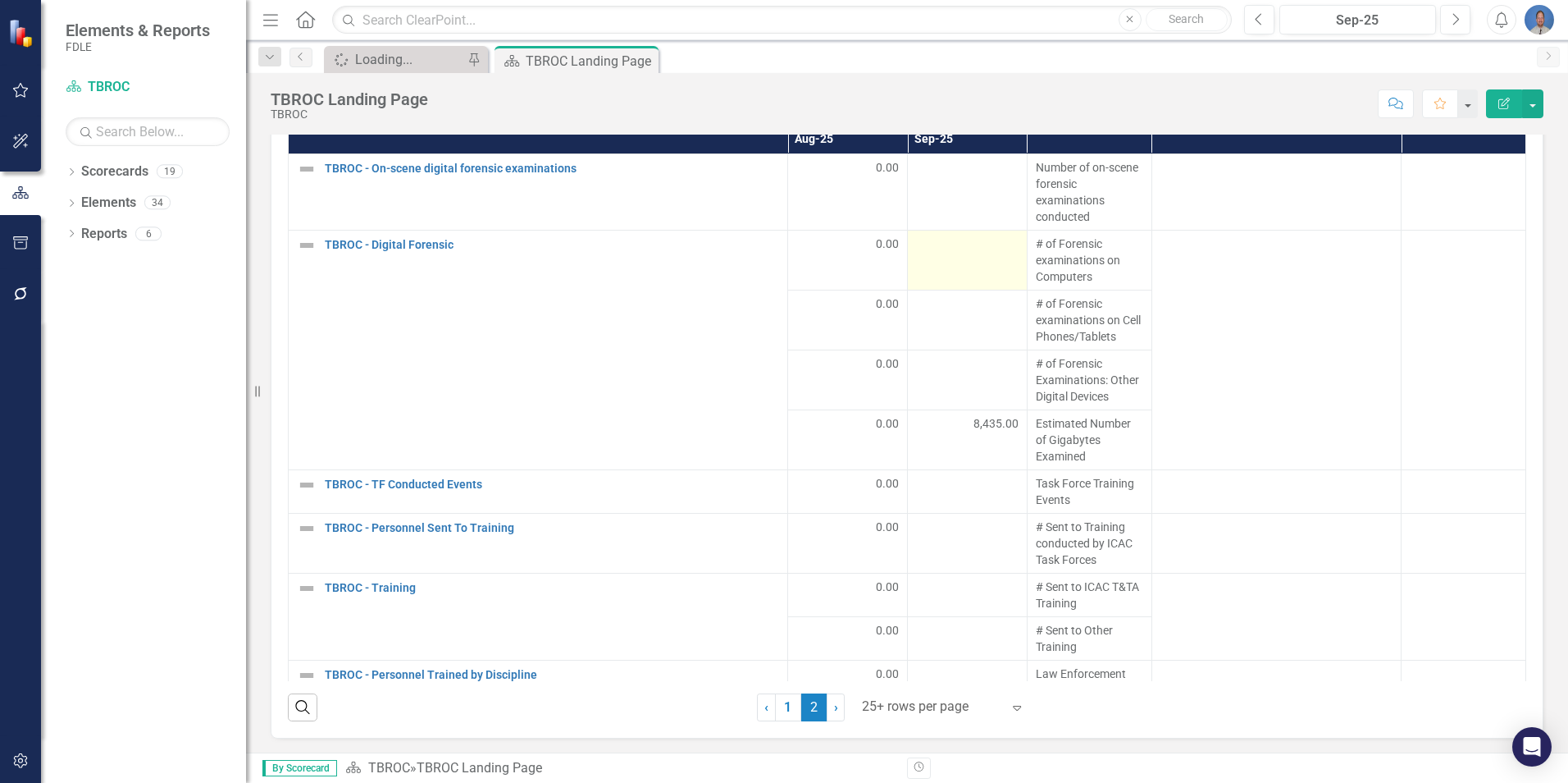
click at [988, 260] on td at bounding box center [967, 260] width 119 height 60
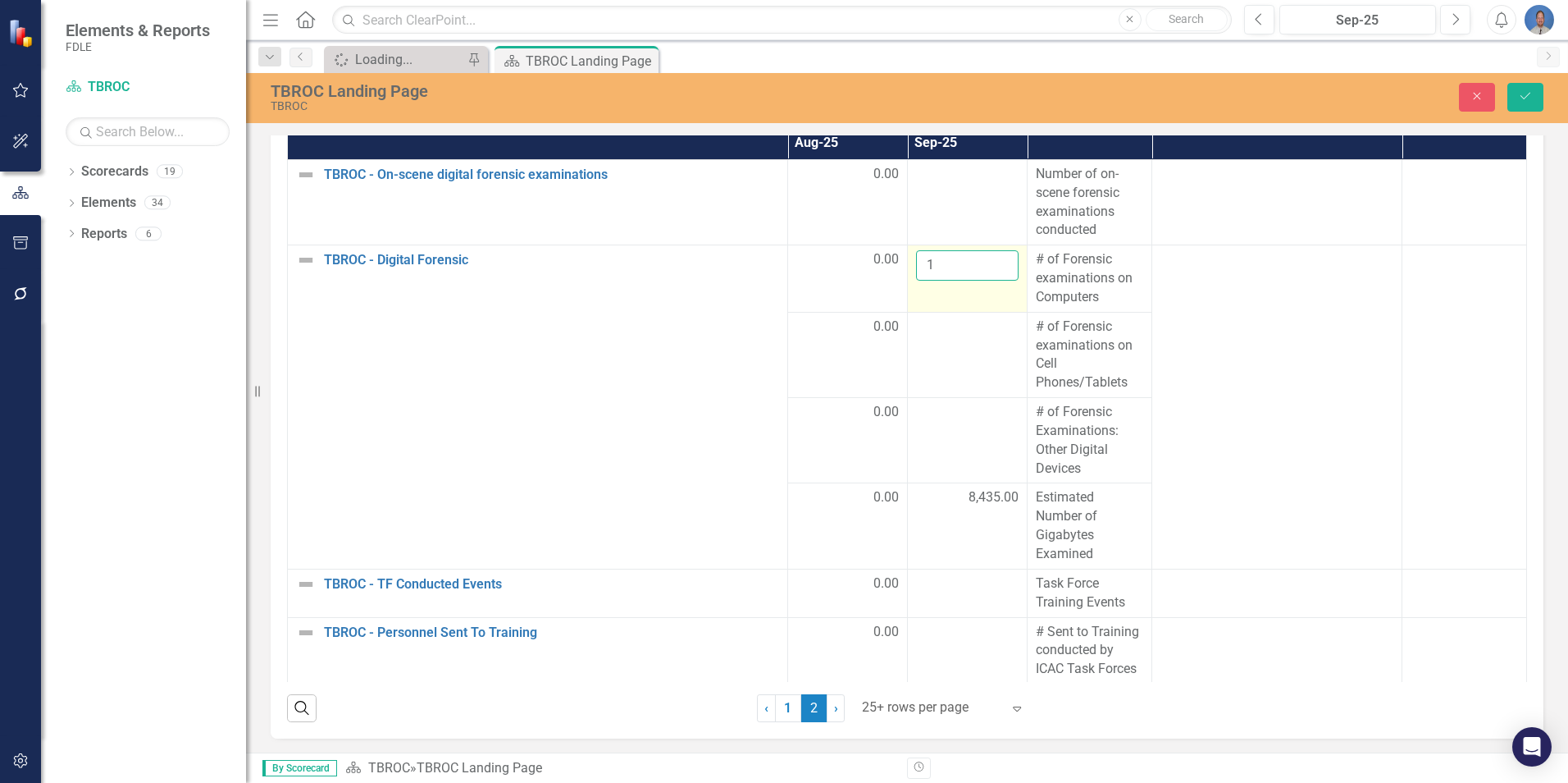
click at [988, 259] on input "1" at bounding box center [967, 265] width 102 height 30
click at [988, 259] on input "2" at bounding box center [967, 265] width 102 height 30
click at [988, 259] on input "3" at bounding box center [967, 265] width 102 height 30
click at [988, 259] on input "4" at bounding box center [967, 265] width 102 height 30
click at [988, 259] on input "5" at bounding box center [967, 265] width 102 height 30
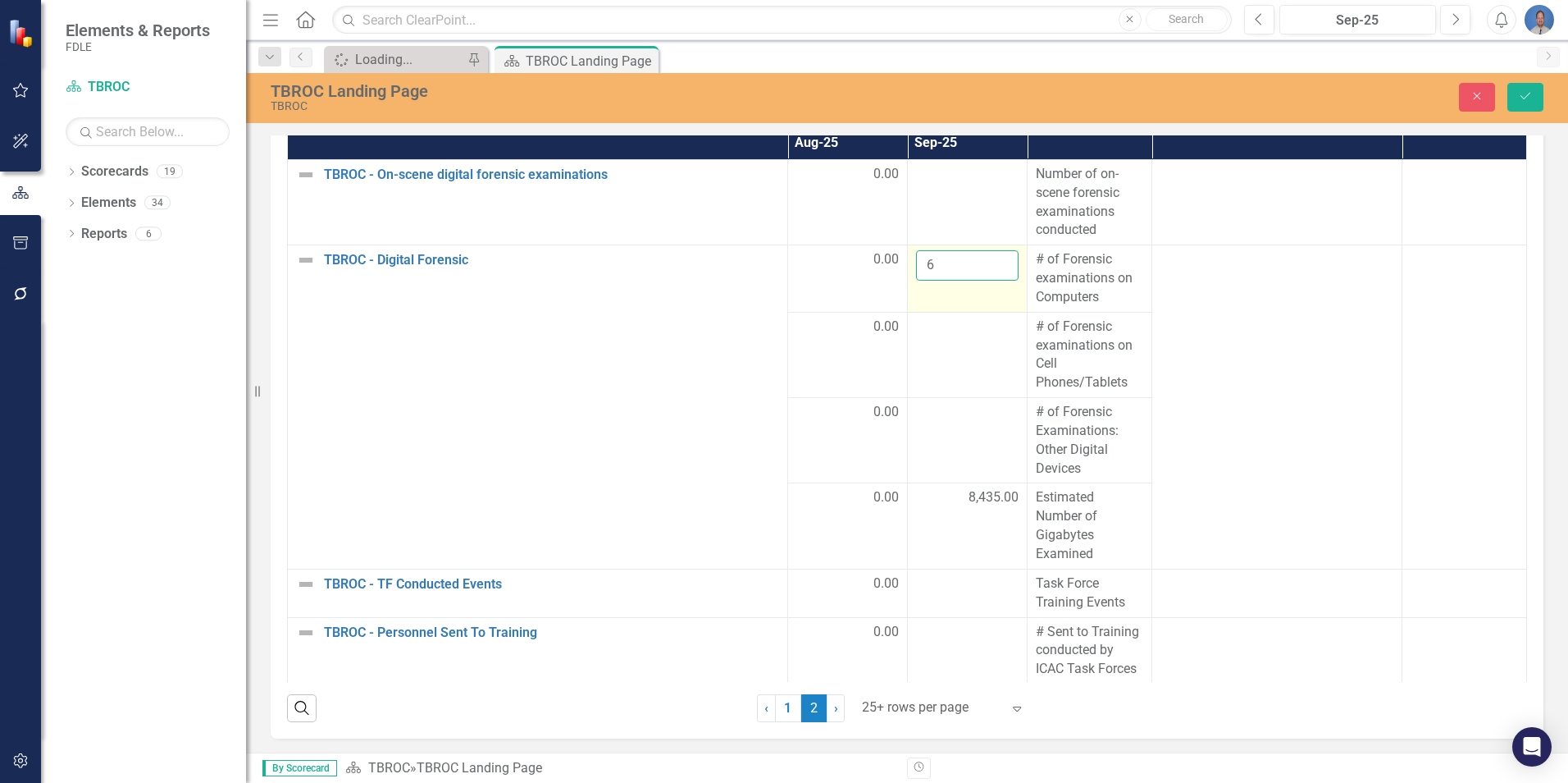
click at [988, 259] on input "6" at bounding box center [967, 265] width 102 height 30
click at [988, 259] on input "7" at bounding box center [967, 265] width 102 height 30
click at [988, 259] on input "8" at bounding box center [967, 265] width 102 height 30
click at [988, 259] on input "9" at bounding box center [967, 265] width 102 height 30
click at [989, 258] on input "10" at bounding box center [967, 265] width 102 height 30
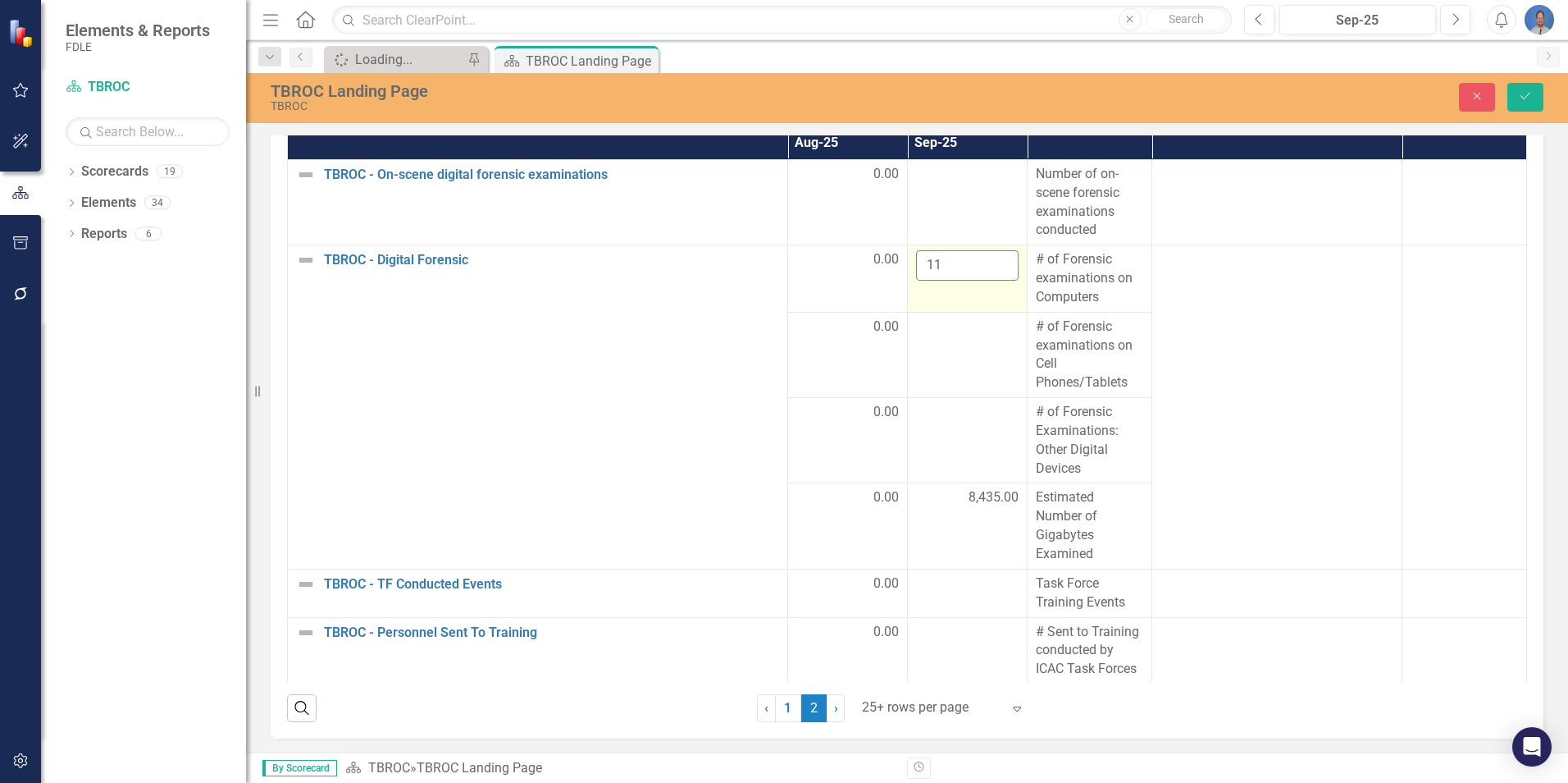
click at [989, 258] on input "11" at bounding box center [967, 265] width 102 height 30
click at [989, 257] on input "12" at bounding box center [967, 265] width 102 height 30
type input "13"
click at [989, 257] on input "13" at bounding box center [967, 265] width 102 height 30
click at [959, 349] on td at bounding box center [967, 354] width 119 height 86
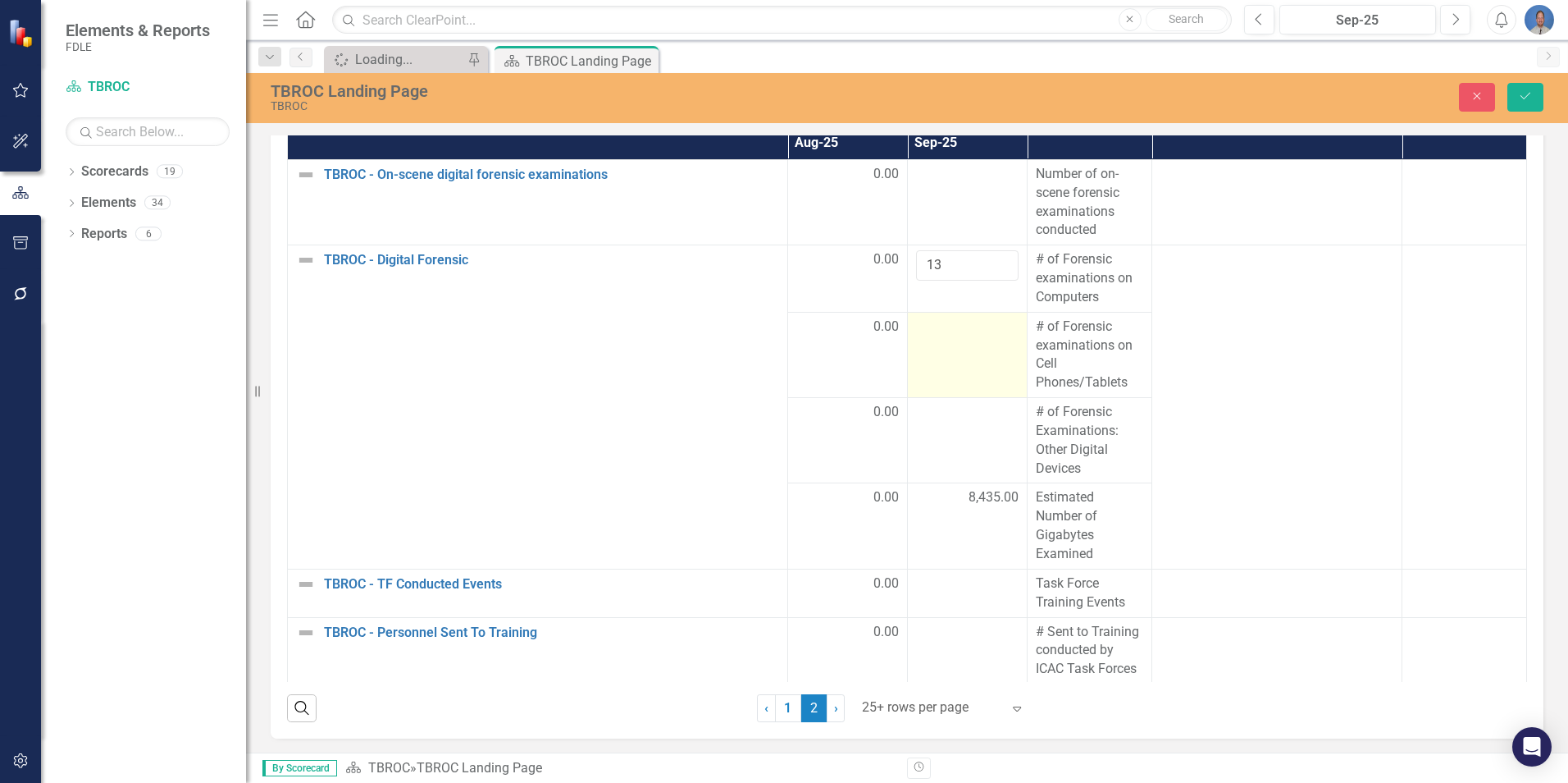
click at [965, 343] on td at bounding box center [967, 354] width 119 height 86
click at [985, 327] on input "1" at bounding box center [967, 332] width 102 height 30
click at [985, 327] on input "2" at bounding box center [967, 332] width 102 height 30
click at [985, 327] on input "3" at bounding box center [967, 332] width 102 height 30
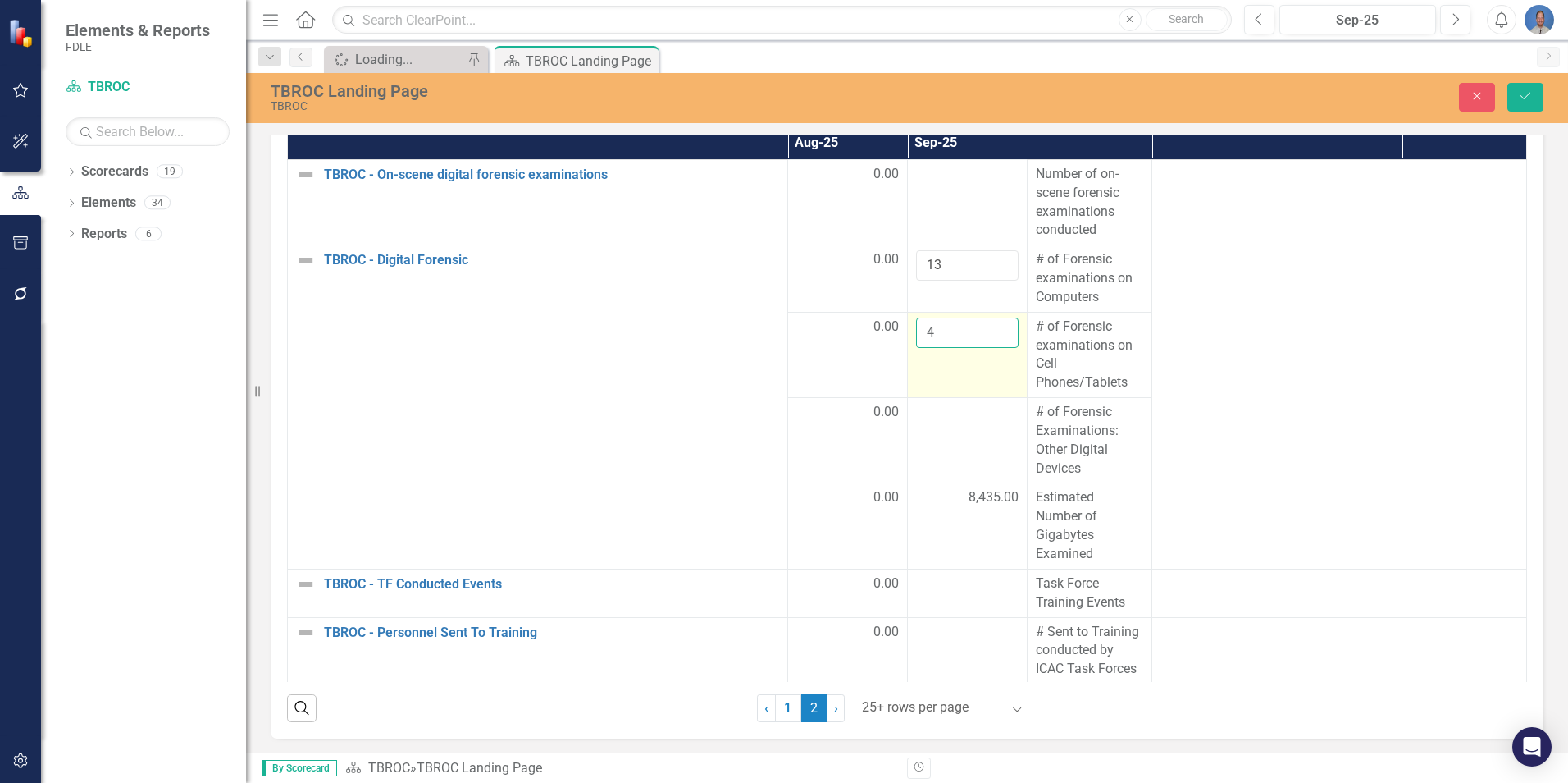
click at [985, 327] on input "4" at bounding box center [967, 332] width 102 height 30
type input "5"
click at [985, 327] on input "5" at bounding box center [967, 332] width 102 height 30
click at [1521, 96] on icon "Save" at bounding box center [1526, 96] width 15 height 12
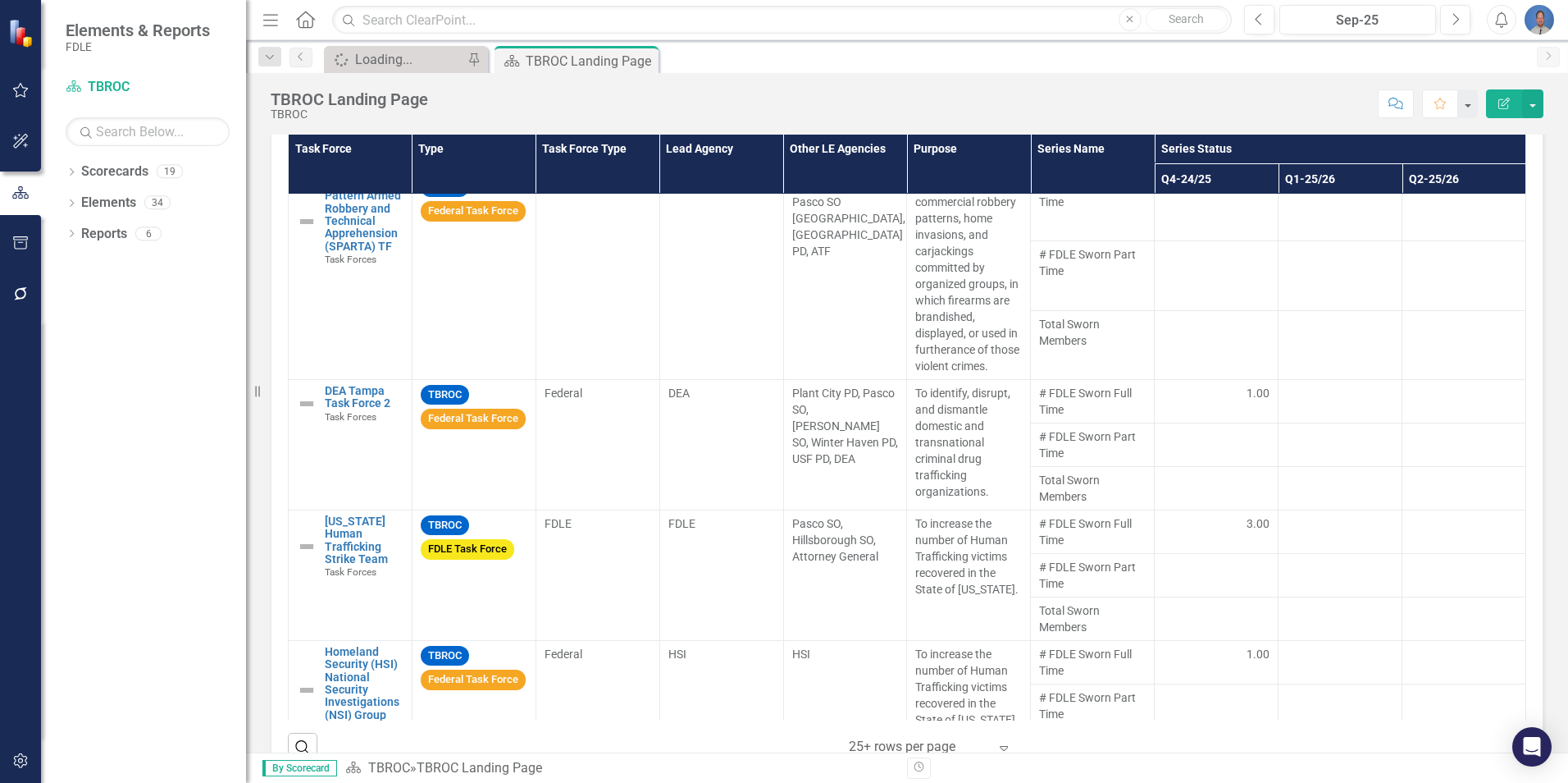
scroll to position [0, 0]
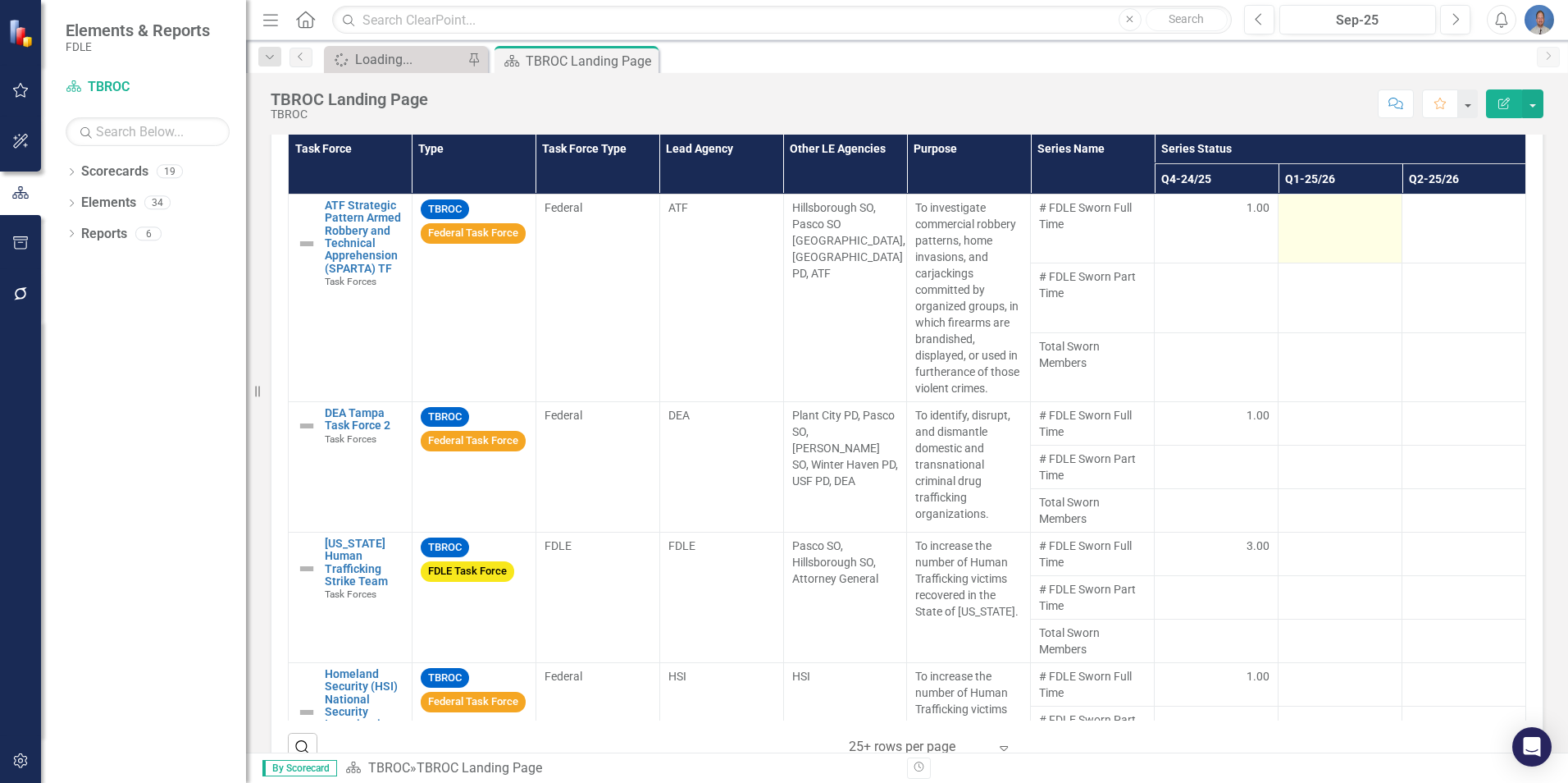
click at [1321, 212] on div at bounding box center [1340, 209] width 106 height 20
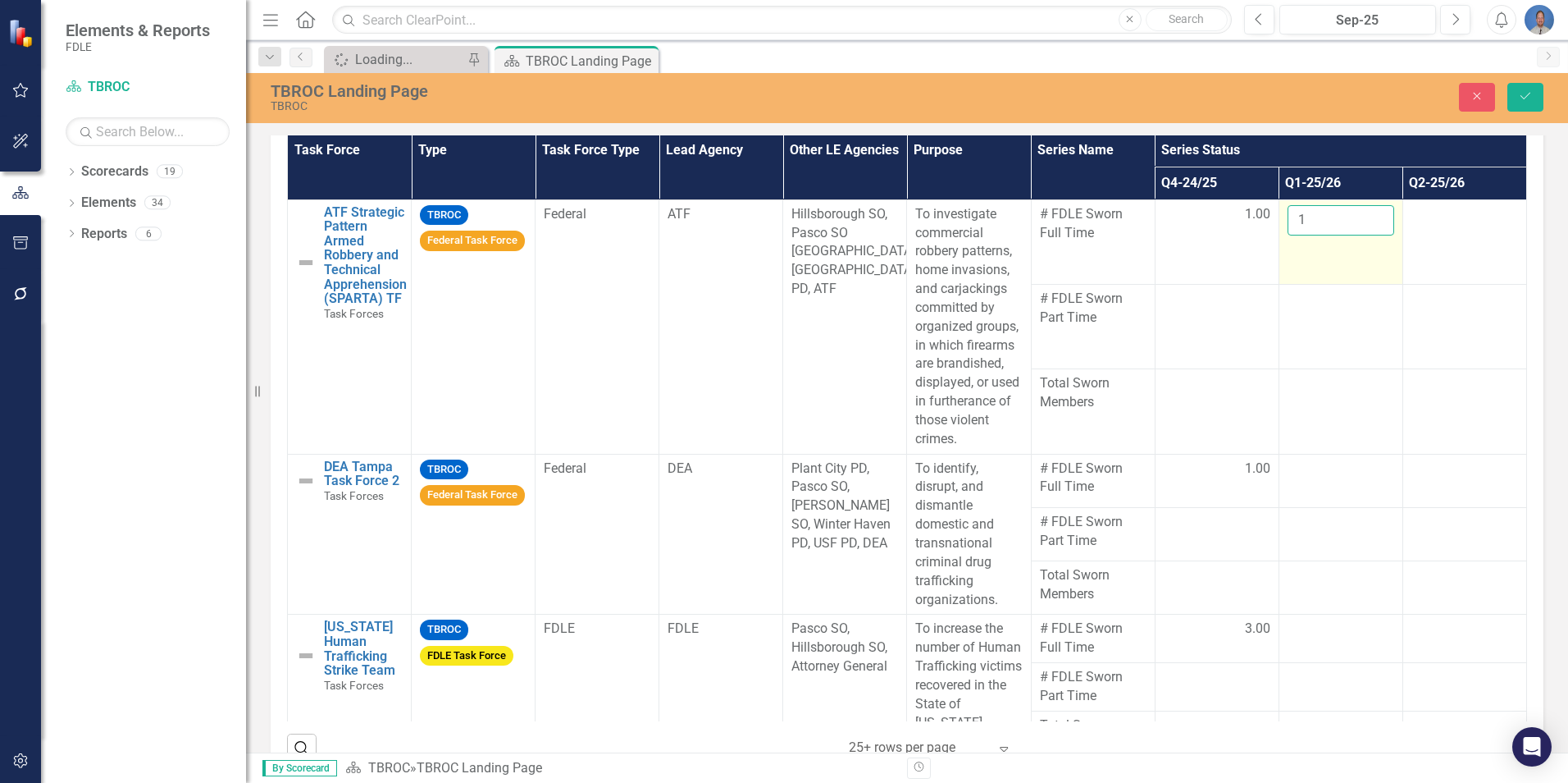
click at [1352, 217] on input "1" at bounding box center [1341, 220] width 106 height 30
type input "1.00"
click at [1307, 479] on div at bounding box center [1341, 469] width 106 height 20
type input "1"
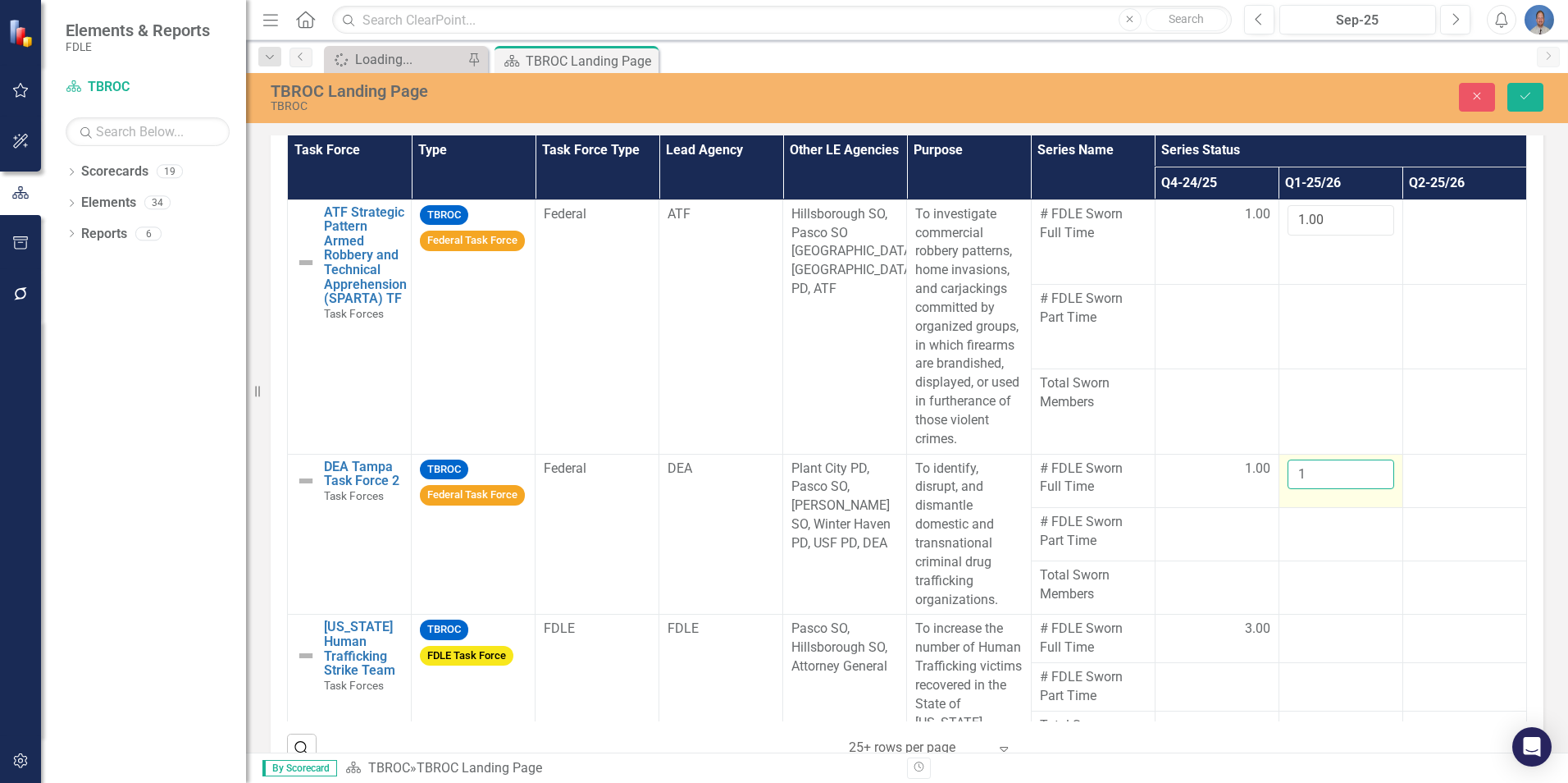
click at [1355, 487] on input "1" at bounding box center [1341, 474] width 106 height 30
click at [1315, 560] on td at bounding box center [1341, 533] width 124 height 54
click at [1307, 639] on div at bounding box center [1341, 630] width 106 height 20
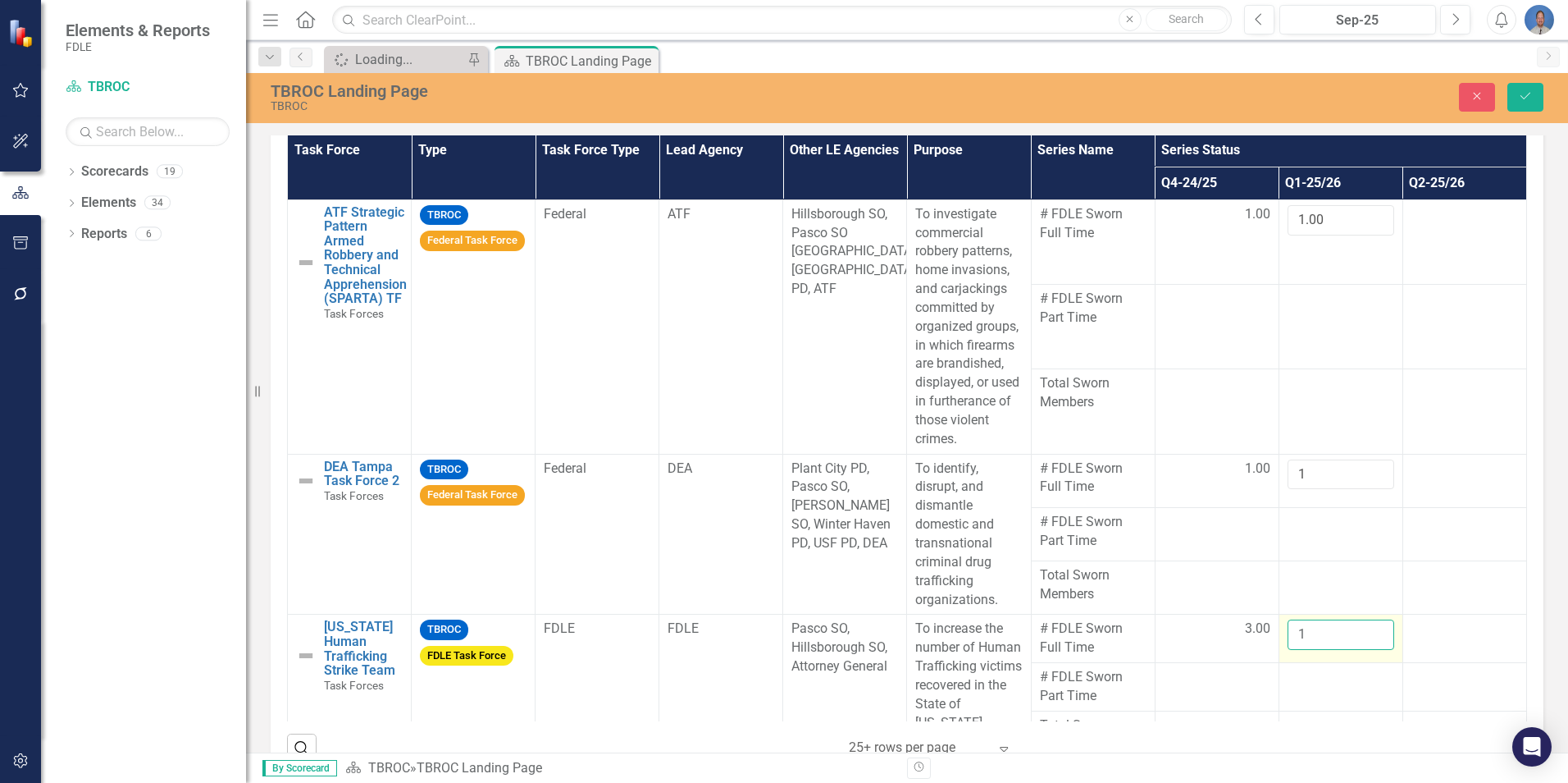
click at [1358, 647] on input "1" at bounding box center [1341, 635] width 106 height 30
click at [1358, 647] on input "2" at bounding box center [1341, 635] width 106 height 30
type input "3"
click at [1358, 647] on input "3" at bounding box center [1341, 635] width 106 height 30
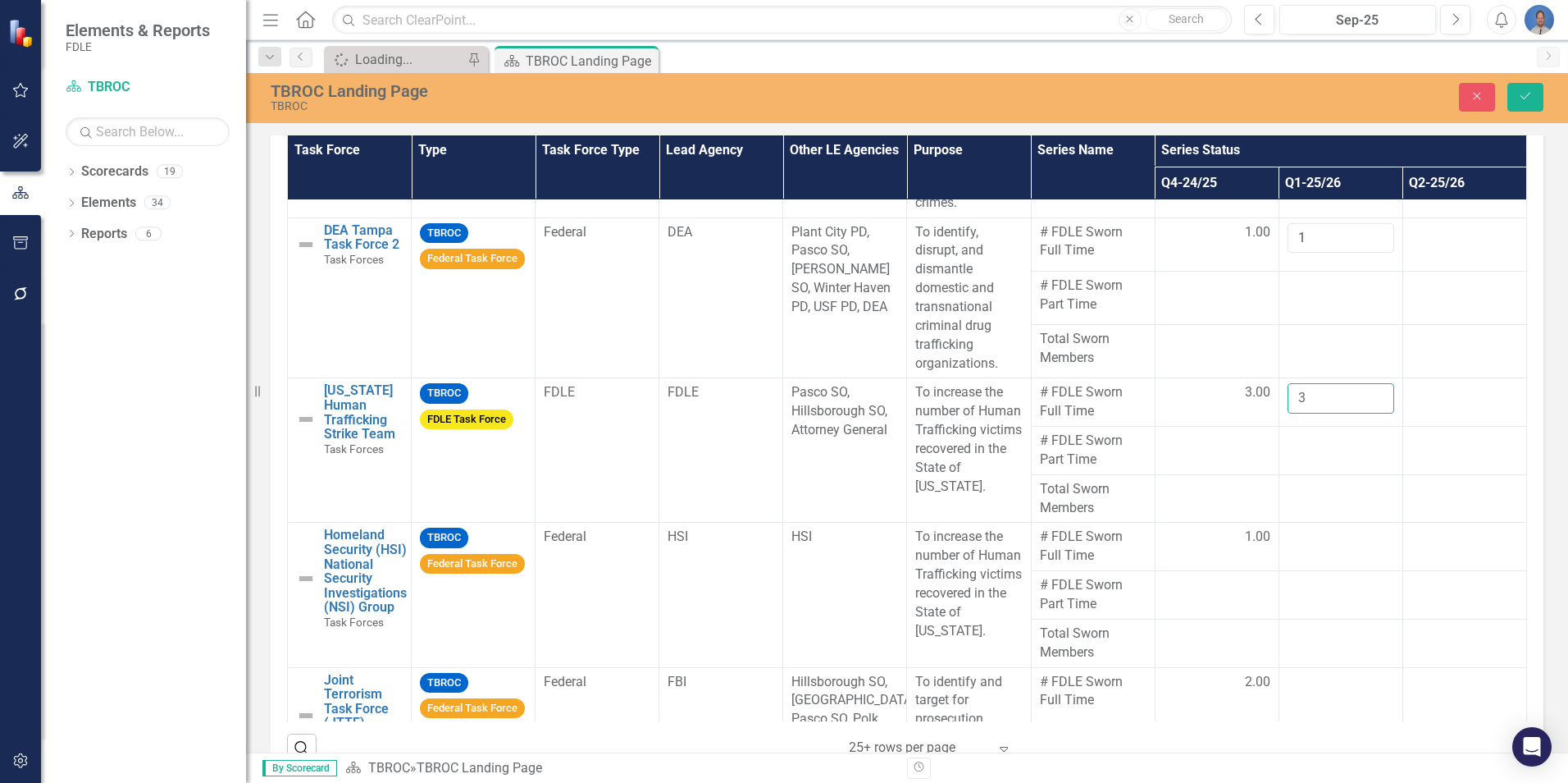
scroll to position [246, 0]
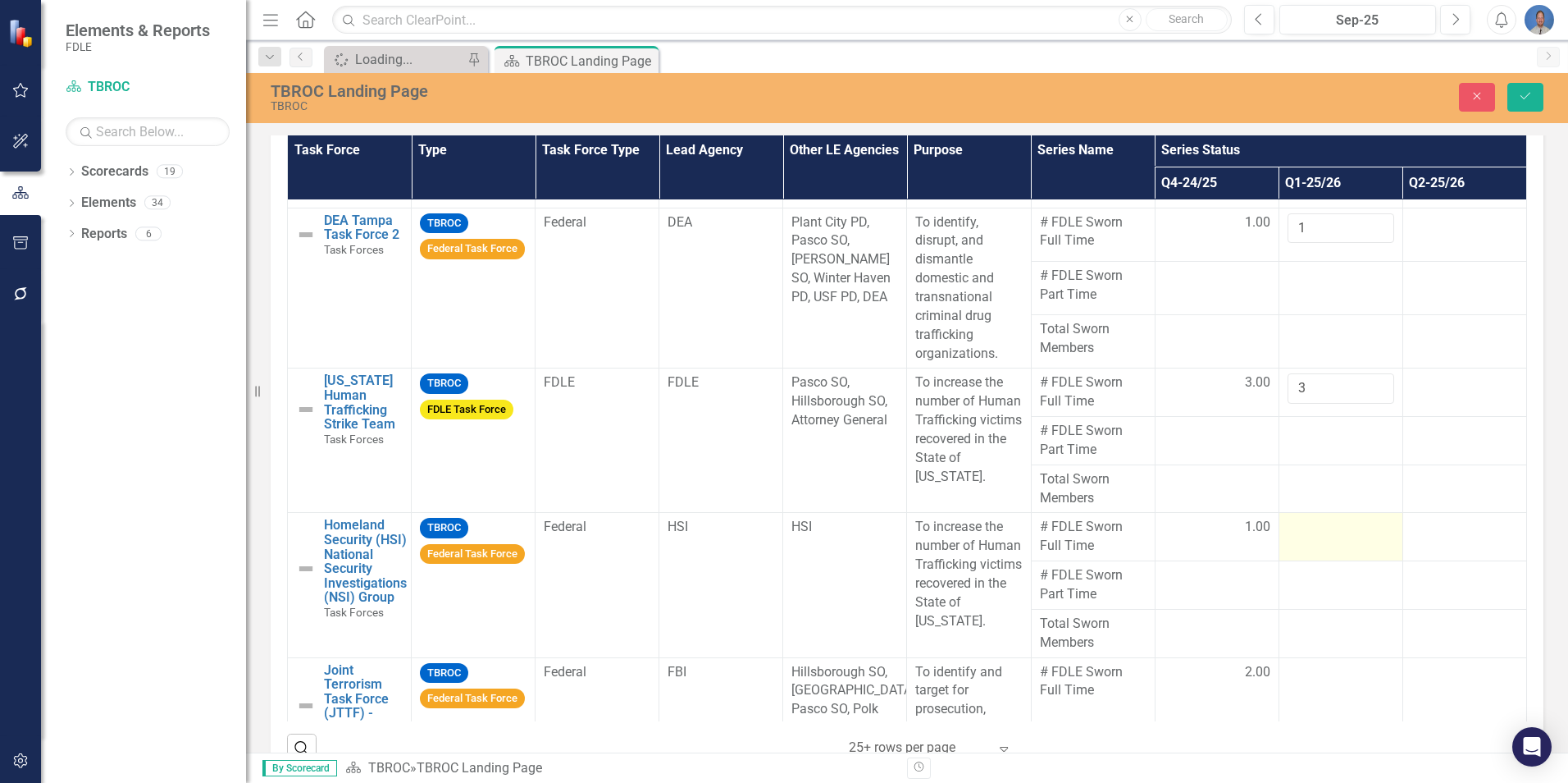
click at [1331, 557] on td at bounding box center [1341, 537] width 124 height 49
type input "1"
click at [1354, 548] on input "1" at bounding box center [1341, 532] width 106 height 30
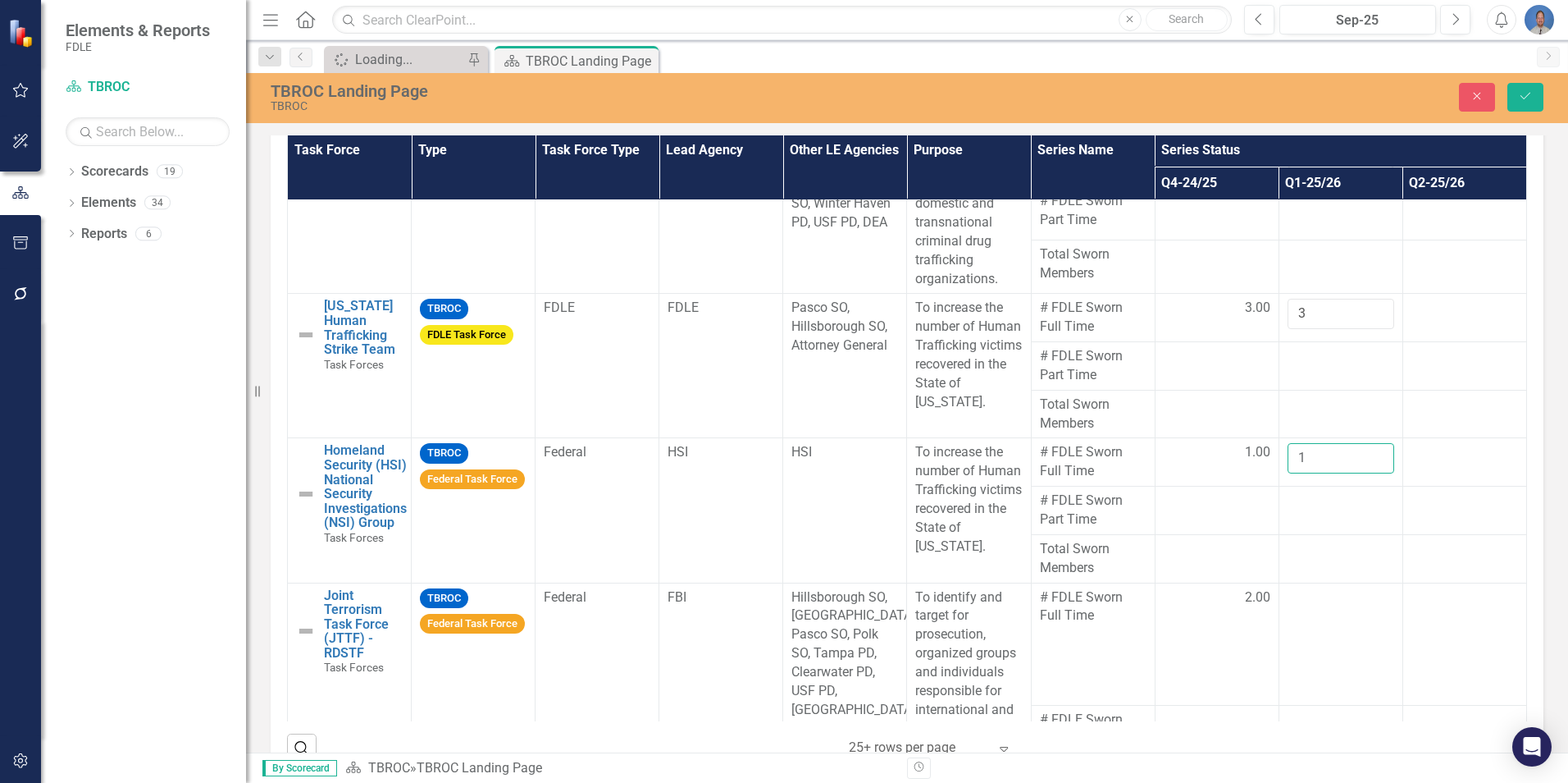
scroll to position [410, 0]
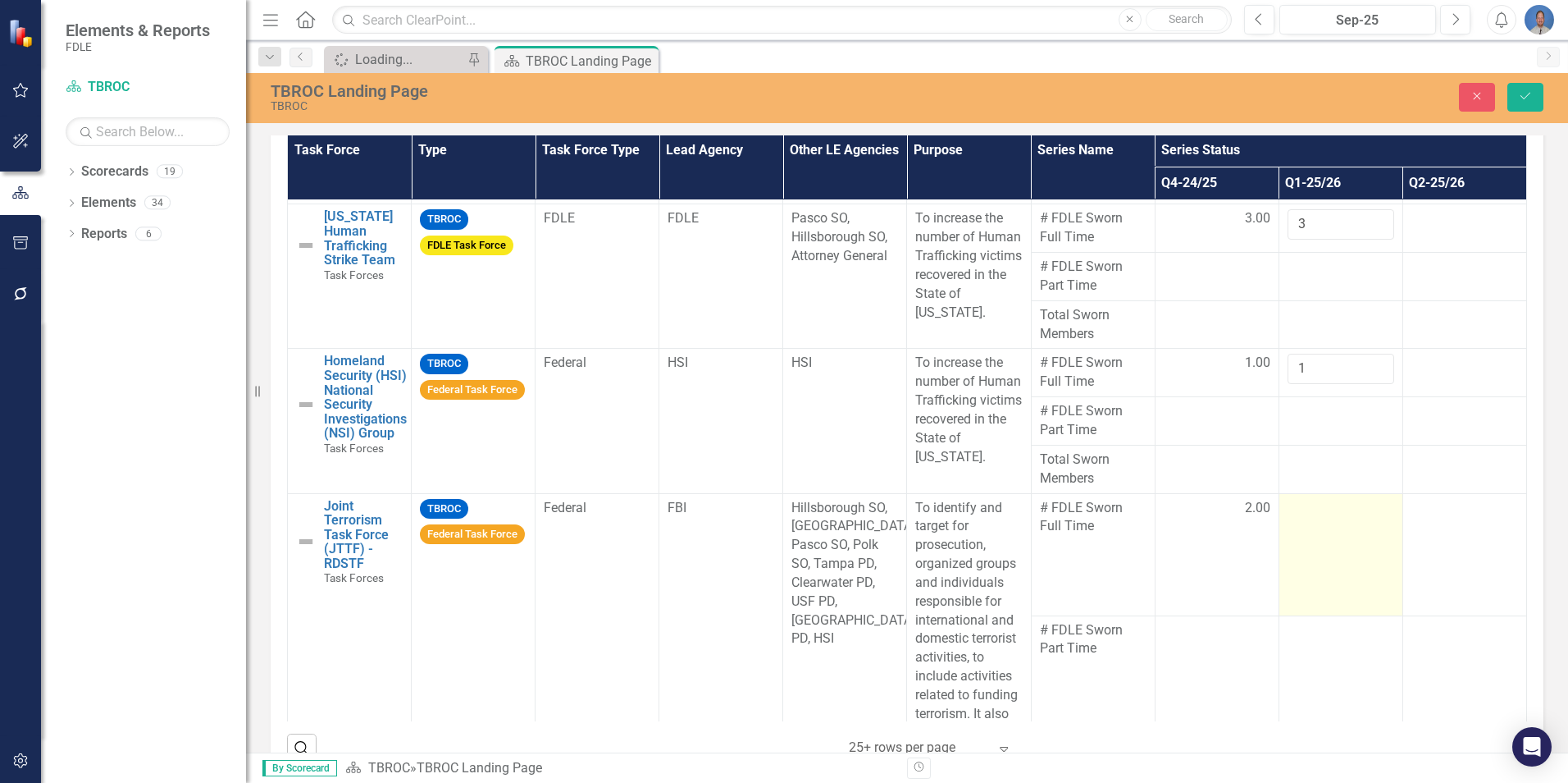
click at [1333, 549] on td at bounding box center [1341, 554] width 124 height 122
click at [1353, 523] on input "1" at bounding box center [1341, 513] width 106 height 30
type input "2"
click at [1353, 523] on input "2" at bounding box center [1341, 513] width 106 height 30
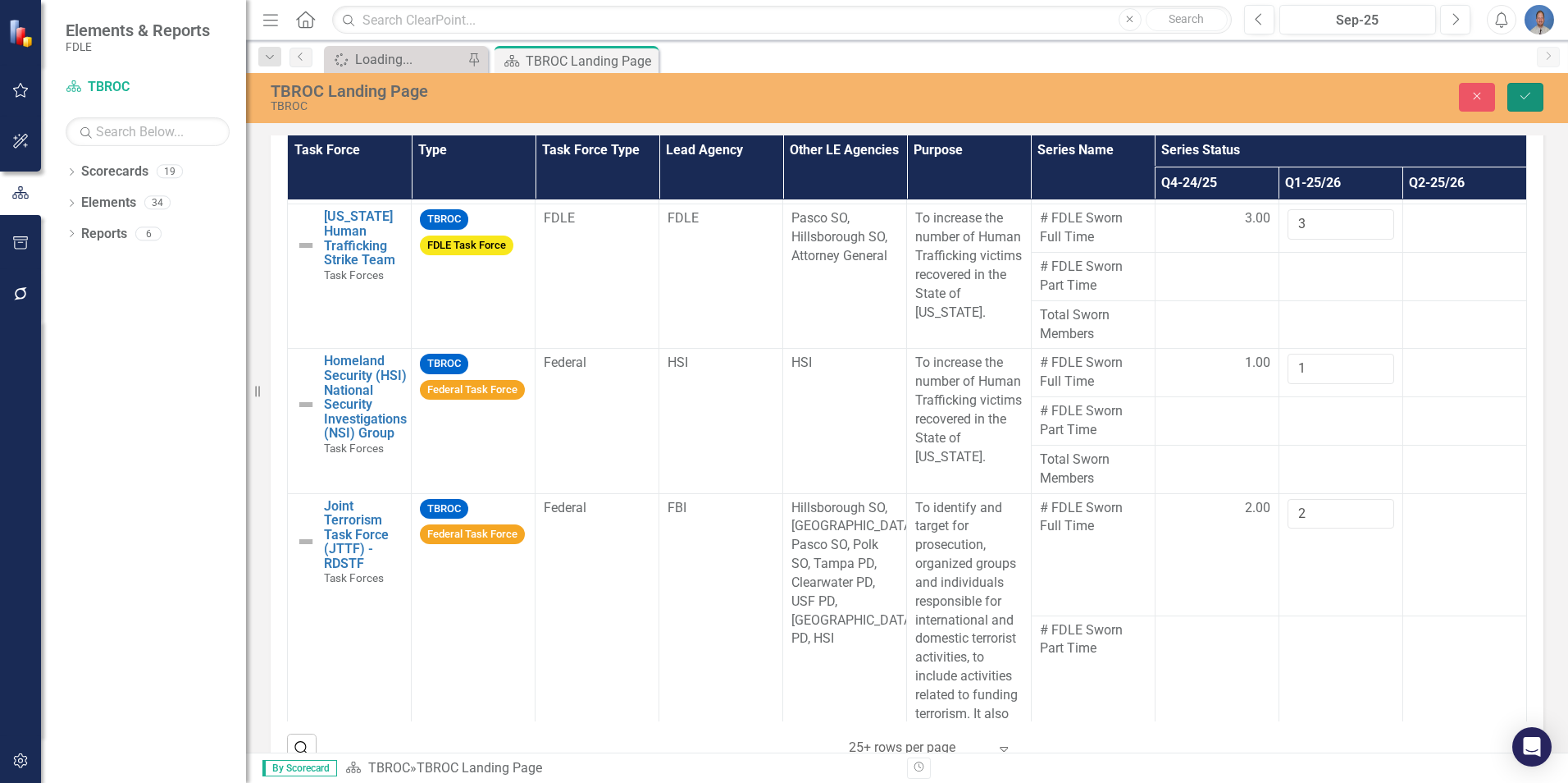
click at [1533, 92] on button "Save" at bounding box center [1526, 97] width 36 height 29
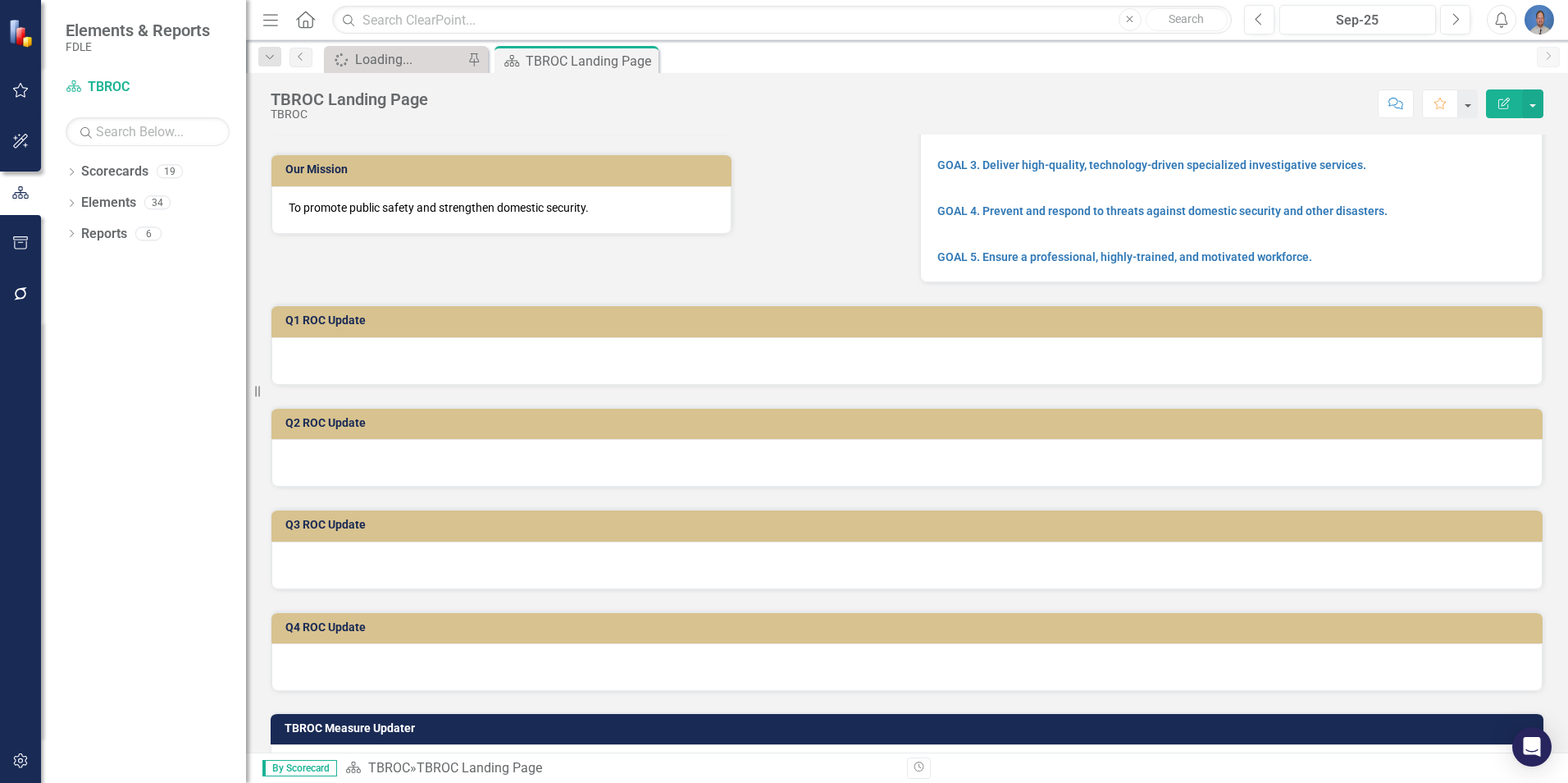
scroll to position [0, 0]
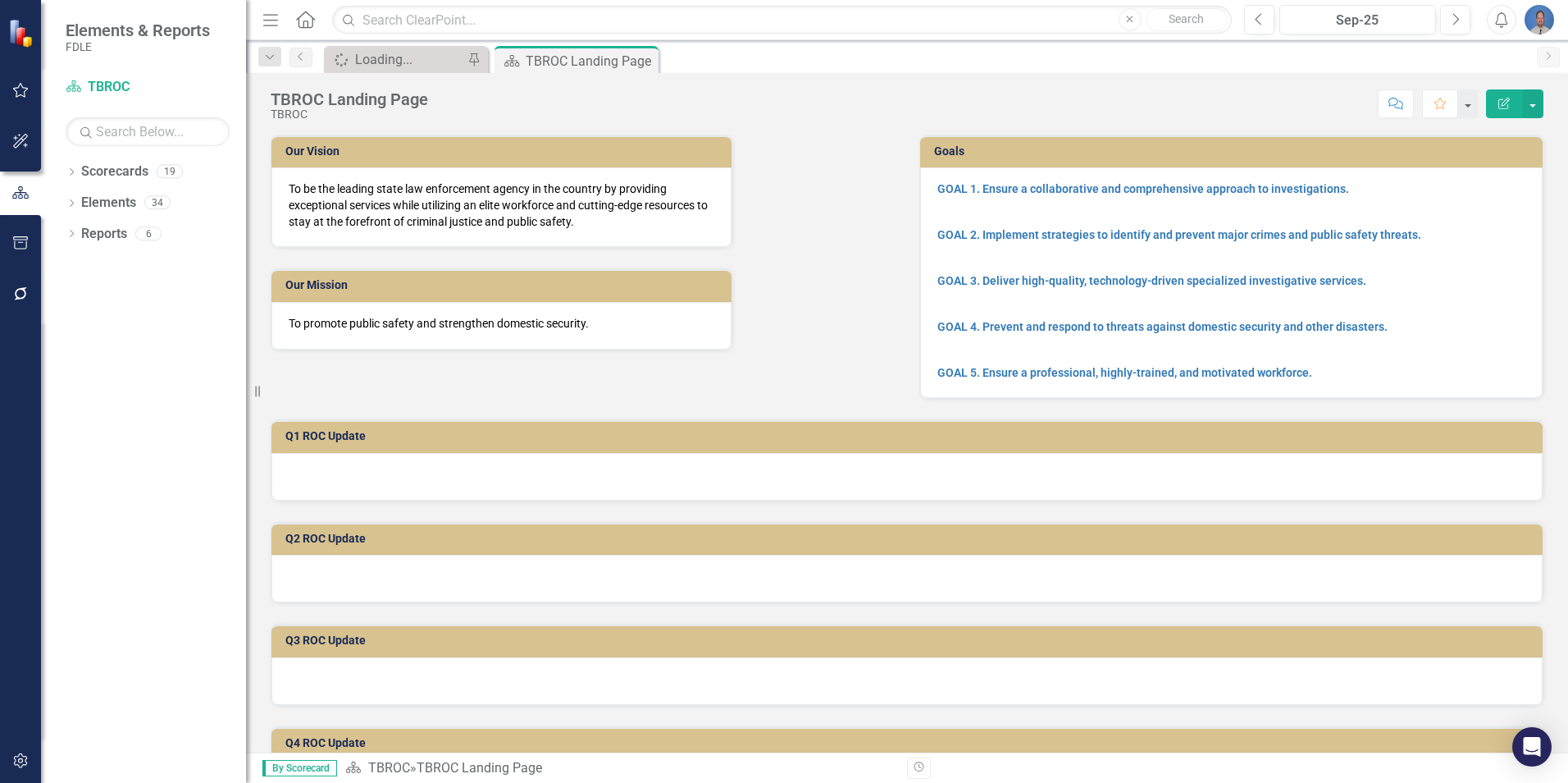
click at [1509, 104] on icon "button" at bounding box center [1505, 103] width 12 height 12
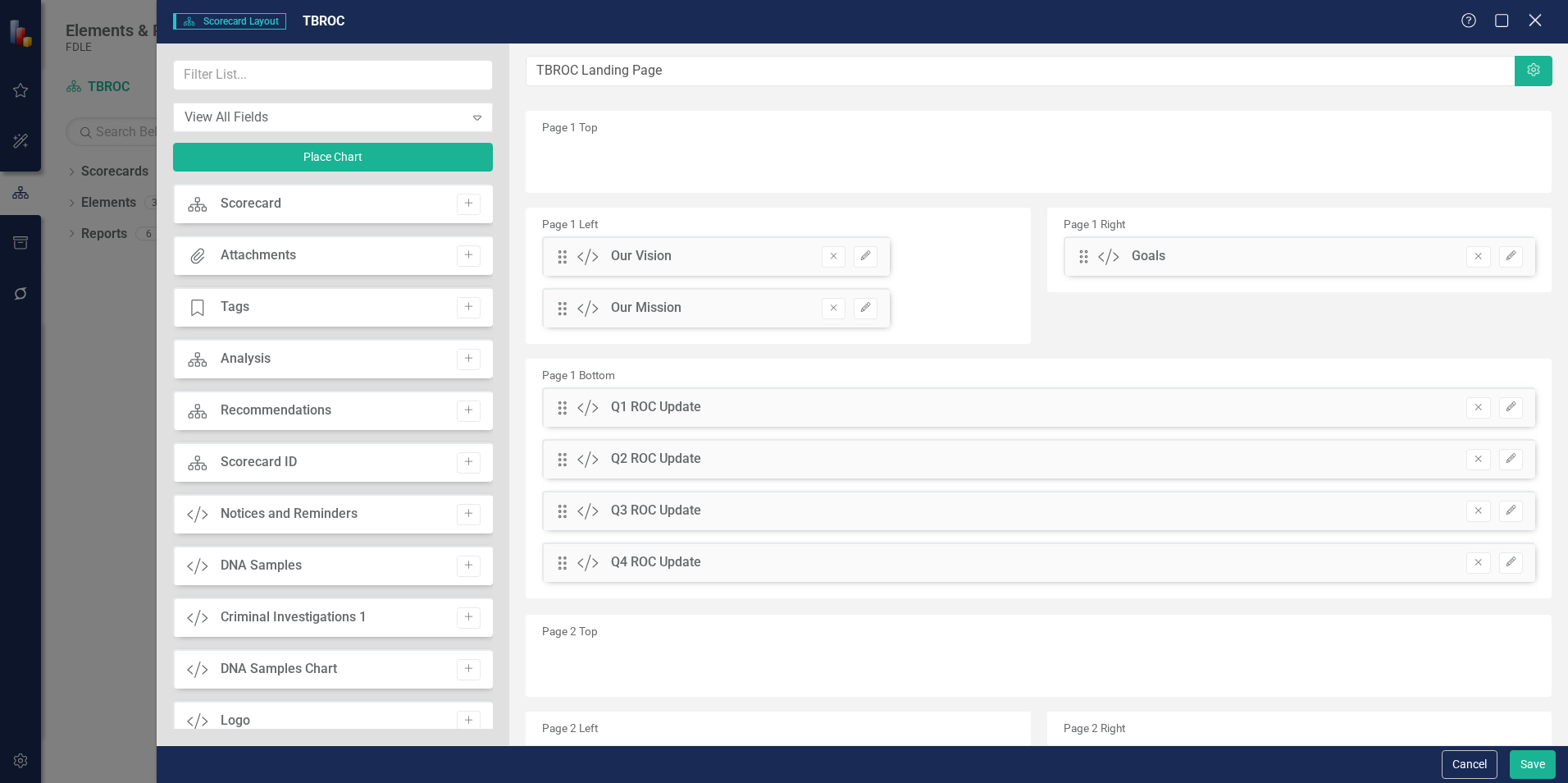
click at [1534, 28] on icon "Close" at bounding box center [1535, 20] width 21 height 16
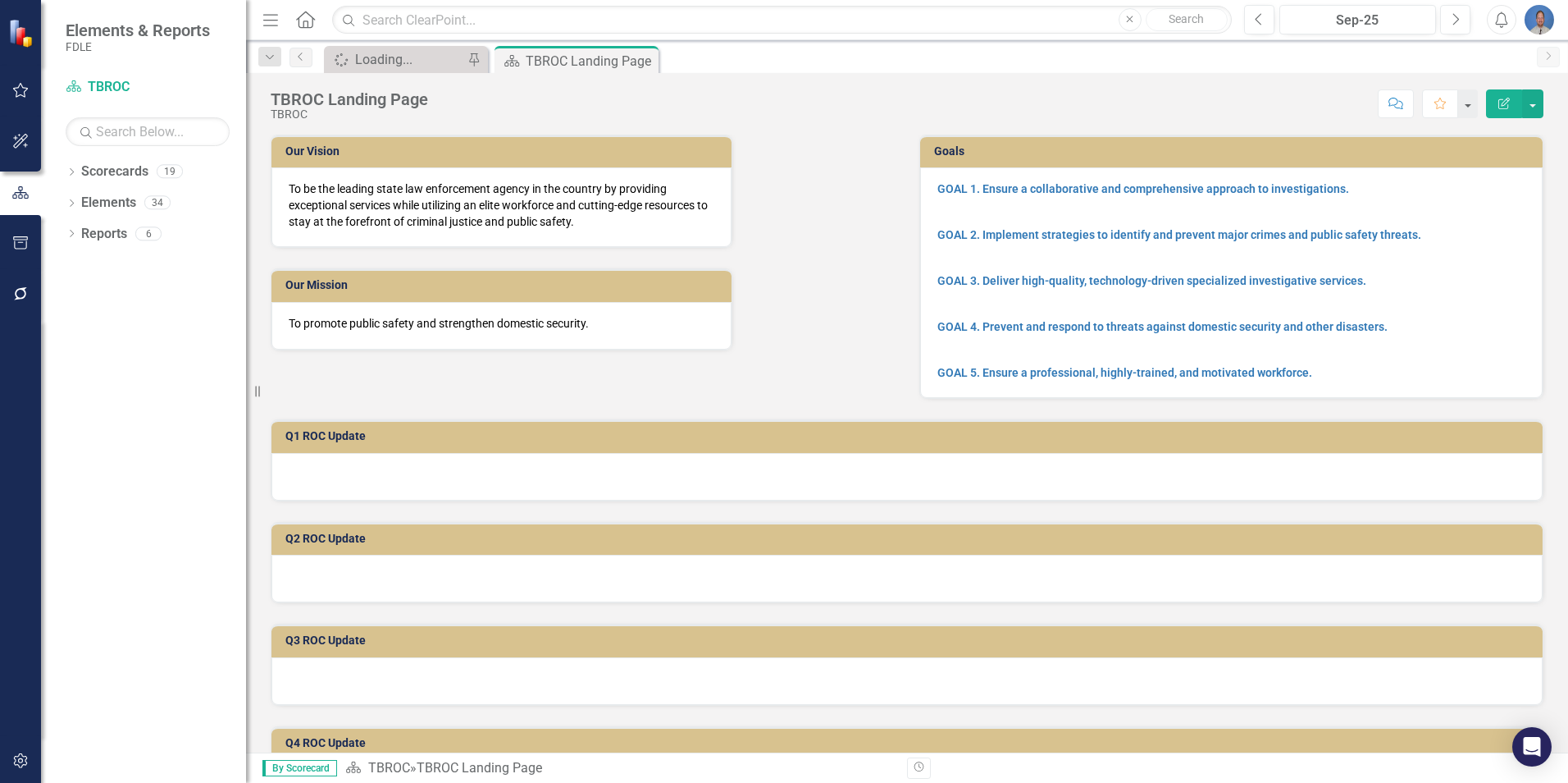
click at [1537, 20] on img "button" at bounding box center [1540, 20] width 30 height 30
click at [1476, 205] on link "Logout Log Out" at bounding box center [1488, 207] width 129 height 30
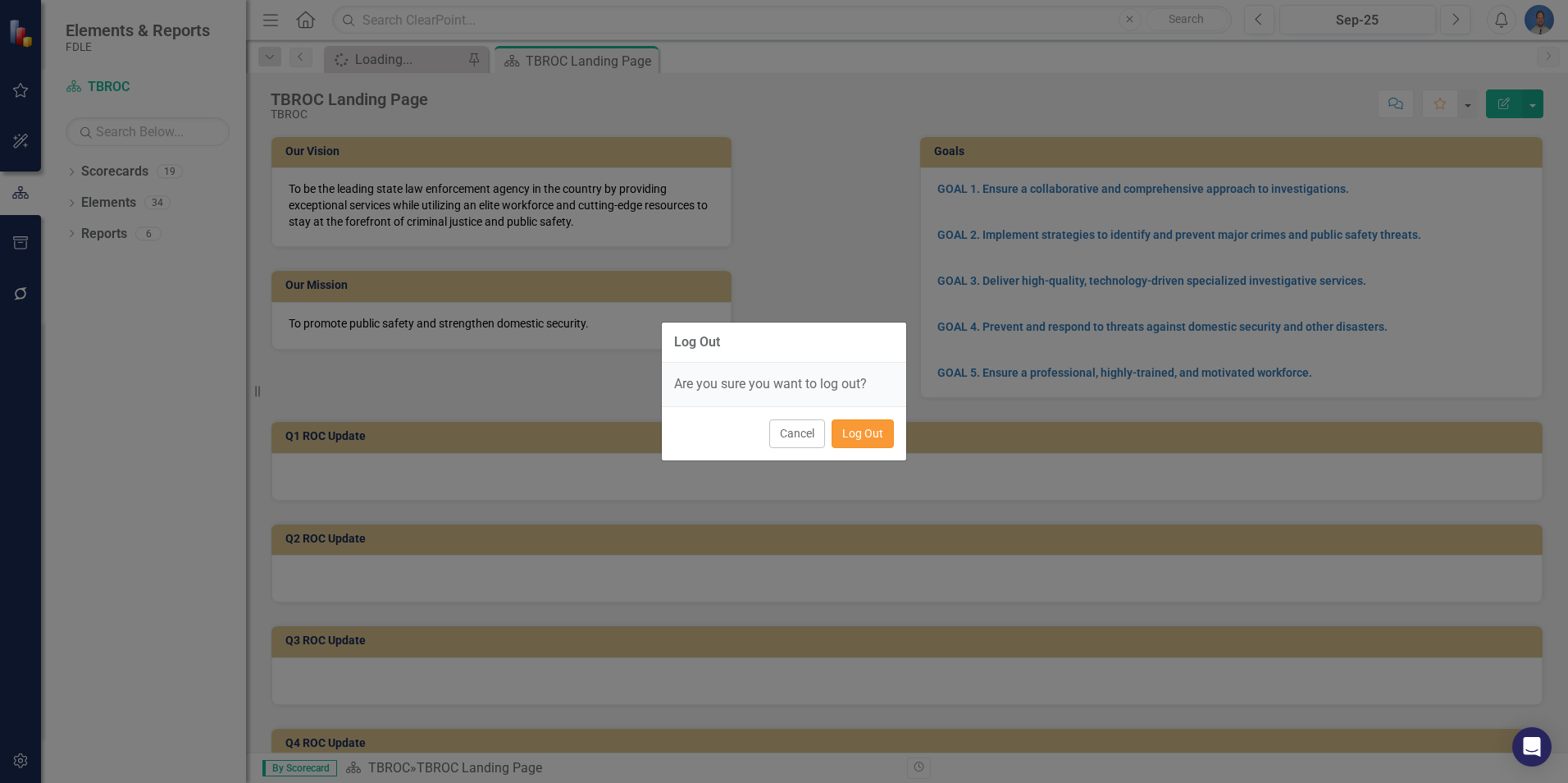
click at [857, 443] on button "Log Out" at bounding box center [863, 434] width 63 height 29
